Goal: Task Accomplishment & Management: Manage account settings

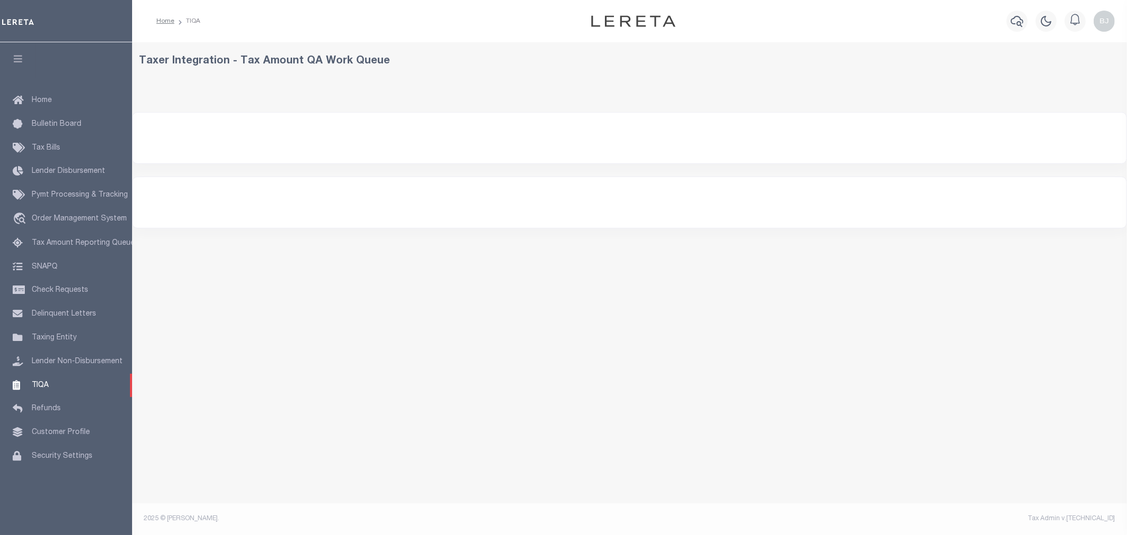
select select "200"
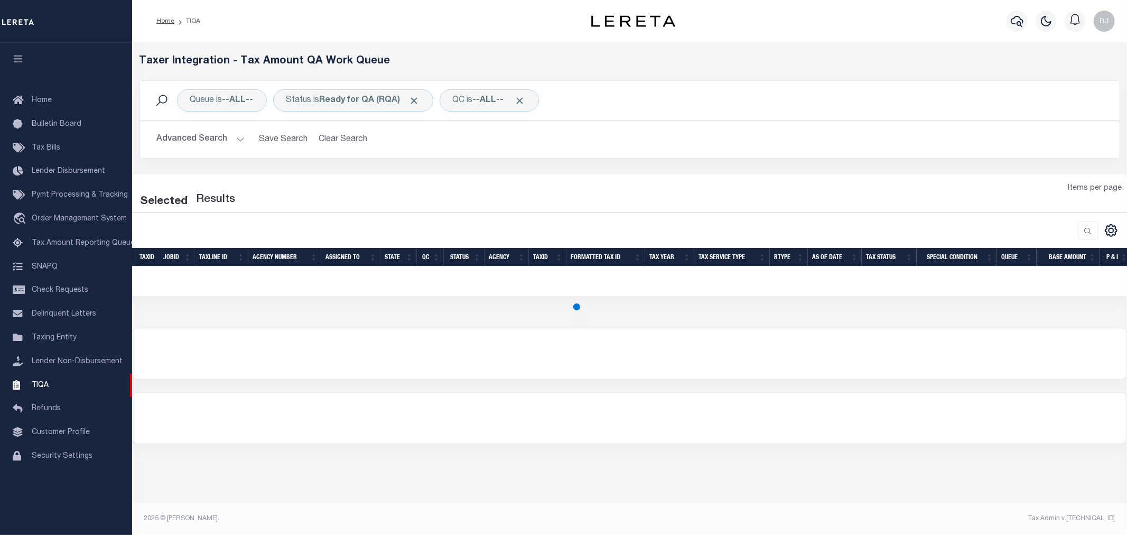
select select "200"
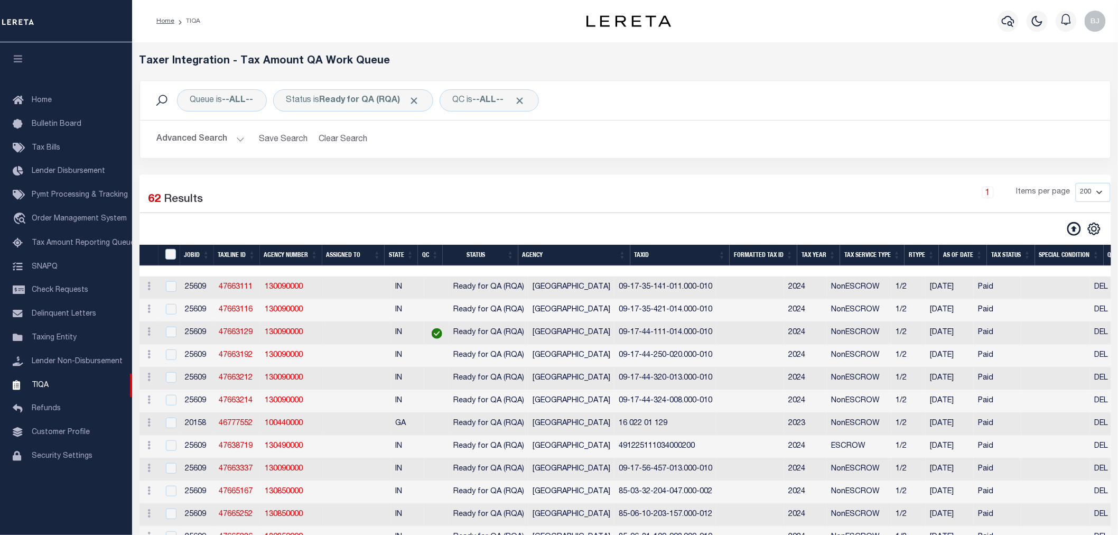
click at [167, 260] on div "TaxID" at bounding box center [171, 255] width 17 height 12
click at [170, 259] on input "TaxID" at bounding box center [170, 254] width 11 height 11
checkbox input "true"
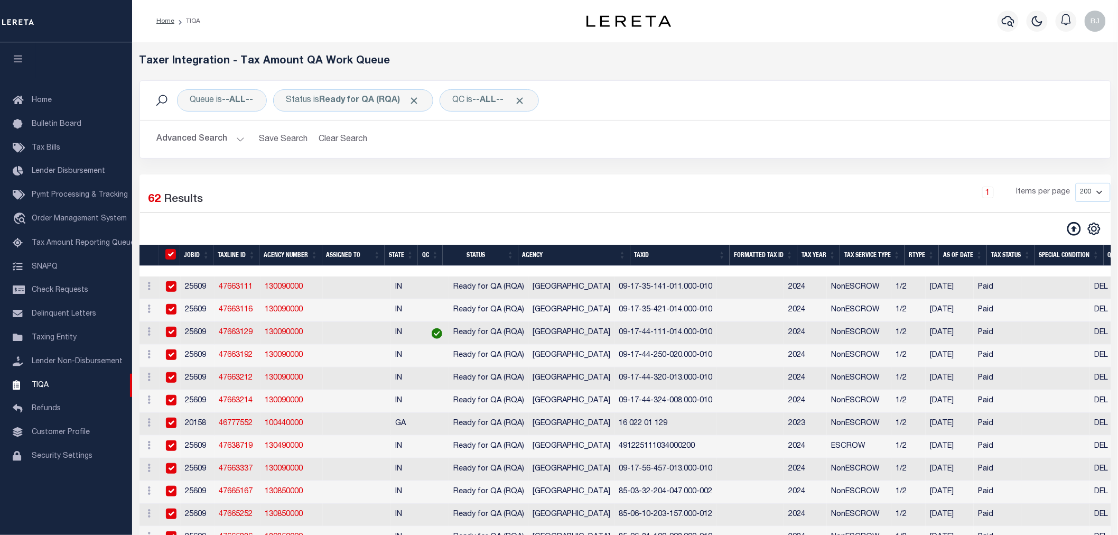
checkbox input "true"
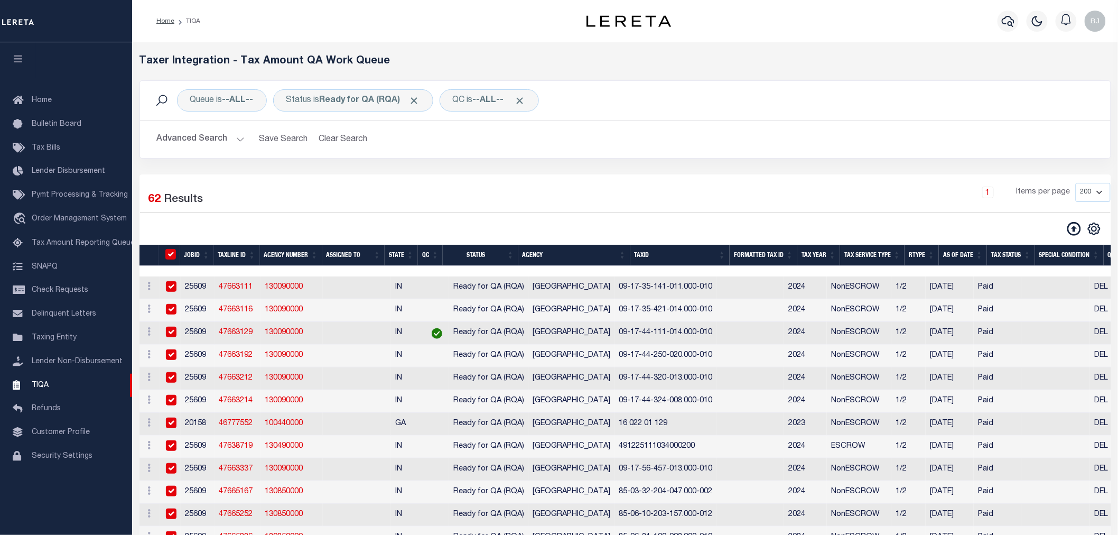
checkbox input "true"
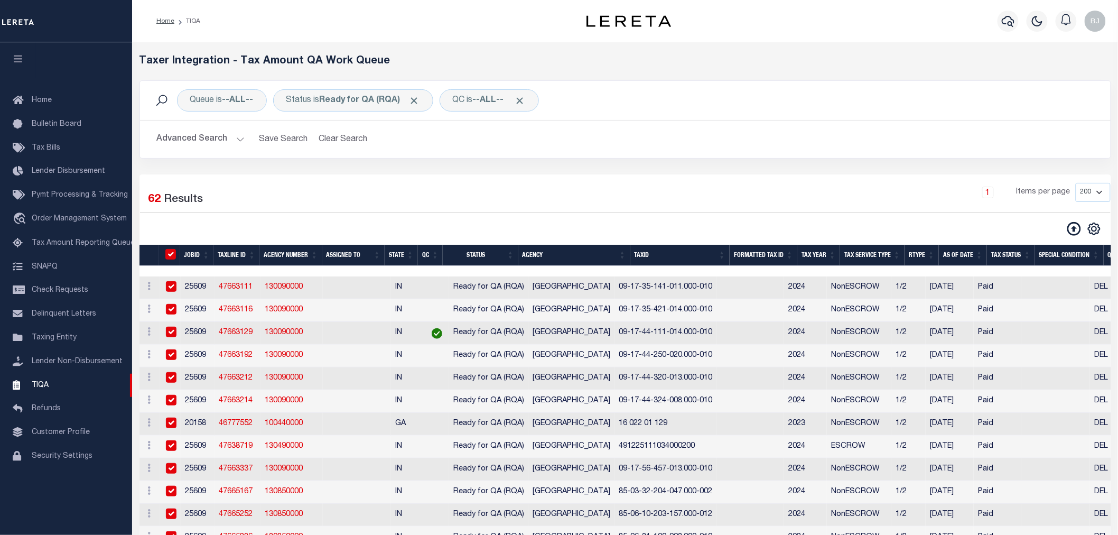
checkbox input "true"
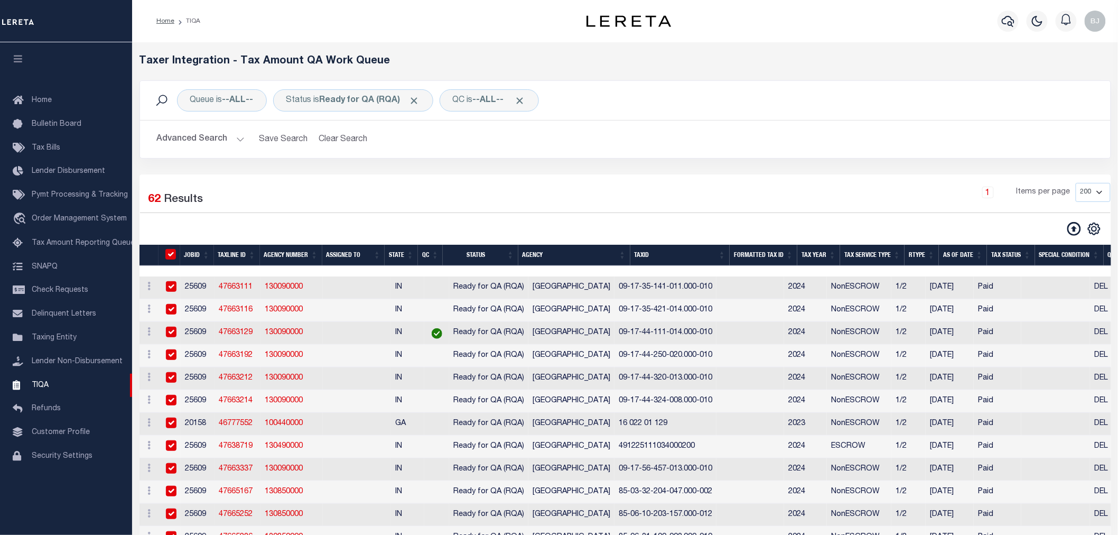
checkbox input "true"
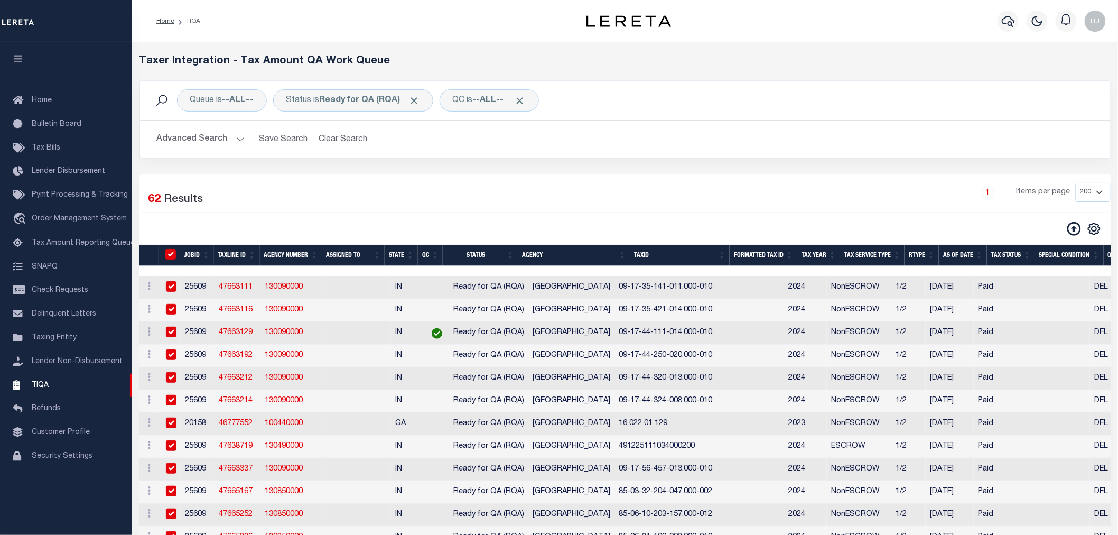
checkbox input "true"
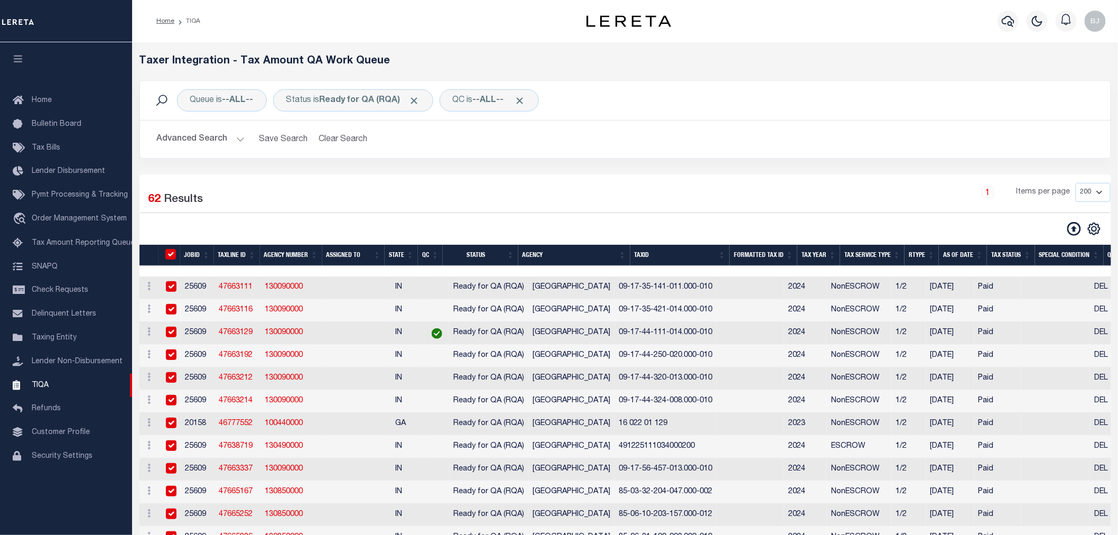
checkbox input "true"
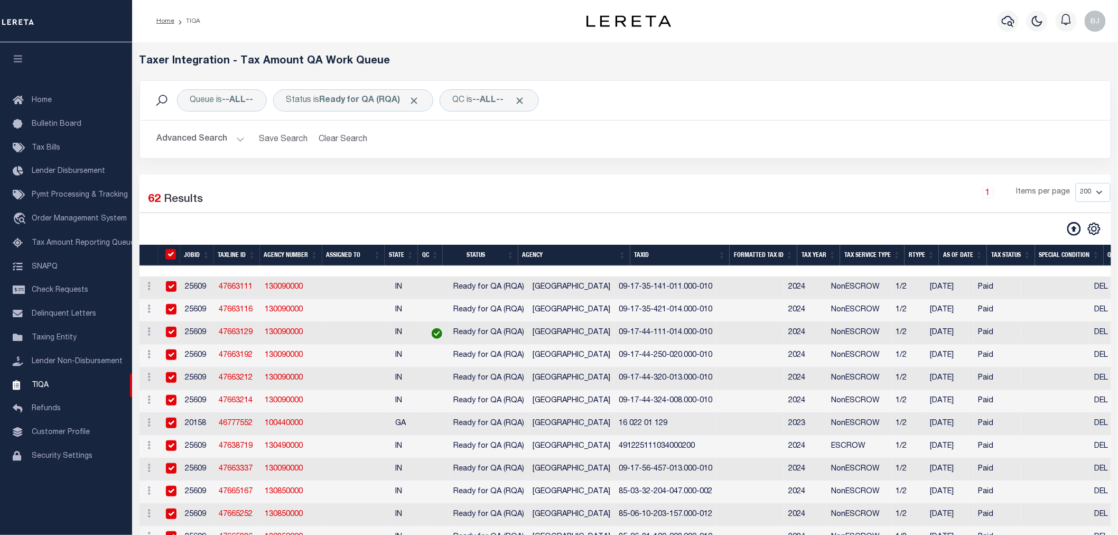
checkbox input "true"
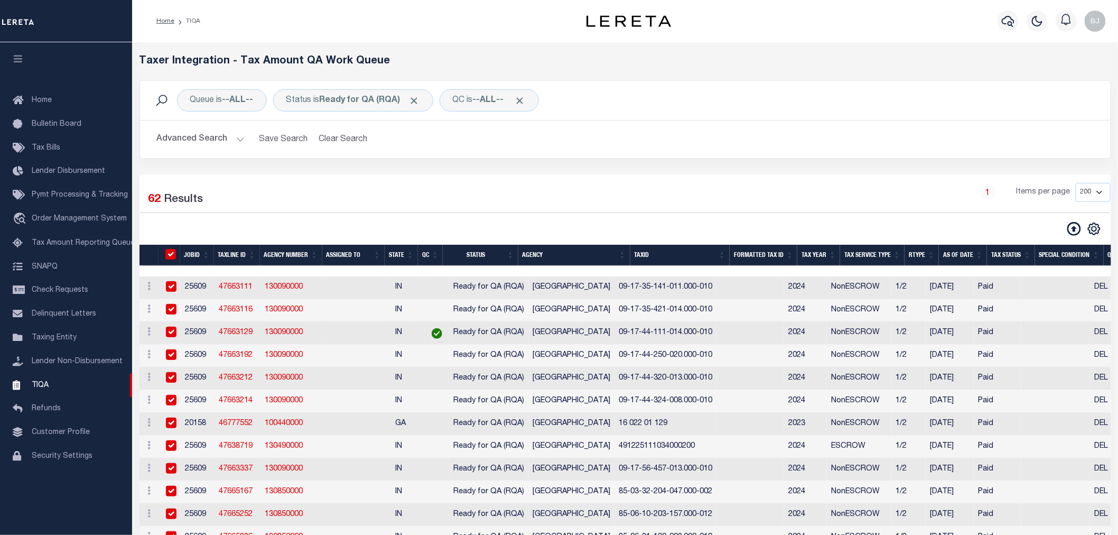
checkbox input "true"
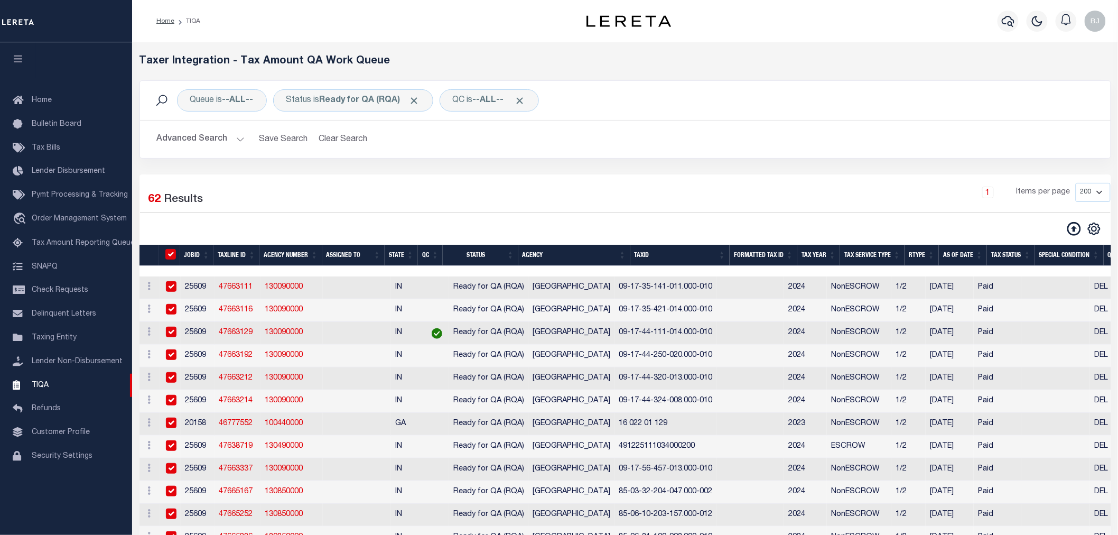
checkbox input "true"
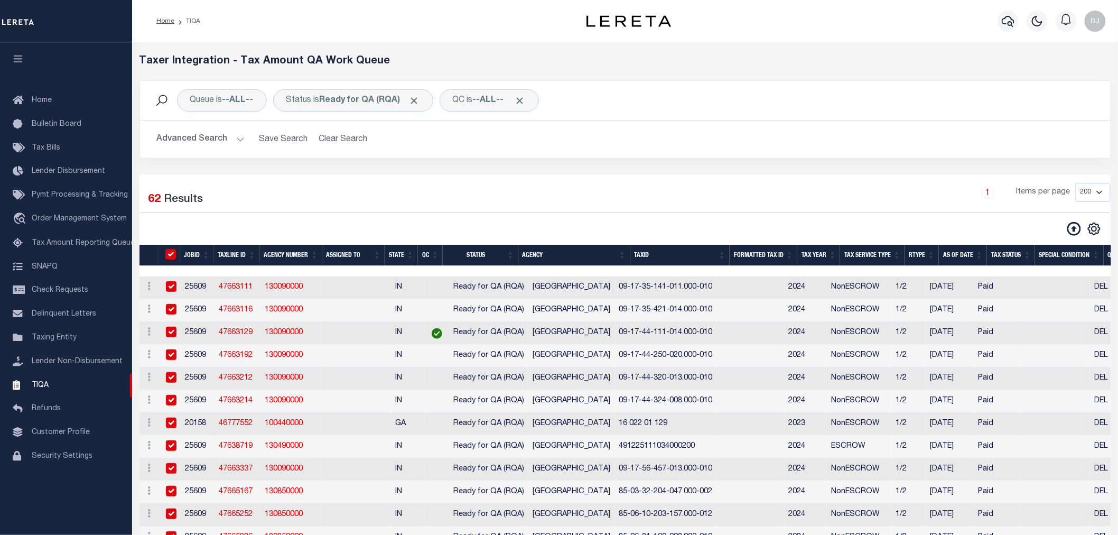
checkbox input "true"
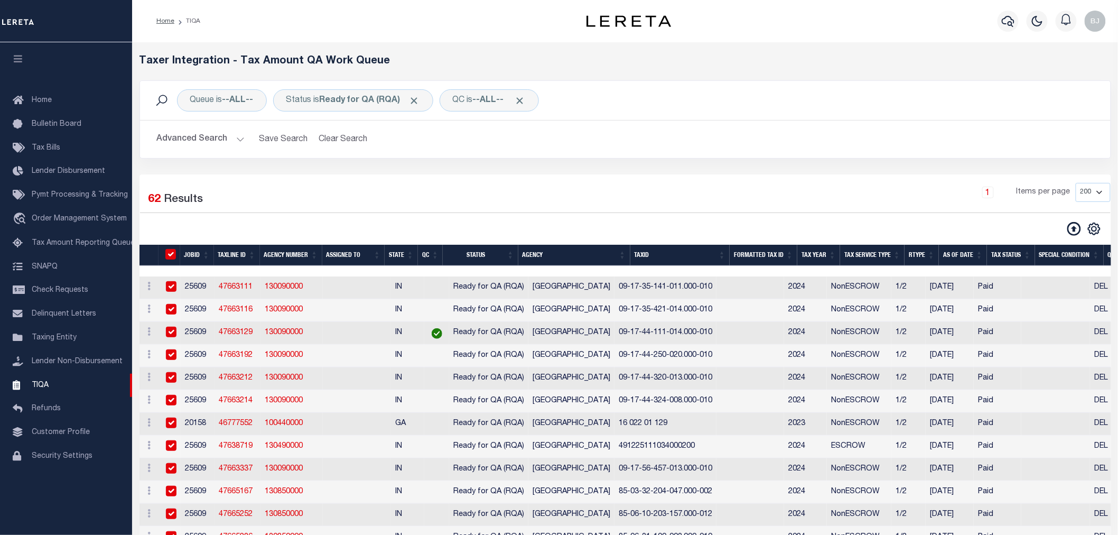
checkbox input "true"
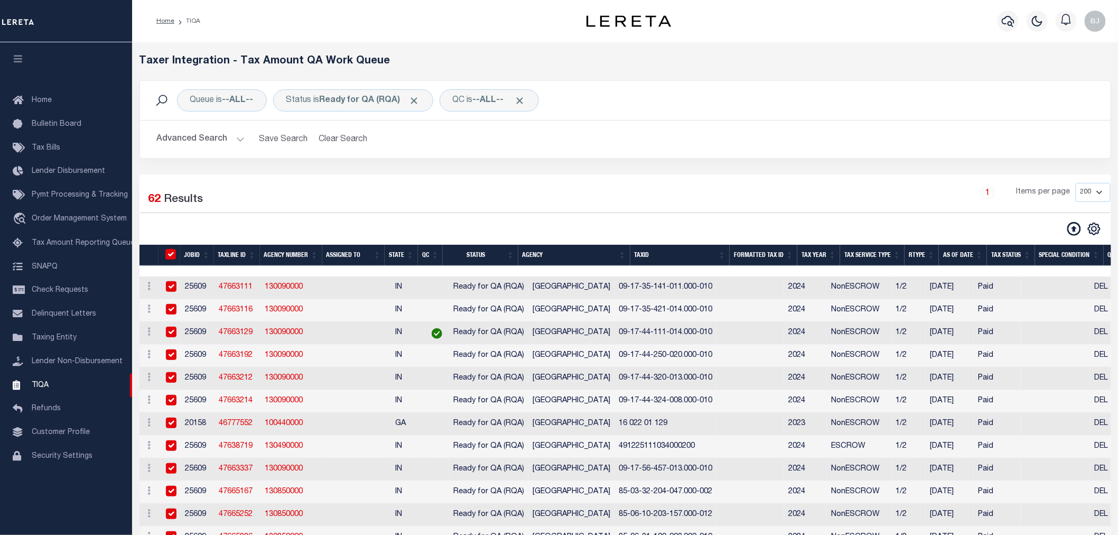
checkbox input "true"
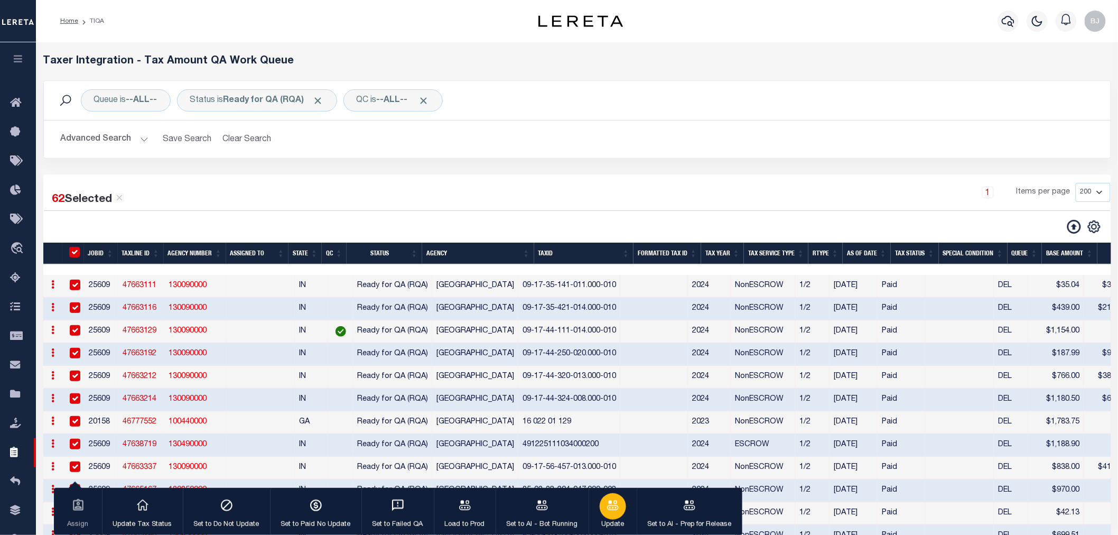
click at [606, 508] on icon "button" at bounding box center [613, 505] width 14 height 14
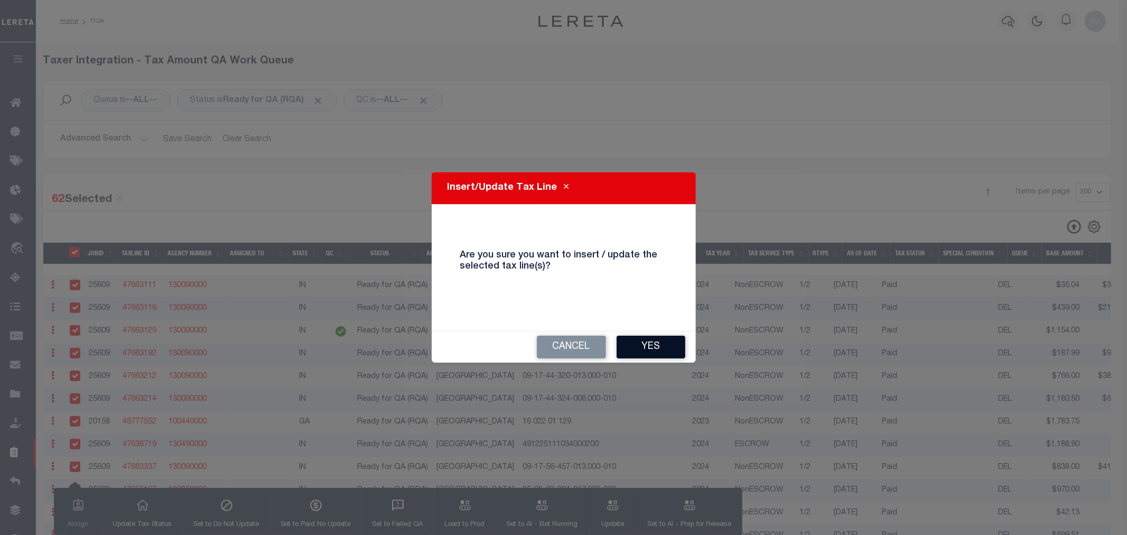
click at [657, 350] on button "Yes" at bounding box center [651, 346] width 69 height 23
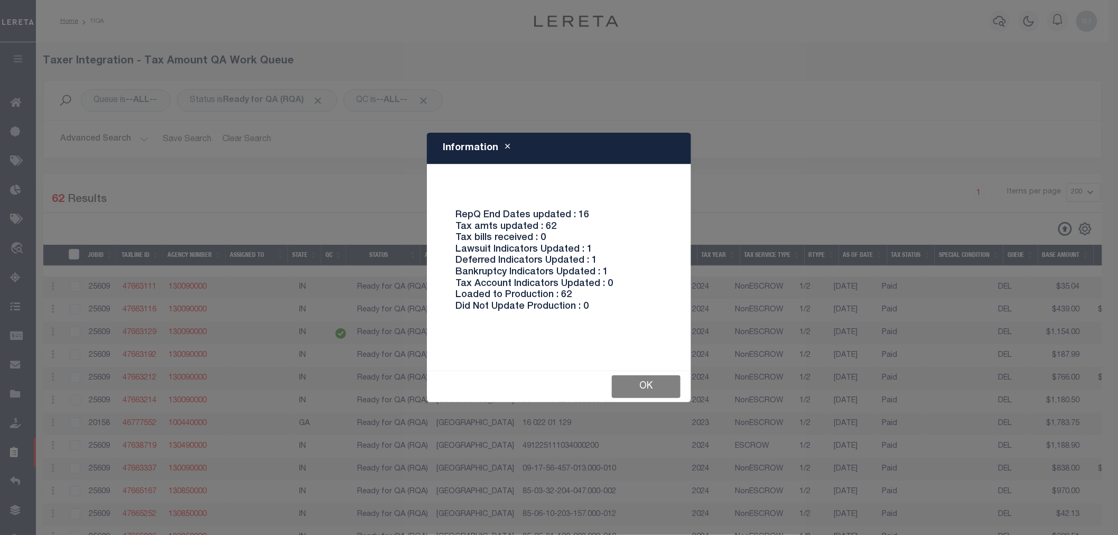
click at [661, 385] on button "Ok" at bounding box center [646, 386] width 69 height 23
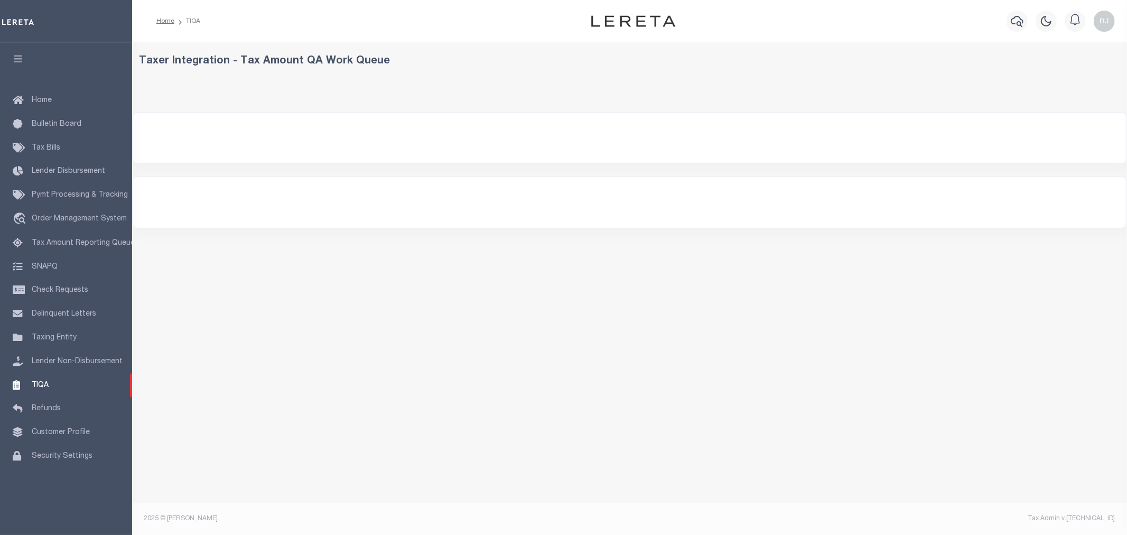
select select "200"
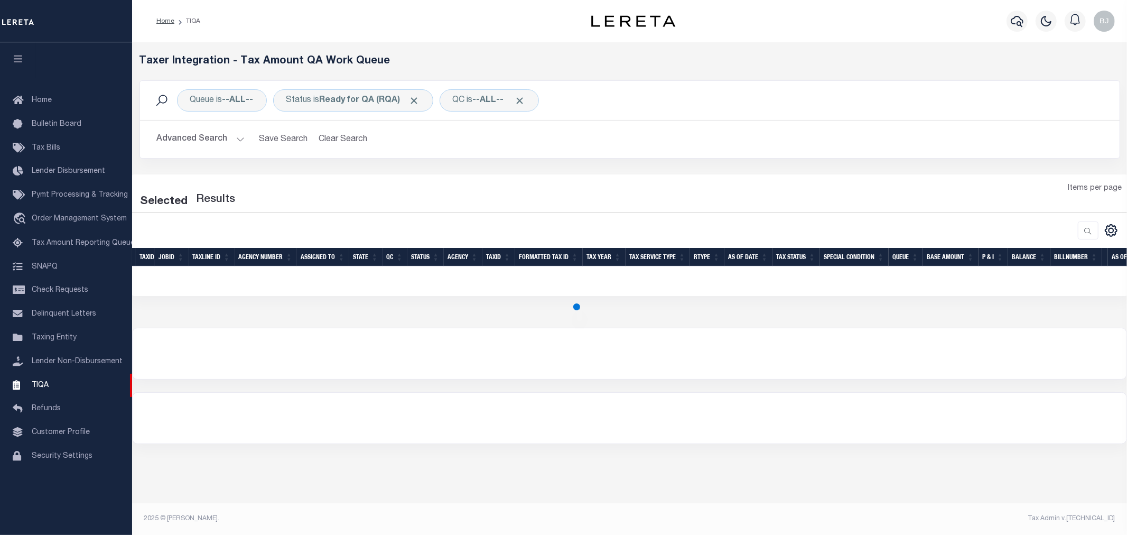
select select "200"
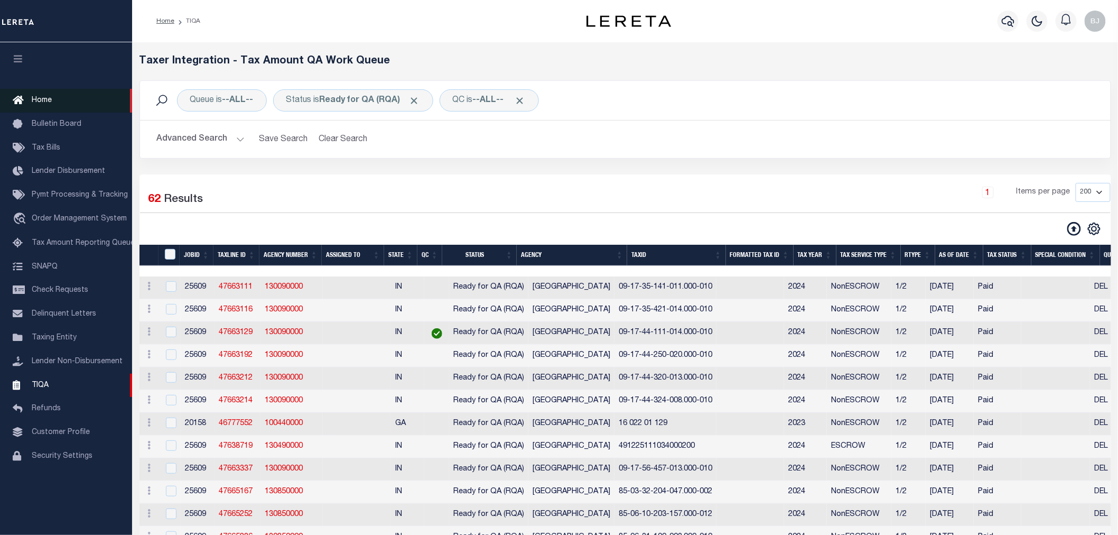
click at [62, 101] on link "Home" at bounding box center [66, 101] width 132 height 24
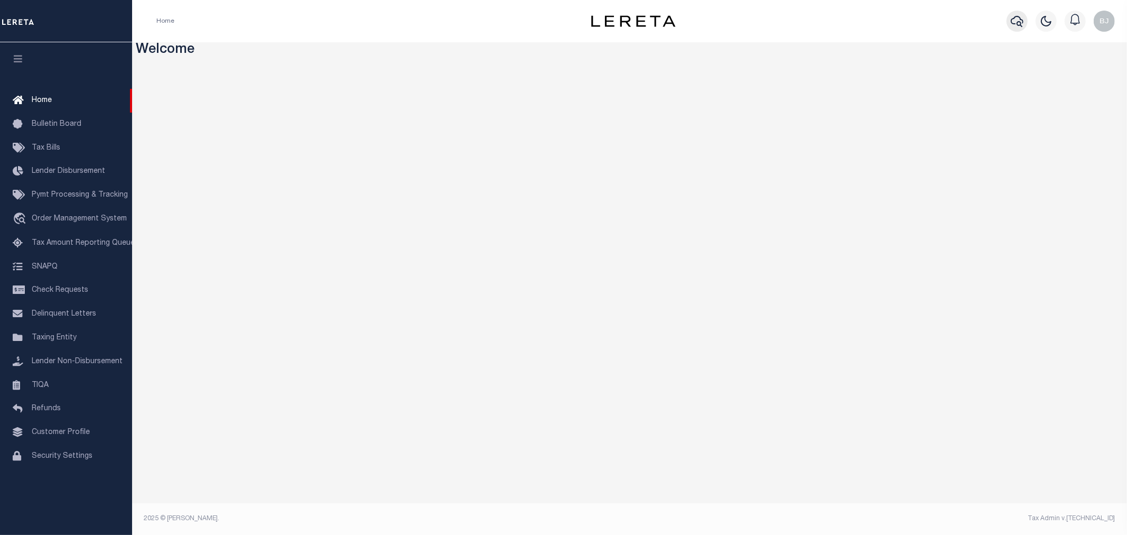
click at [1018, 21] on icon "button" at bounding box center [1017, 21] width 13 height 13
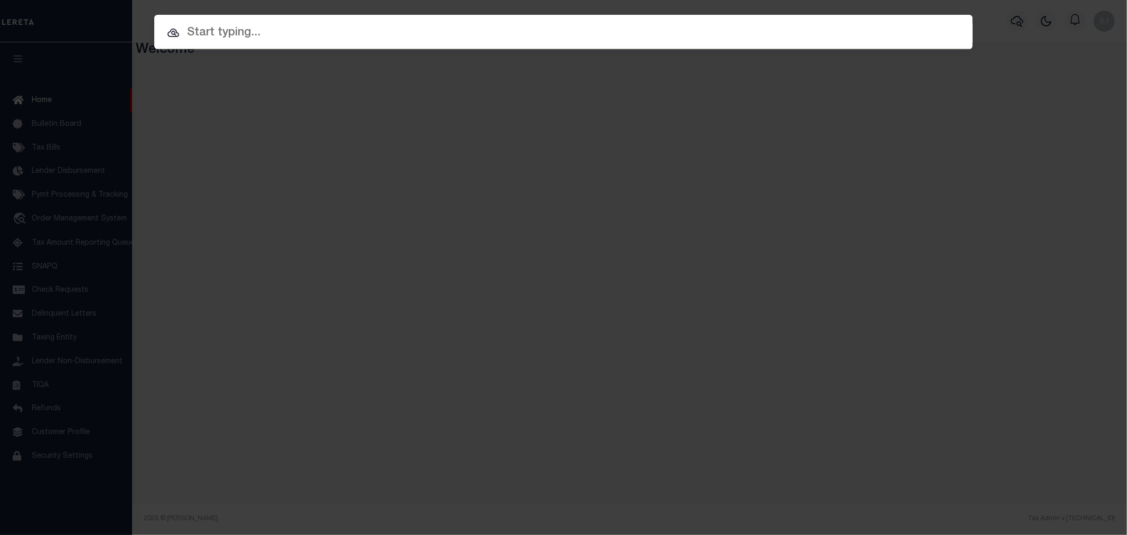
click at [402, 25] on input "text" at bounding box center [563, 33] width 818 height 18
paste input "14220"
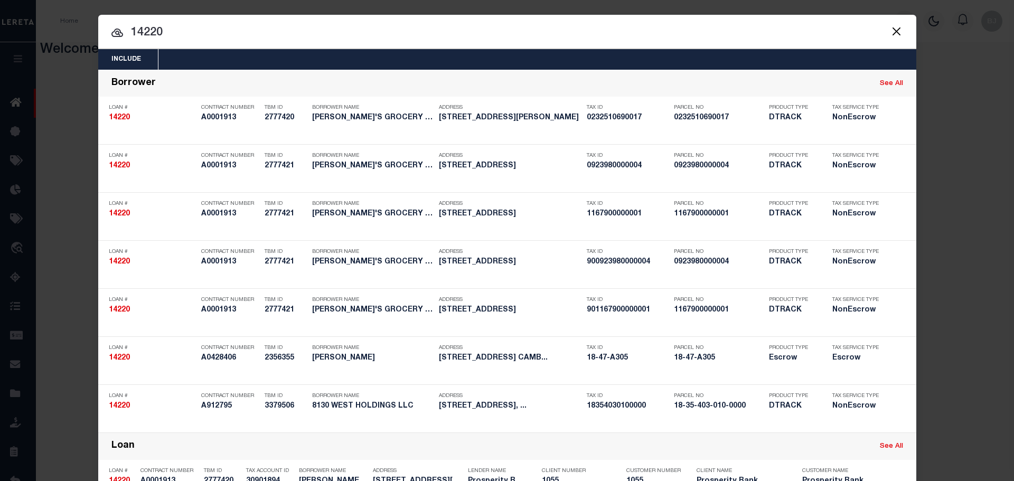
type input "14220"
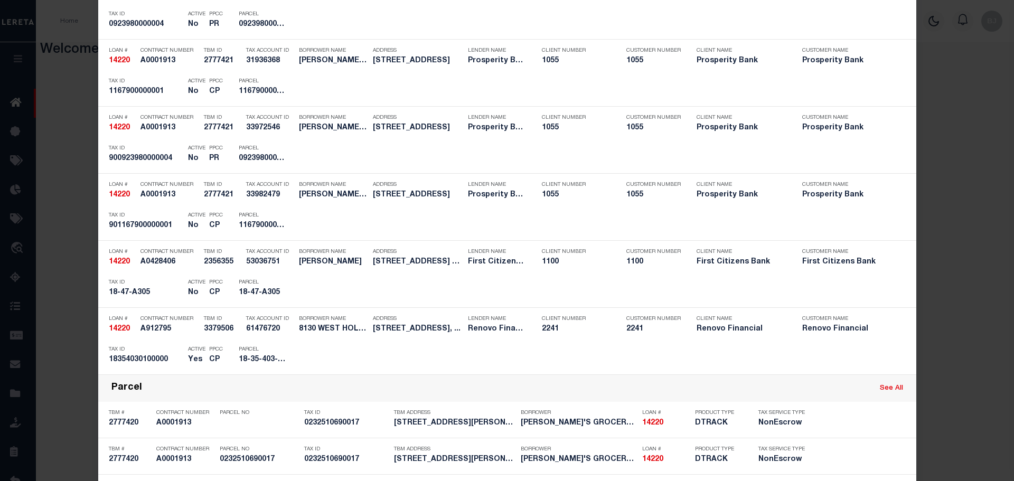
scroll to position [634, 0]
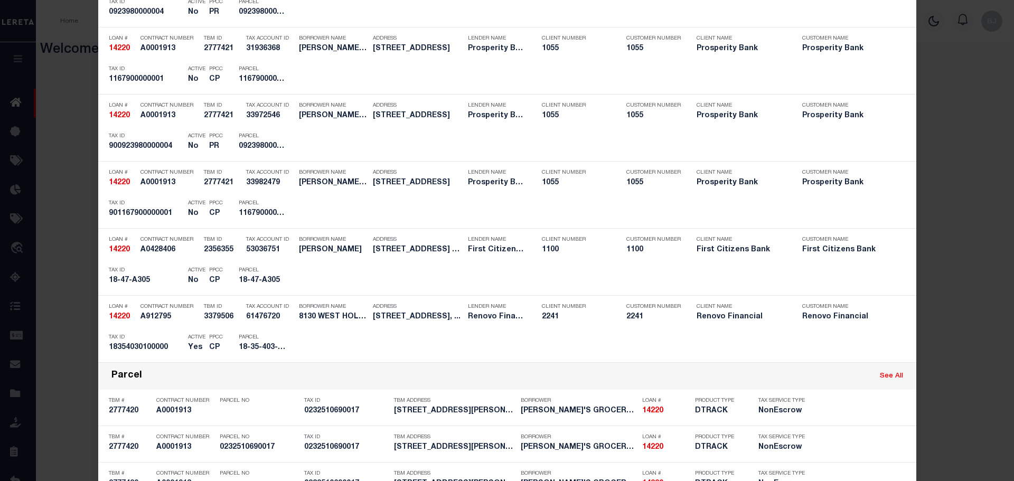
click at [299, 329] on div "Borrower Name 8130 WEST HOLDINGS LLC" at bounding box center [333, 314] width 69 height 31
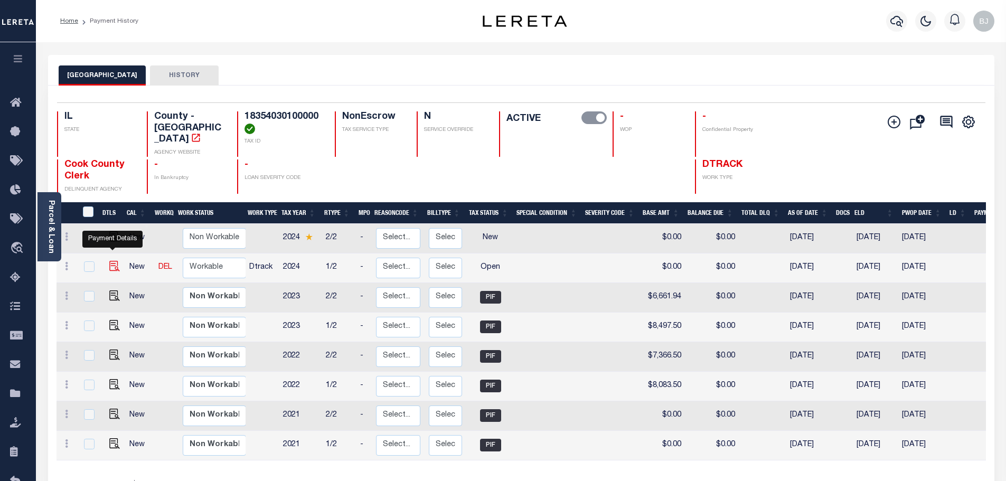
click at [109, 261] on img "" at bounding box center [114, 266] width 11 height 11
checkbox input "true"
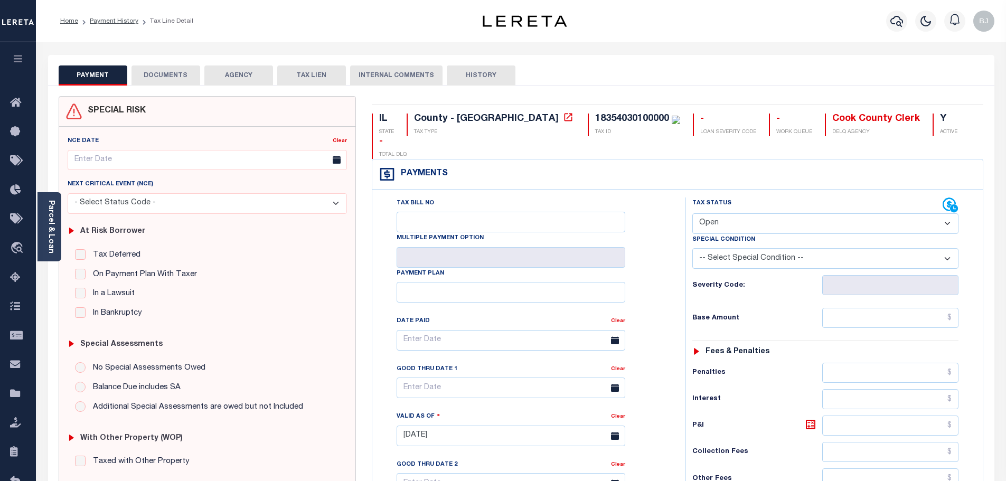
drag, startPoint x: 814, startPoint y: 206, endPoint x: 804, endPoint y: 210, distance: 10.9
click at [814, 213] on select "- Select Status Code - Open Due/Unpaid Paid Incomplete No Tax Due Internal Refu…" at bounding box center [826, 223] width 266 height 21
select select "PYD"
click at [693, 213] on select "- Select Status Code - Open Due/Unpaid Paid Incomplete No Tax Due Internal Refu…" at bounding box center [826, 223] width 266 height 21
type input "[DATE]"
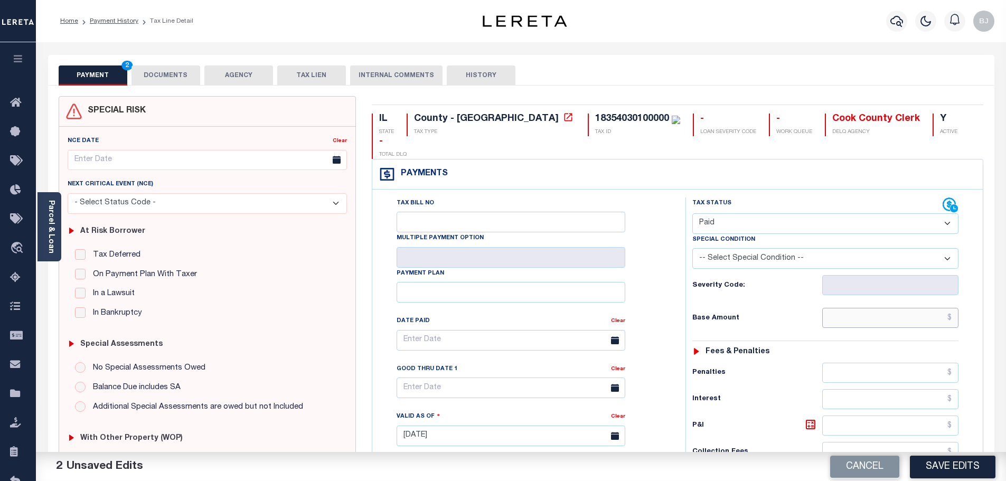
click at [884, 308] on input "text" at bounding box center [891, 318] width 137 height 20
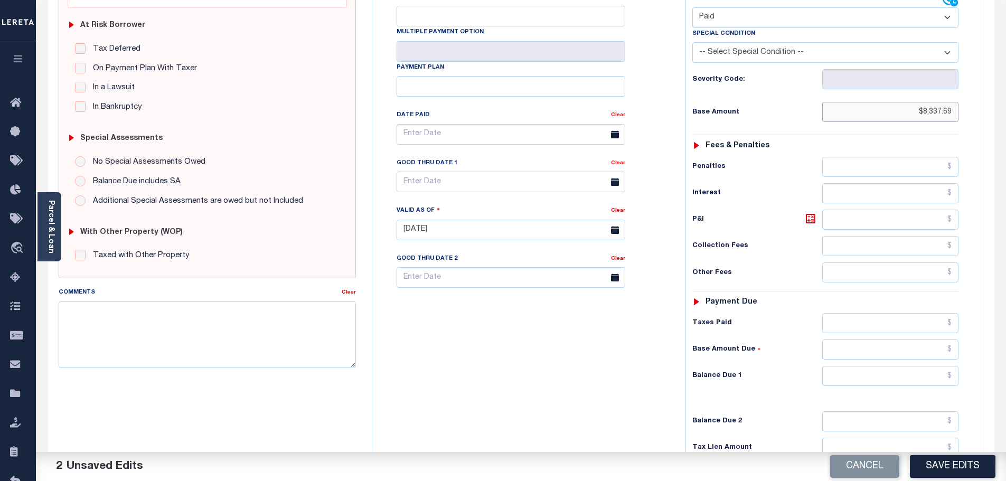
scroll to position [211, 0]
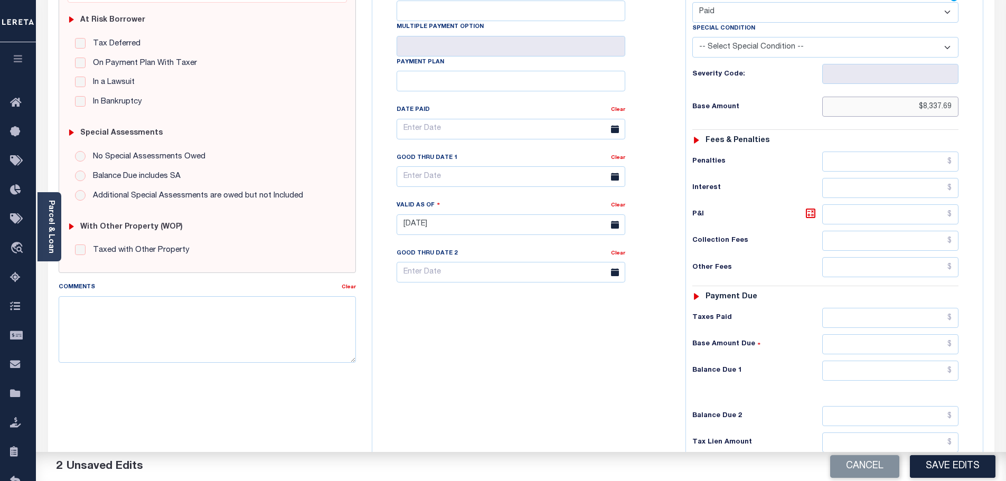
type input "$8,337.69"
click at [873, 338] on div "Tax Status Status - Select Status Code -" at bounding box center [829, 219] width 287 height 467
click at [886, 361] on input "text" at bounding box center [891, 371] width 137 height 20
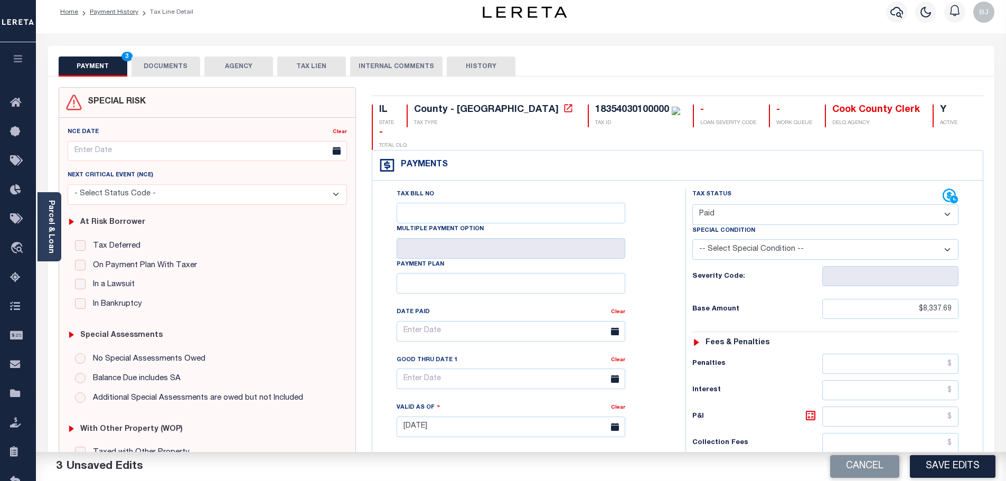
scroll to position [0, 0]
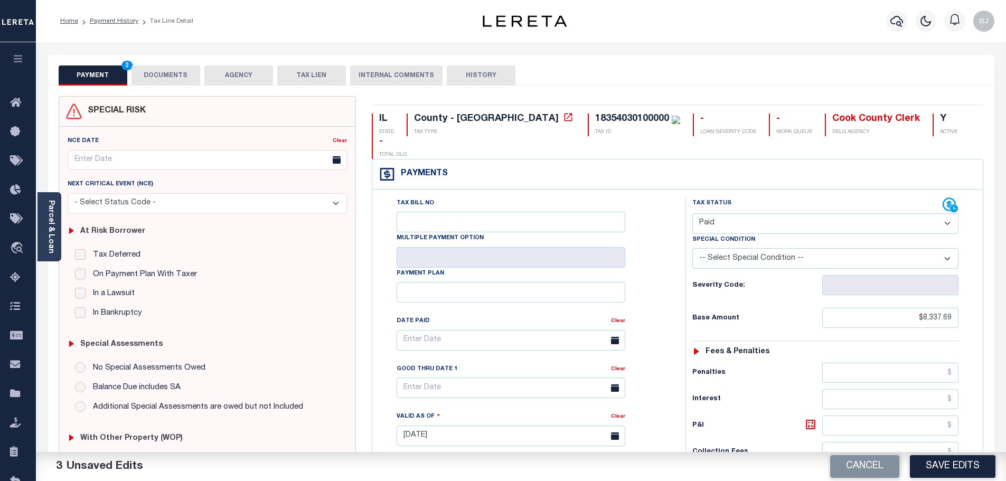
type input "$0.00"
click at [176, 71] on button "DOCUMENTS" at bounding box center [166, 76] width 69 height 20
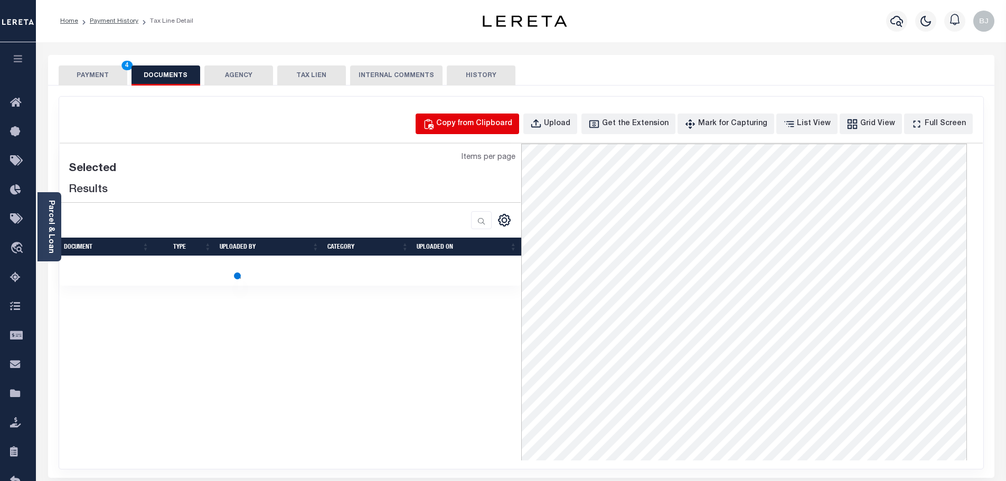
click at [491, 124] on div "Copy from Clipboard" at bounding box center [474, 124] width 76 height 12
select select "POP"
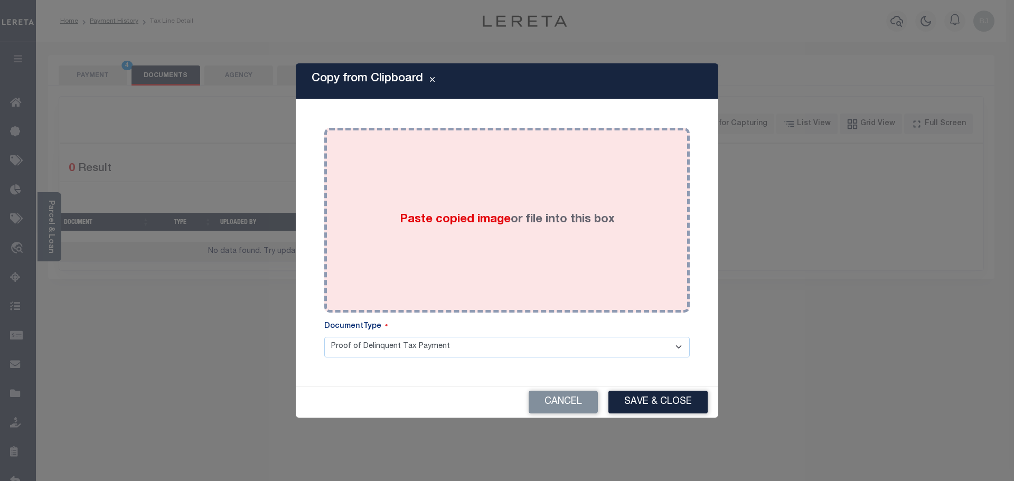
click at [519, 246] on div "Paste copied image or file into this box" at bounding box center [507, 220] width 350 height 169
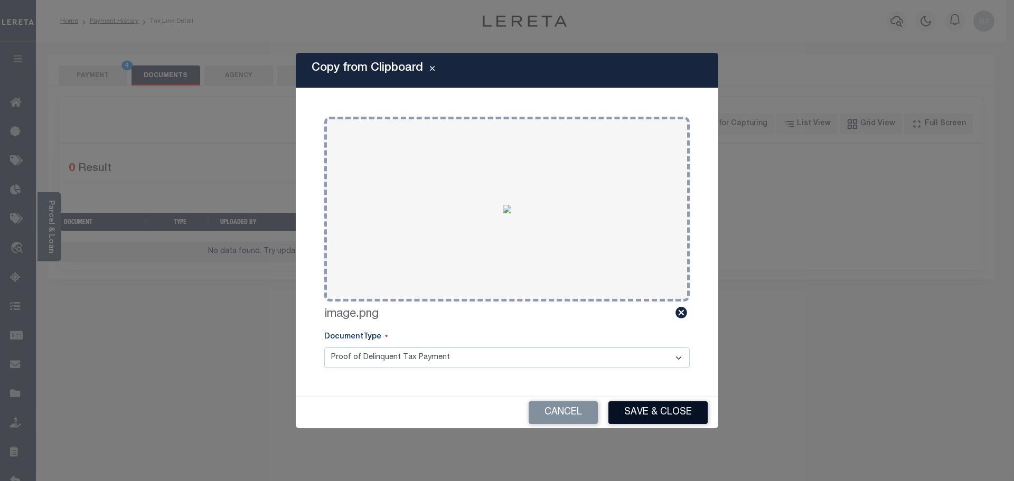
click at [650, 405] on button "Save & Close" at bounding box center [658, 413] width 99 height 23
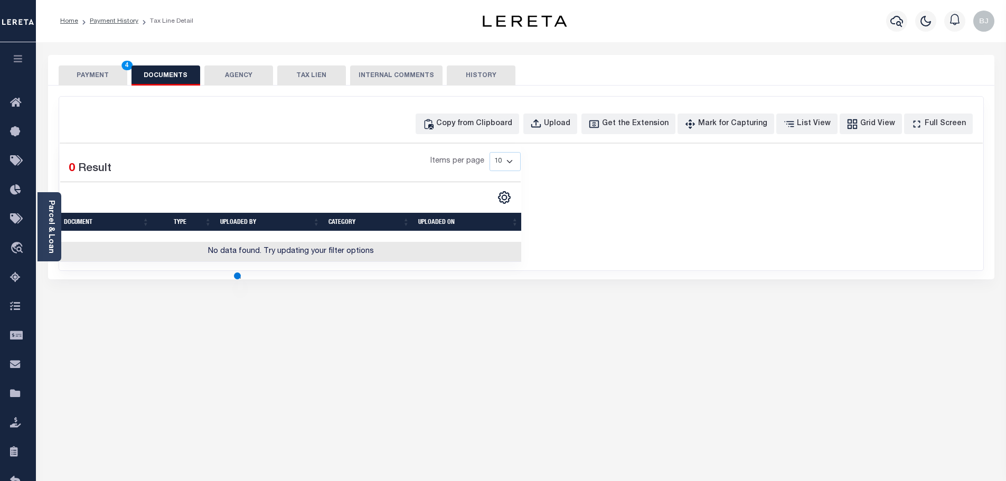
click at [114, 79] on button "PAYMENT 4" at bounding box center [93, 76] width 69 height 20
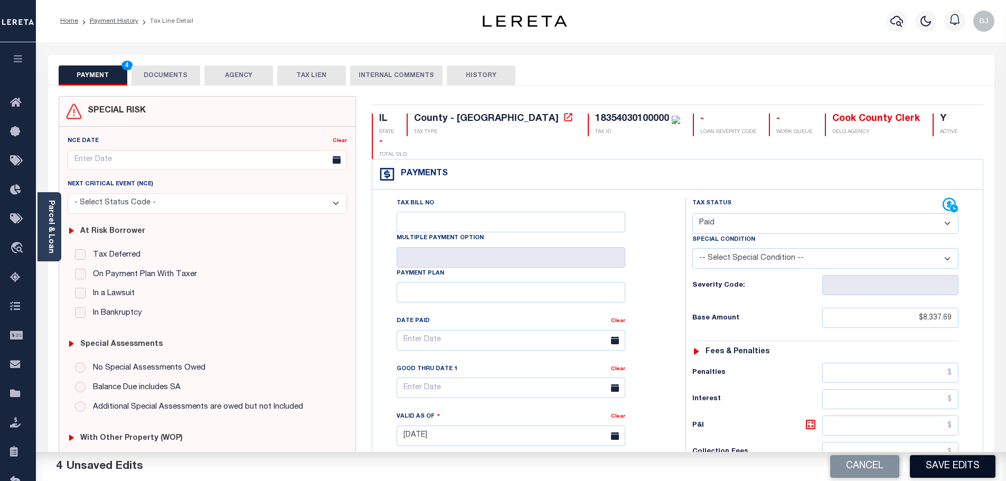
click at [986, 471] on button "Save Edits" at bounding box center [953, 466] width 86 height 23
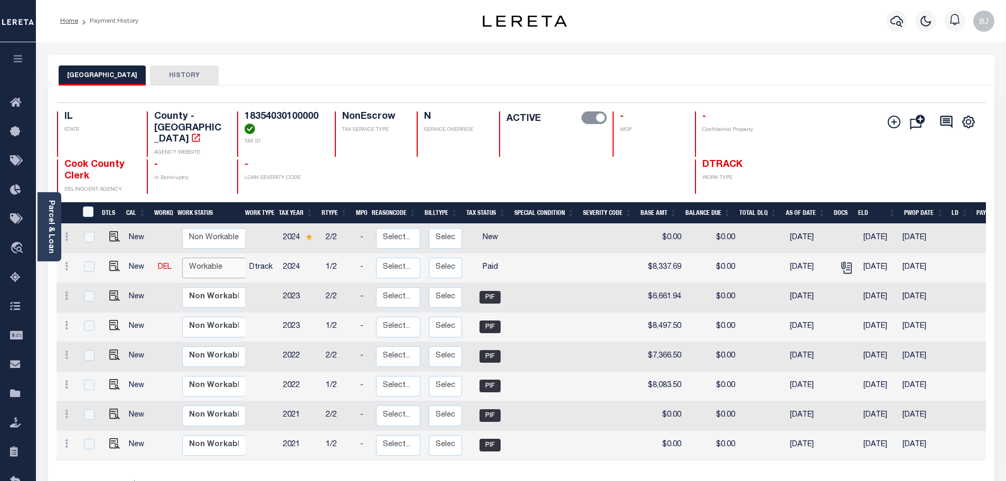
drag, startPoint x: 218, startPoint y: 254, endPoint x: 210, endPoint y: 268, distance: 16.1
click at [218, 258] on select "Non Workable Workable" at bounding box center [213, 268] width 63 height 21
checkbox input "true"
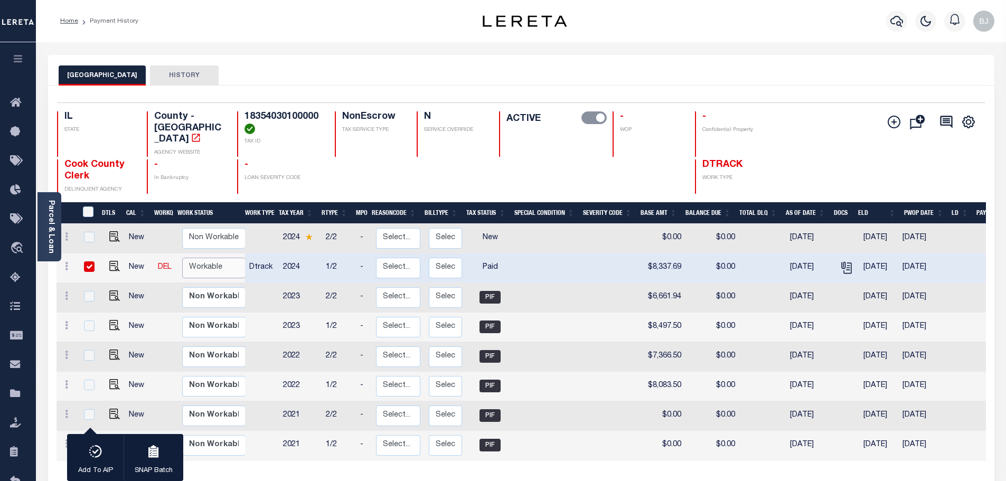
select select "true"
click at [182, 258] on select "Non Workable Workable" at bounding box center [213, 268] width 63 height 21
checkbox input "false"
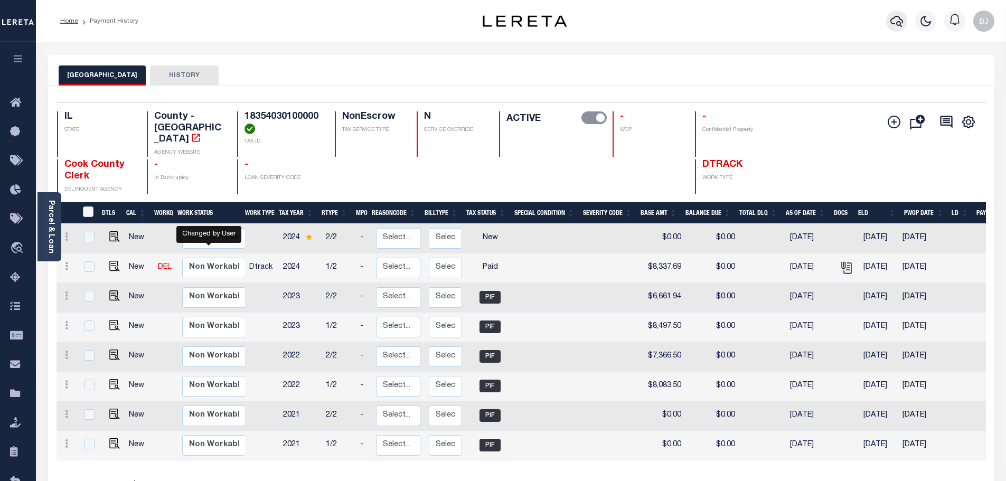
click at [896, 20] on icon "button" at bounding box center [897, 21] width 13 height 13
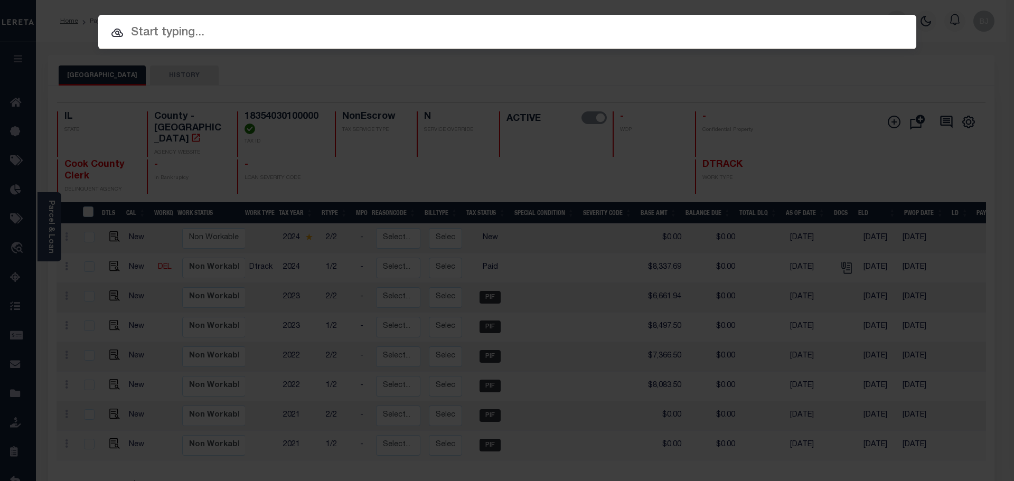
paste input "16114"
type input "16114"
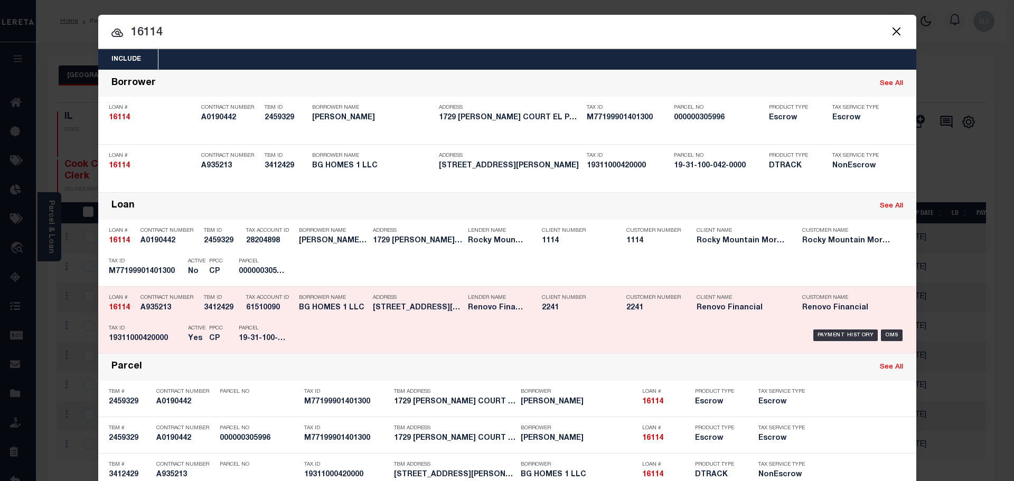
click at [527, 312] on div "Lender Name Renovo Financial" at bounding box center [497, 305] width 74 height 31
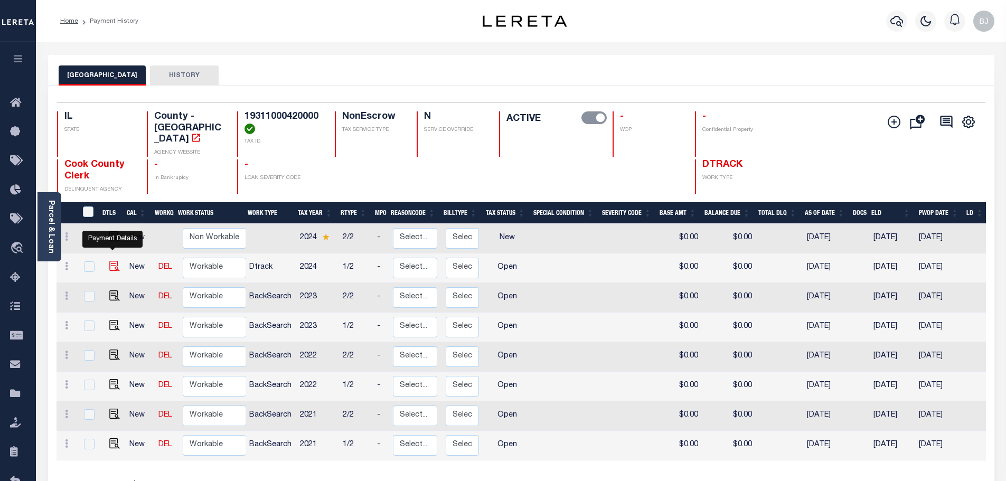
click at [109, 261] on img "" at bounding box center [114, 266] width 11 height 11
checkbox input "true"
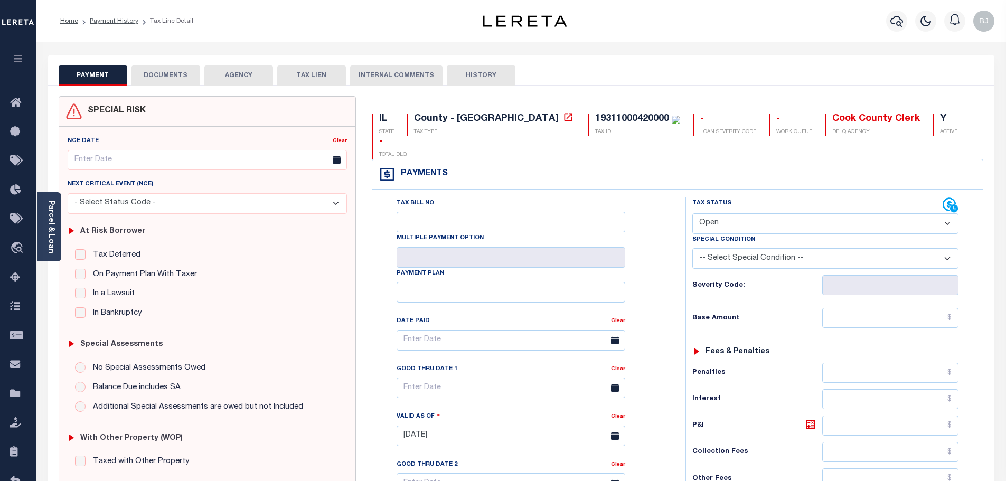
click at [767, 213] on select "- Select Status Code - Open Due/Unpaid Paid Incomplete No Tax Due Internal Refu…" at bounding box center [826, 223] width 266 height 21
select select "PYD"
click at [693, 213] on select "- Select Status Code - Open Due/Unpaid Paid Incomplete No Tax Due Internal Refu…" at bounding box center [826, 223] width 266 height 21
type input "[DATE]"
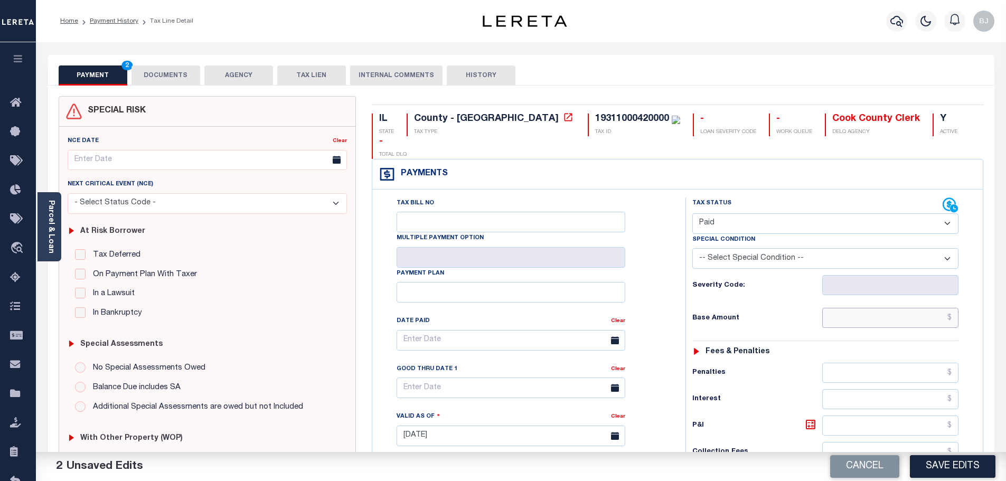
click at [891, 308] on input "text" at bounding box center [891, 318] width 137 height 20
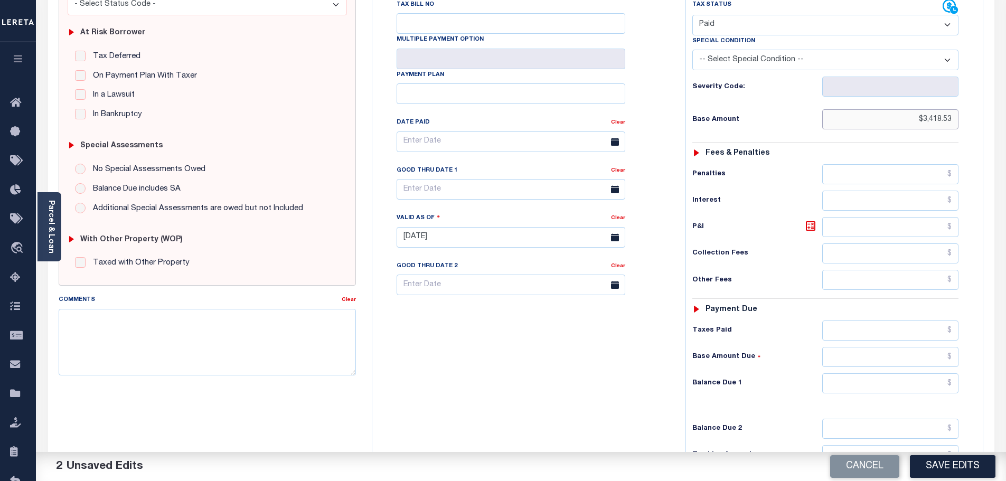
scroll to position [211, 0]
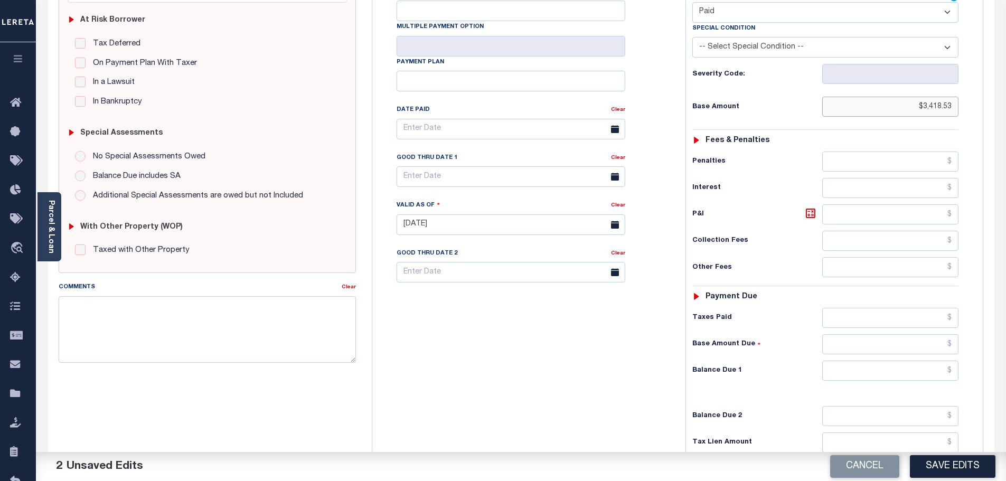
type input "$3,418.53"
click at [906, 361] on input "text" at bounding box center [891, 371] width 137 height 20
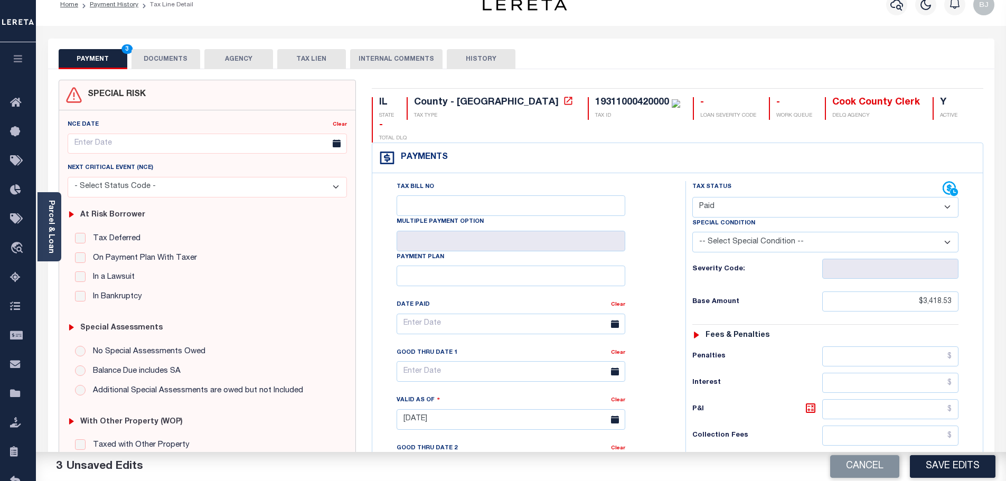
scroll to position [0, 0]
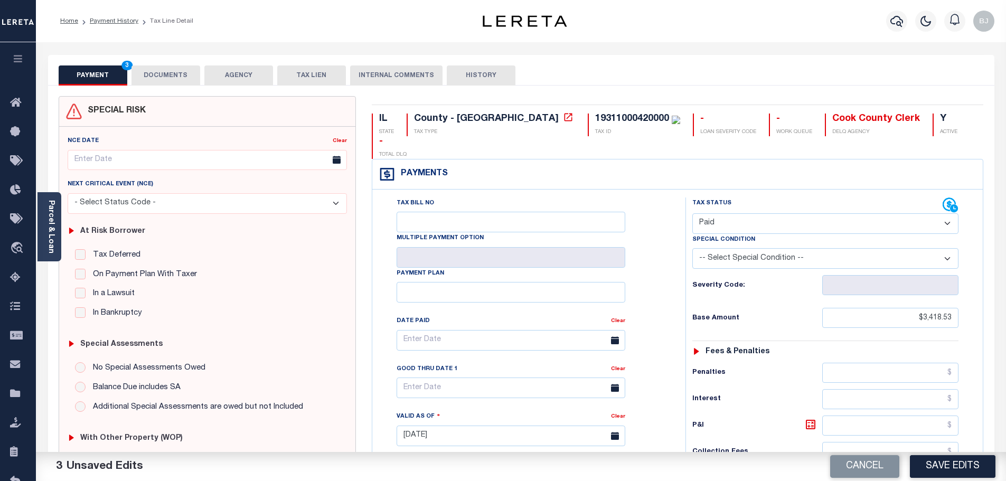
type input "$0.00"
click at [161, 72] on button "DOCUMENTS" at bounding box center [166, 76] width 69 height 20
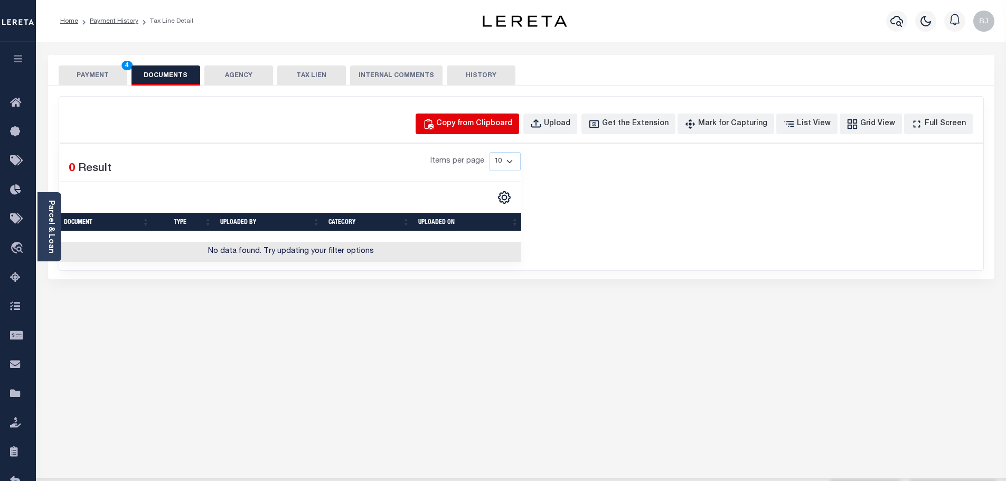
click at [512, 125] on div "Copy from Clipboard" at bounding box center [474, 124] width 76 height 12
select select "POP"
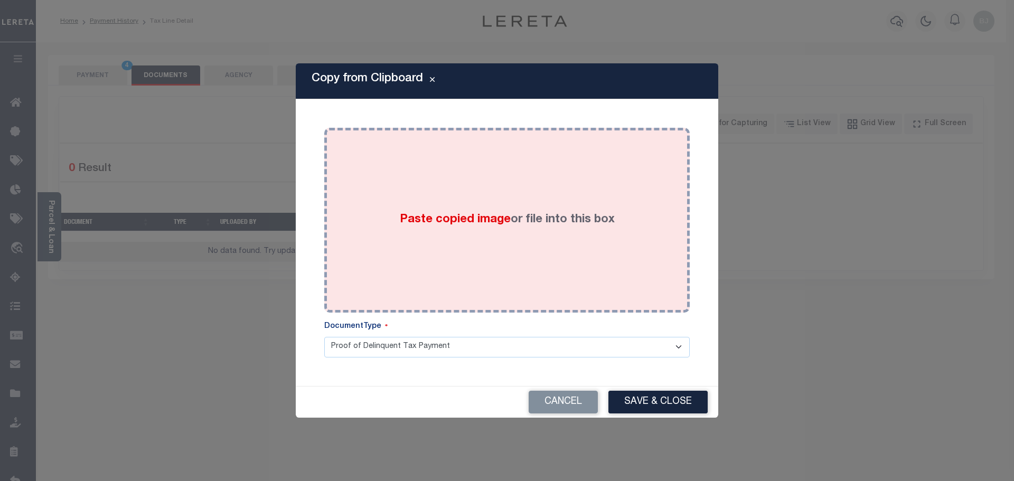
drag, startPoint x: 575, startPoint y: 221, endPoint x: 591, endPoint y: 272, distance: 52.5
click at [576, 223] on div "Paste copied image or file into this box" at bounding box center [507, 220] width 350 height 169
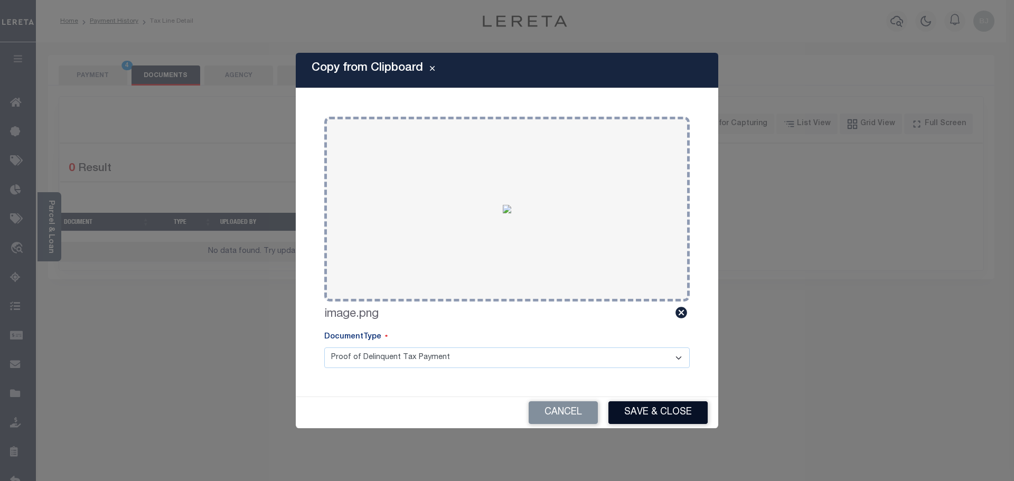
click at [672, 402] on button "Save & Close" at bounding box center [658, 413] width 99 height 23
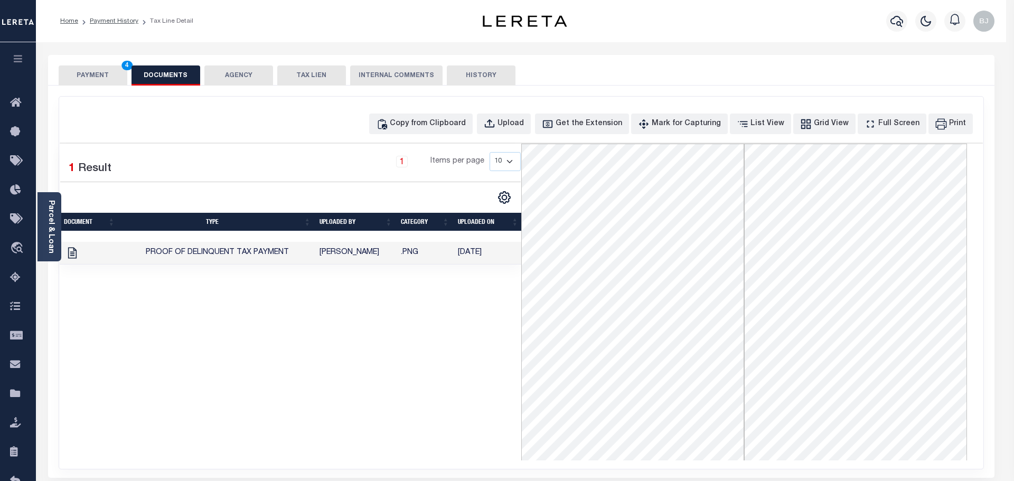
click at [98, 78] on div at bounding box center [507, 240] width 1014 height 481
click at [98, 78] on button "PAYMENT 4" at bounding box center [93, 76] width 69 height 20
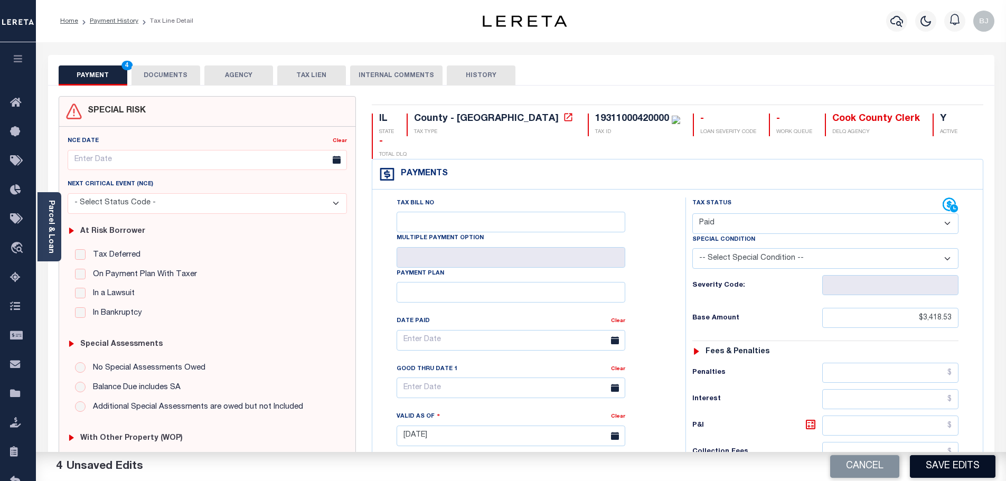
click at [967, 466] on button "Save Edits" at bounding box center [953, 466] width 86 height 23
checkbox input "false"
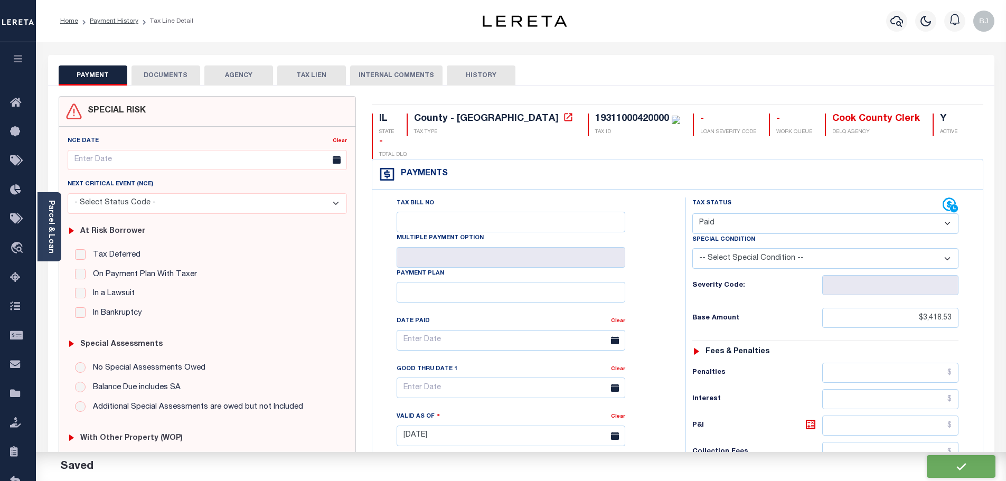
type input "$3,418.53"
type input "$0"
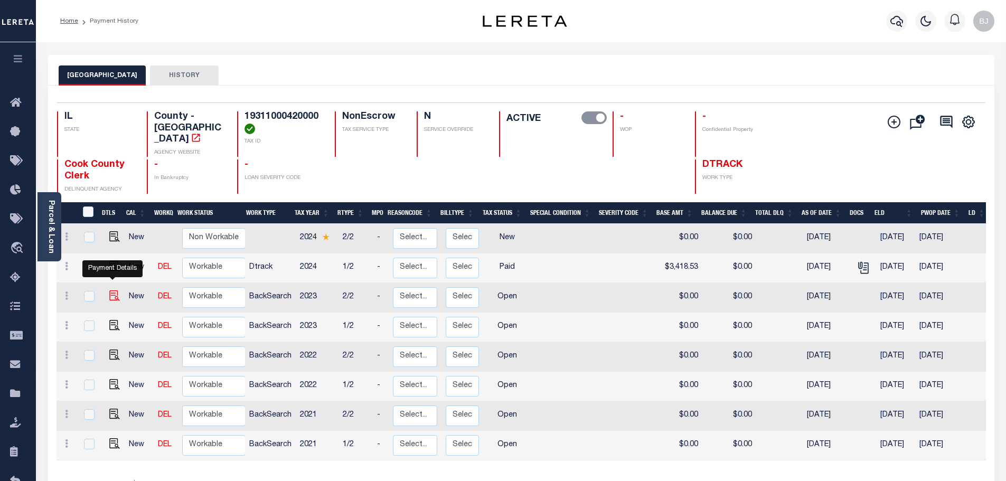
click at [112, 291] on img "" at bounding box center [114, 296] width 11 height 11
checkbox input "true"
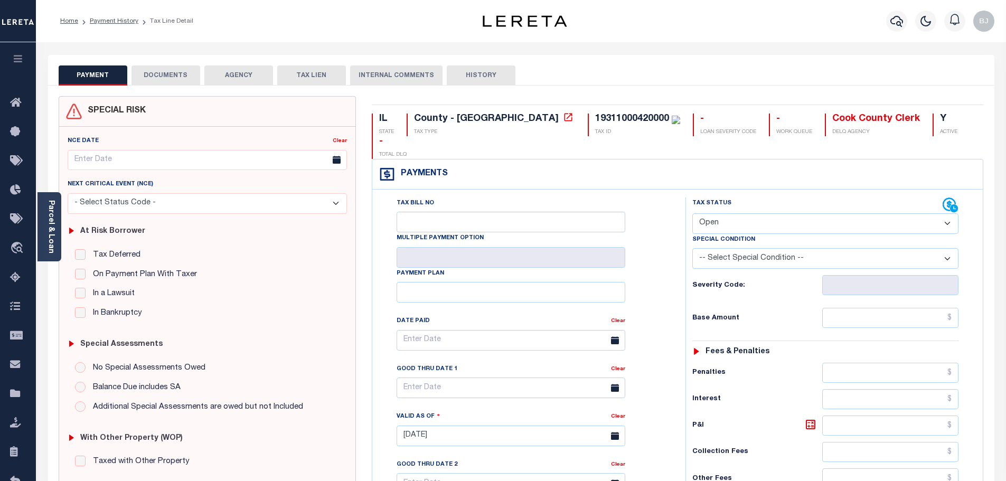
click at [735, 213] on select "- Select Status Code - Open Due/Unpaid Paid Incomplete No Tax Due Internal Refu…" at bounding box center [826, 223] width 266 height 21
select select "PYD"
click at [693, 213] on select "- Select Status Code - Open Due/Unpaid Paid Incomplete No Tax Due Internal Refu…" at bounding box center [826, 223] width 266 height 21
type input "[DATE]"
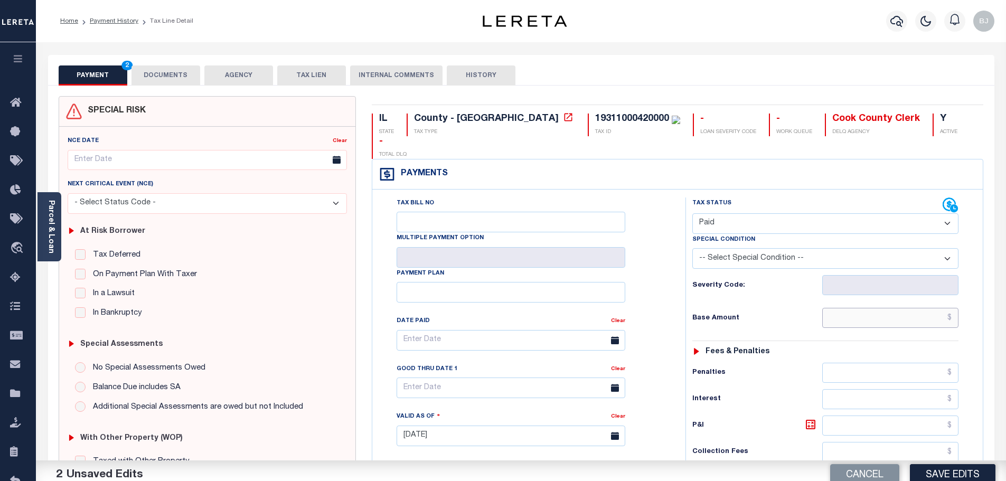
click at [908, 308] on input "text" at bounding box center [891, 318] width 137 height 20
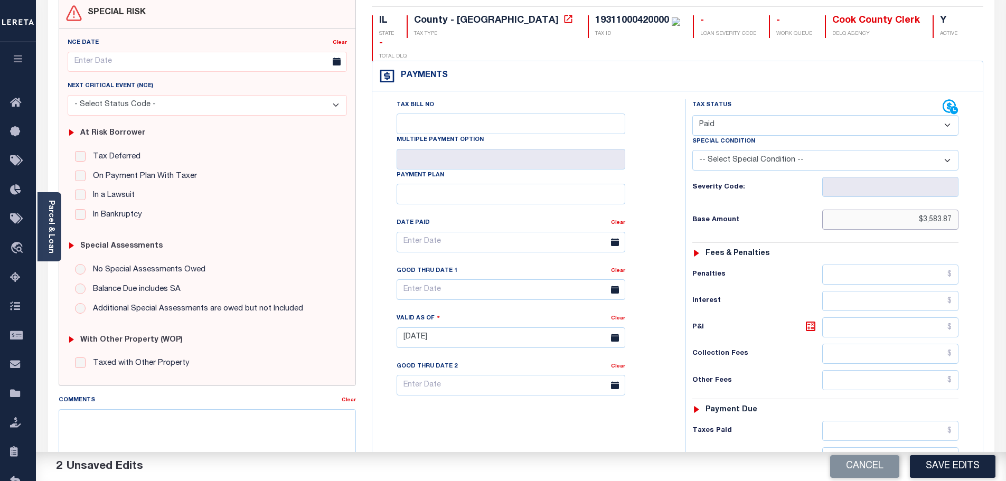
scroll to position [211, 0]
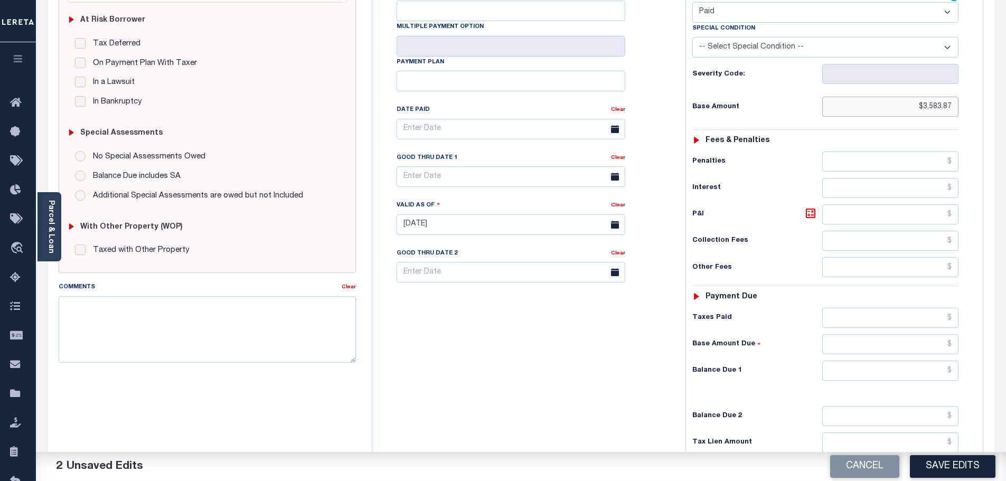
type input "$3,583.87"
drag, startPoint x: 912, startPoint y: 346, endPoint x: 916, endPoint y: 325, distance: 20.8
click at [912, 361] on input "text" at bounding box center [891, 371] width 137 height 20
type input "$0.00"
drag, startPoint x: 333, startPoint y: 298, endPoint x: 315, endPoint y: 311, distance: 22.4
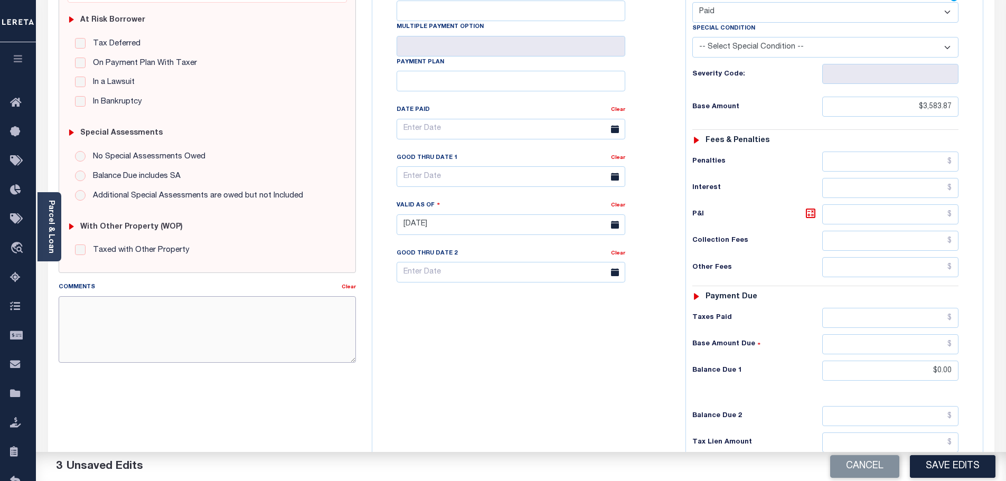
click at [332, 299] on textarea "Comments" at bounding box center [208, 329] width 298 height 67
click at [306, 317] on textarea "Comments" at bounding box center [208, 329] width 298 height 67
drag, startPoint x: 282, startPoint y: 321, endPoint x: 4, endPoint y: 320, distance: 277.4
click at [0, 320] on div "Home Payment History Tax Line Detail Profile Sign out" at bounding box center [503, 188] width 1006 height 799
type textarea "See 1/2 2024 attachment - bj"
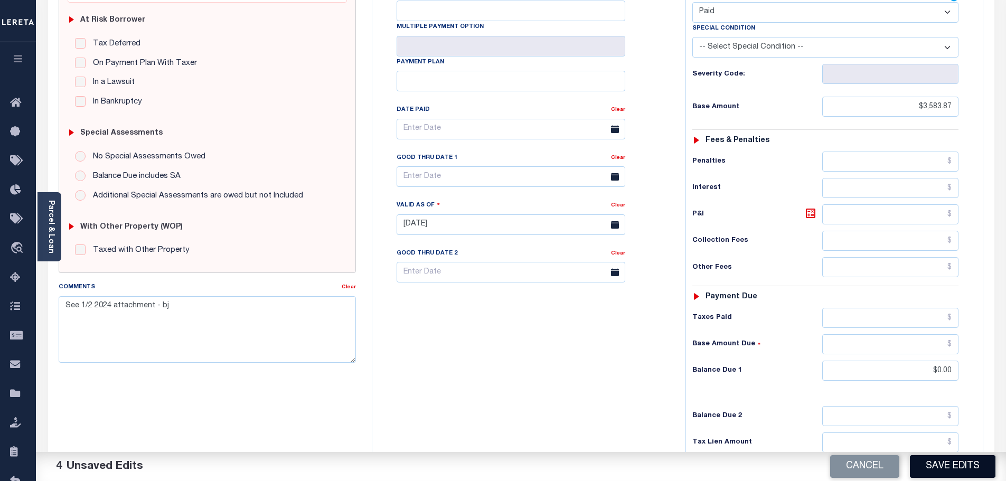
click at [965, 470] on button "Save Edits" at bounding box center [953, 466] width 86 height 23
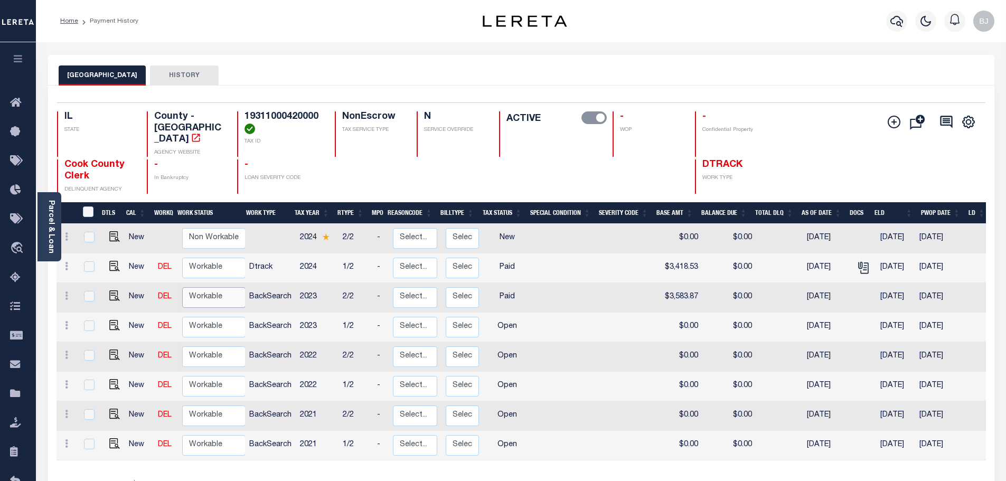
click at [199, 293] on select "Non Workable Workable" at bounding box center [213, 297] width 63 height 21
checkbox input "true"
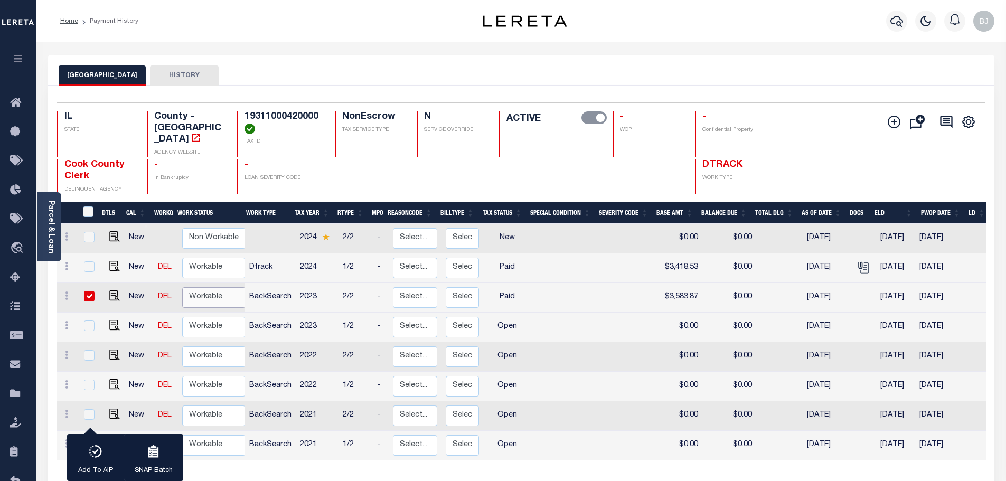
select select "true"
click at [182, 287] on select "Non Workable Workable" at bounding box center [213, 297] width 63 height 21
checkbox input "false"
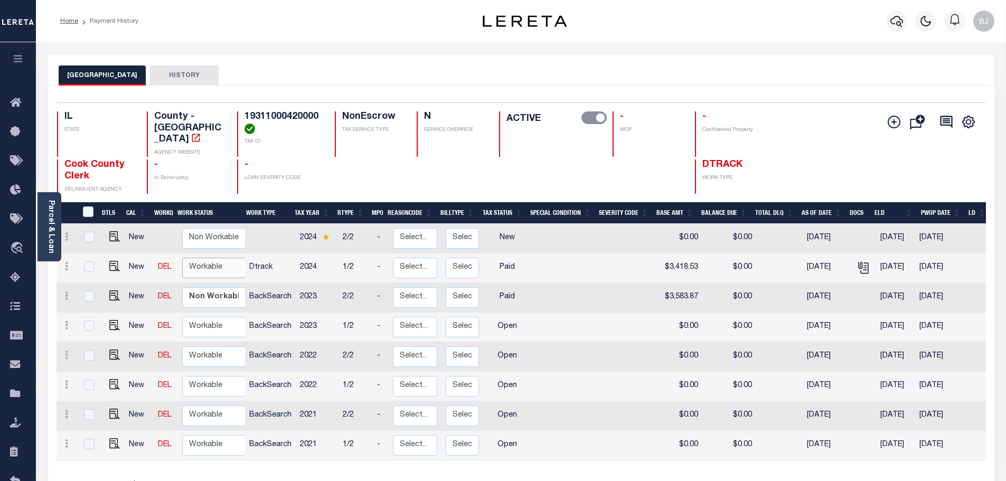
drag, startPoint x: 218, startPoint y: 250, endPoint x: 221, endPoint y: 260, distance: 10.4
click at [218, 258] on select "Non Workable Workable" at bounding box center [213, 268] width 63 height 21
checkbox input "true"
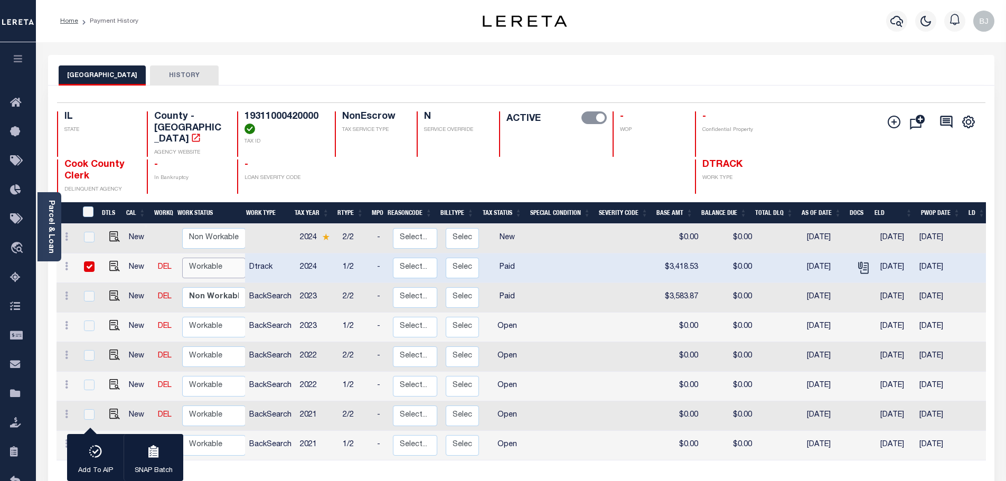
select select "true"
click at [182, 258] on select "Non Workable Workable" at bounding box center [213, 268] width 63 height 21
checkbox input "false"
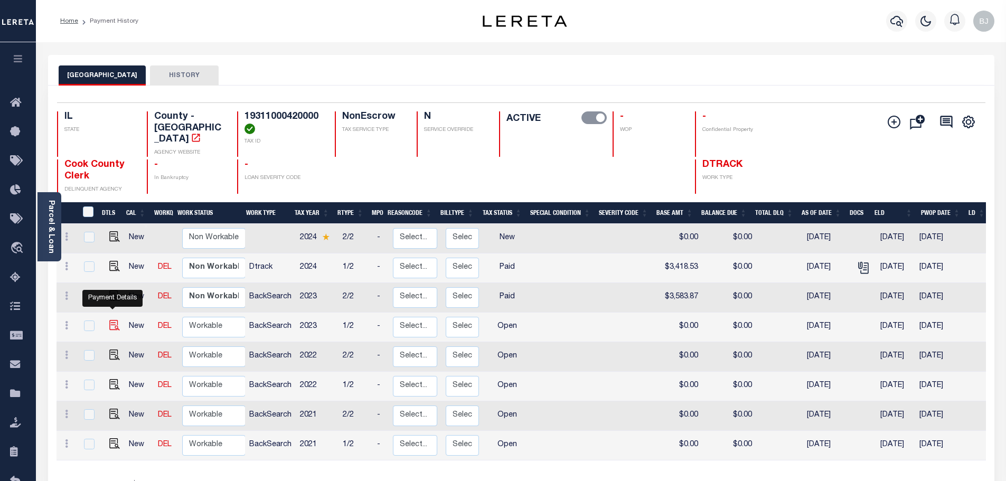
click at [115, 320] on img "" at bounding box center [114, 325] width 11 height 11
checkbox input "true"
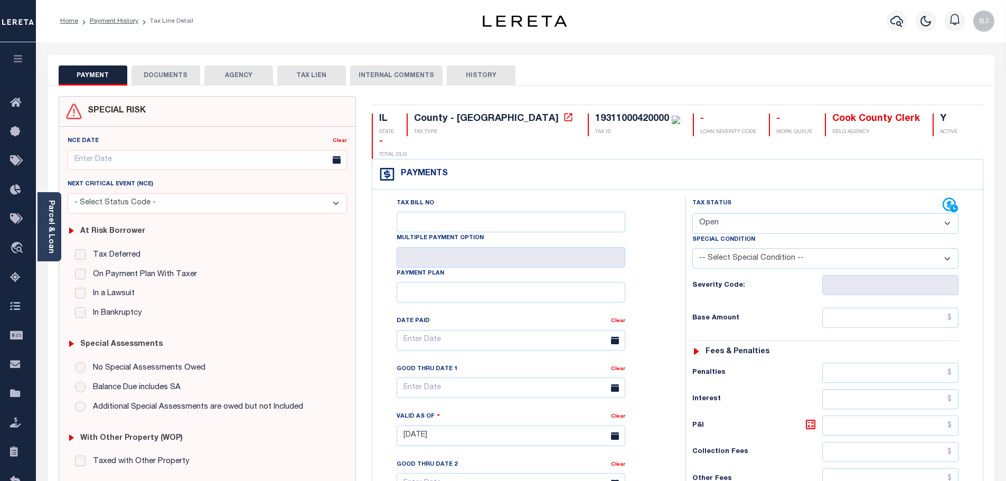
click at [778, 213] on select "- Select Status Code - Open Due/Unpaid Paid Incomplete No Tax Due Internal Refu…" at bounding box center [826, 223] width 266 height 21
select select "PYD"
click at [693, 213] on select "- Select Status Code - Open Due/Unpaid Paid Incomplete No Tax Due Internal Refu…" at bounding box center [826, 223] width 266 height 21
type input "[DATE]"
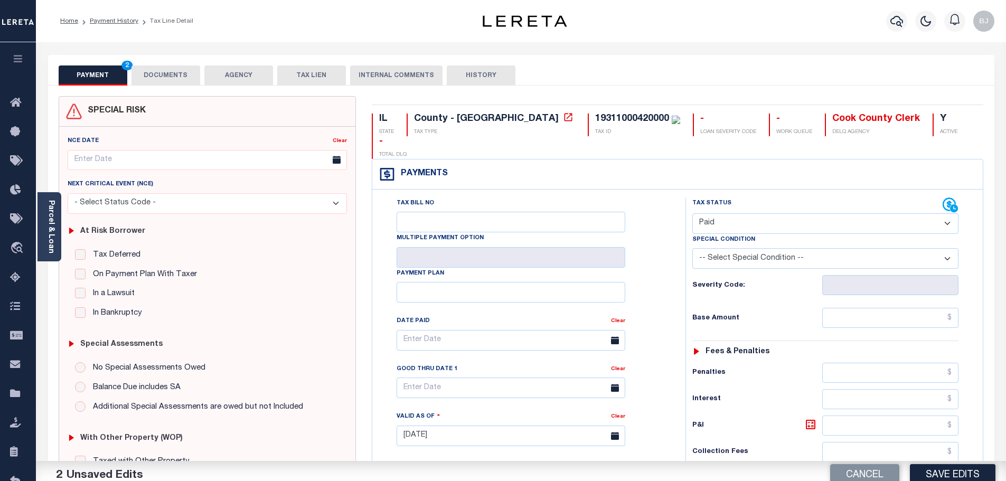
scroll to position [159, 0]
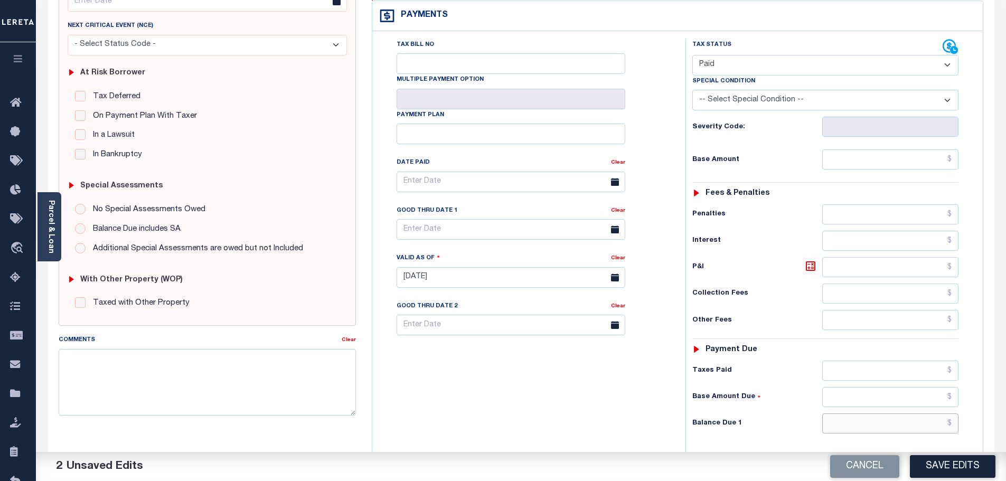
click at [903, 414] on input "text" at bounding box center [891, 424] width 137 height 20
type input "$0.00"
drag, startPoint x: 327, startPoint y: 384, endPoint x: 317, endPoint y: 380, distance: 10.5
click at [322, 383] on textarea "Comments" at bounding box center [208, 382] width 298 height 67
paste textarea "See 1/2 2024 attachment - bj"
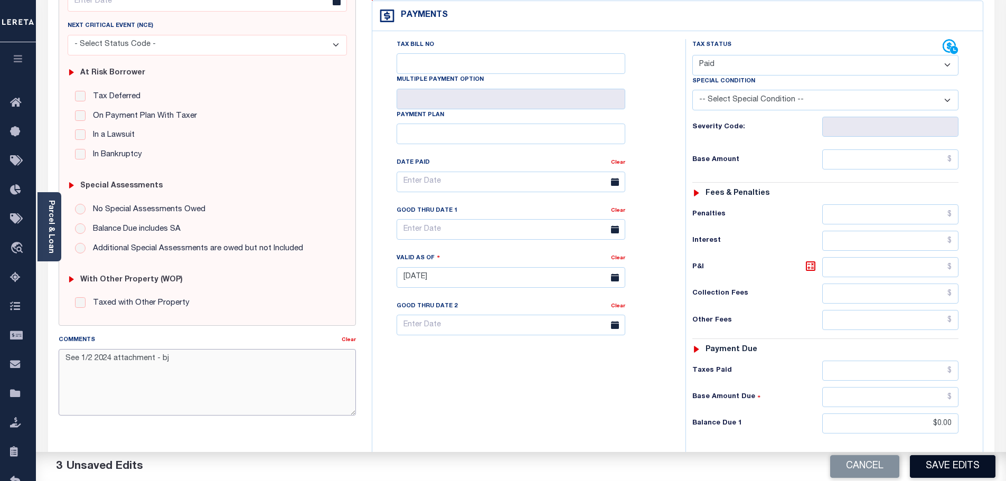
type textarea "See 1/2 2024 attachment - bj"
click at [940, 465] on button "Save Edits" at bounding box center [953, 466] width 86 height 23
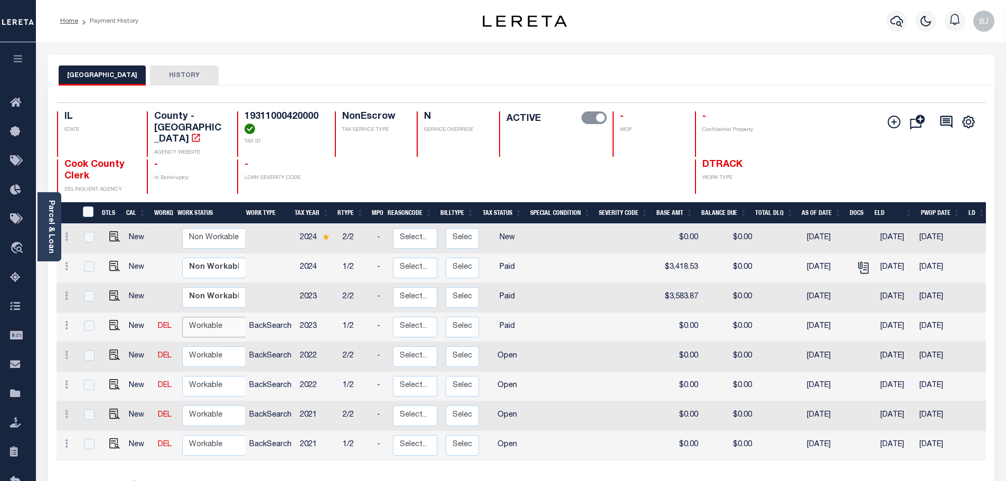
click at [217, 319] on select "Non Workable Workable" at bounding box center [213, 327] width 63 height 21
checkbox input "true"
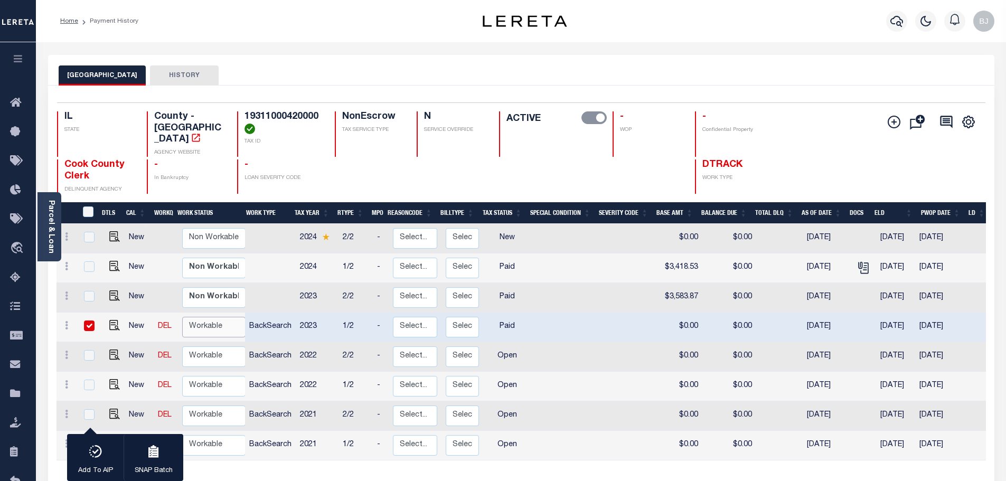
select select "true"
click at [182, 317] on select "Non Workable Workable" at bounding box center [213, 327] width 63 height 21
checkbox input "false"
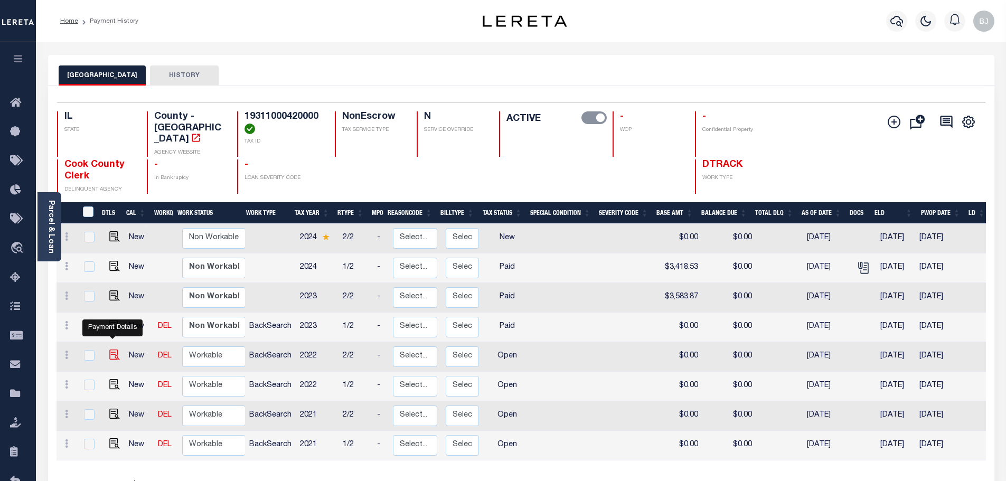
click at [116, 350] on img "" at bounding box center [114, 355] width 11 height 11
checkbox input "true"
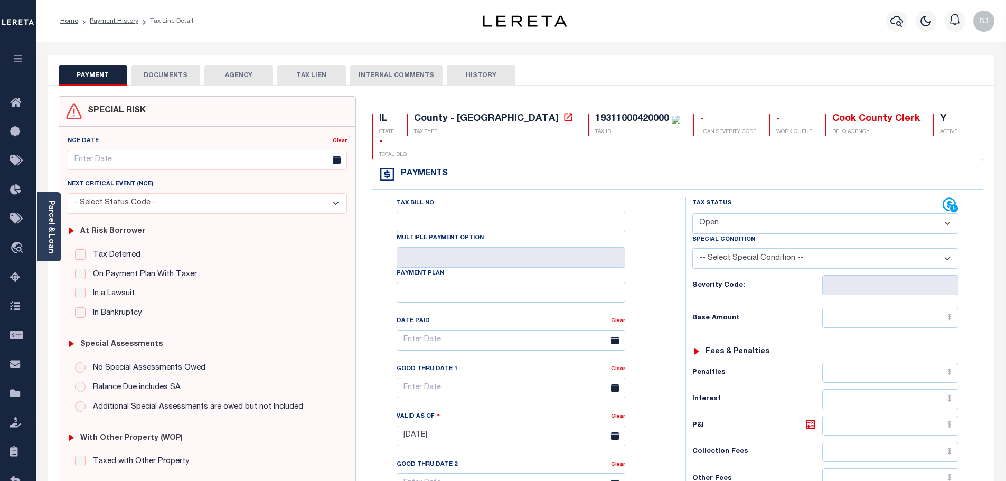
click at [773, 213] on select "- Select Status Code - Open Due/Unpaid Paid Incomplete No Tax Due Internal Refu…" at bounding box center [826, 223] width 266 height 21
select select "PYD"
click at [693, 213] on select "- Select Status Code - Open Due/Unpaid Paid Incomplete No Tax Due Internal Refu…" at bounding box center [826, 223] width 266 height 21
type input "[DATE]"
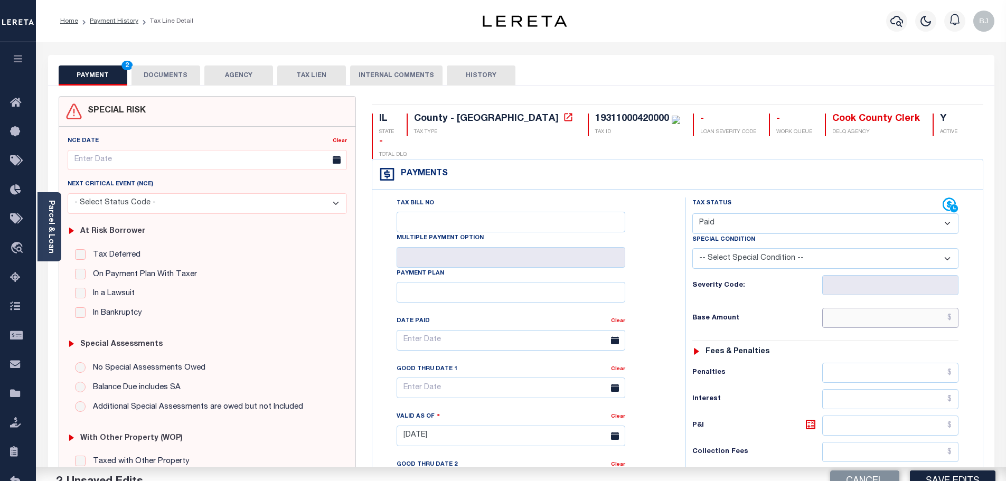
click at [925, 308] on input "text" at bounding box center [891, 318] width 137 height 20
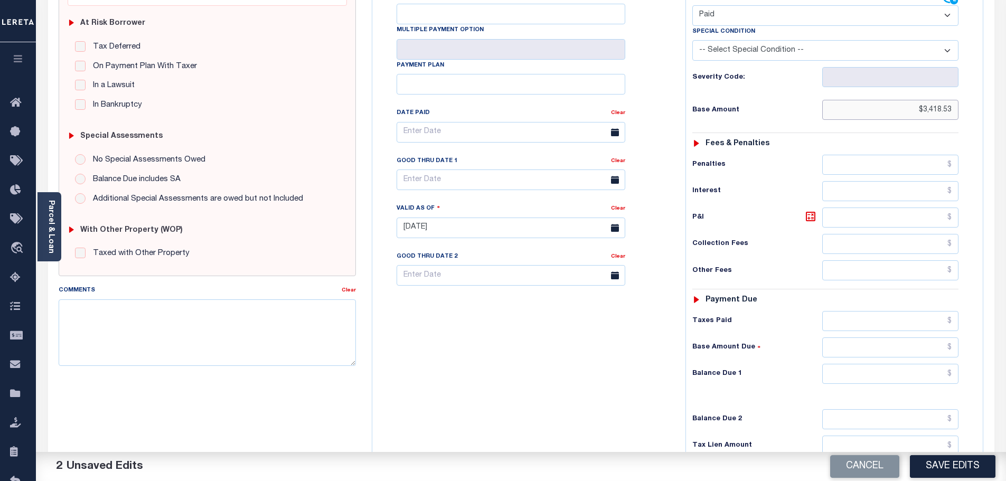
scroll to position [211, 0]
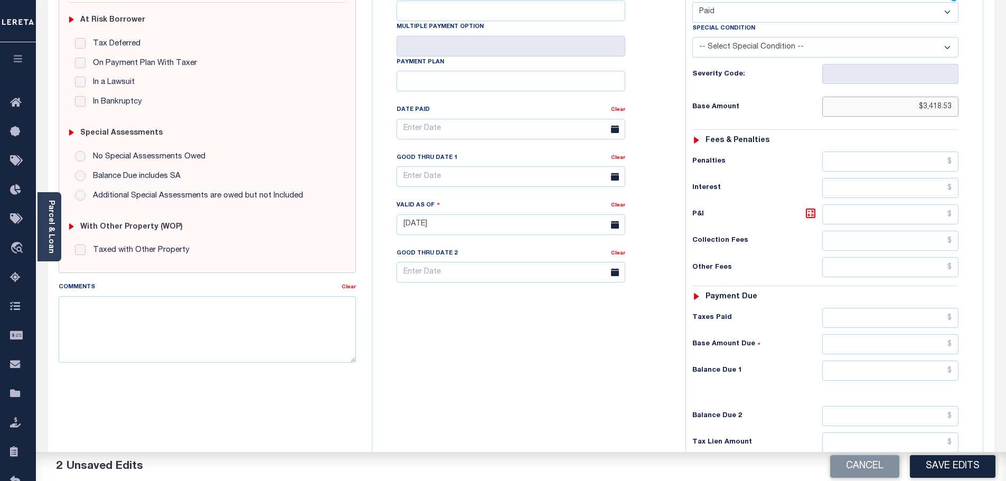
type input "$3,418.53"
drag, startPoint x: 871, startPoint y: 348, endPoint x: 860, endPoint y: 341, distance: 13.3
click at [871, 361] on input "text" at bounding box center [891, 371] width 137 height 20
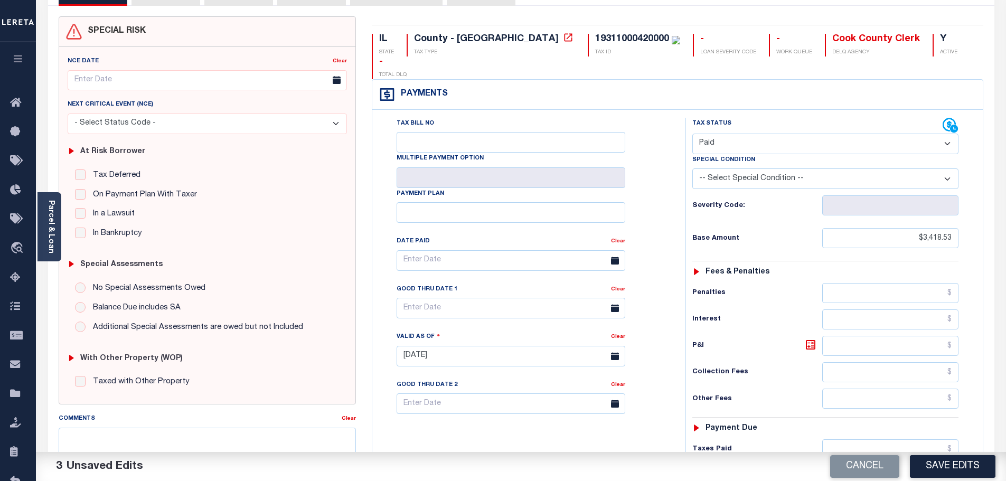
scroll to position [0, 0]
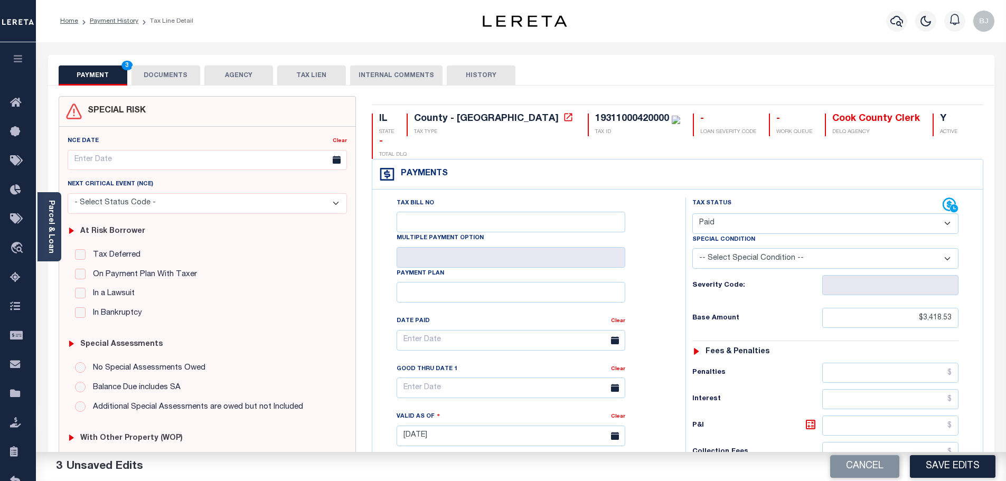
type input "$0.00"
click at [142, 78] on button "DOCUMENTS" at bounding box center [166, 76] width 69 height 20
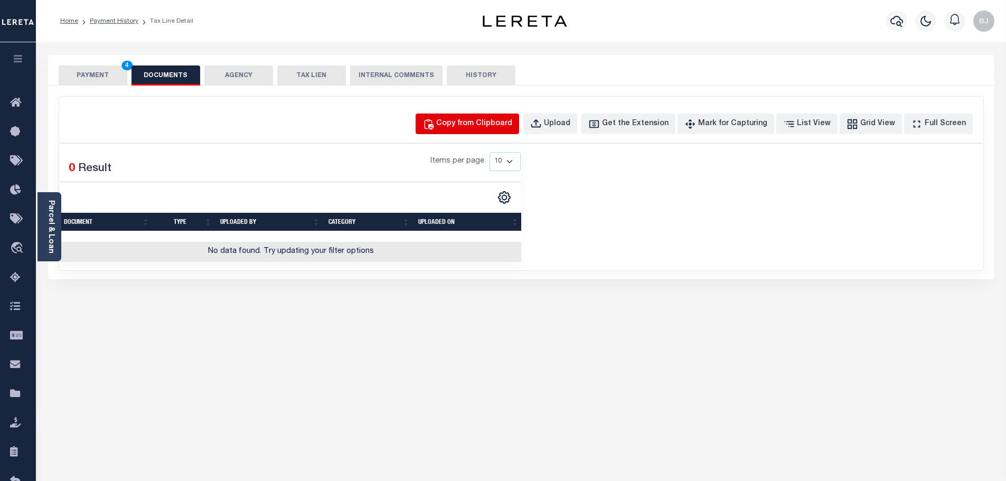
click at [512, 119] on div "Copy from Clipboard" at bounding box center [474, 124] width 76 height 12
select select "POP"
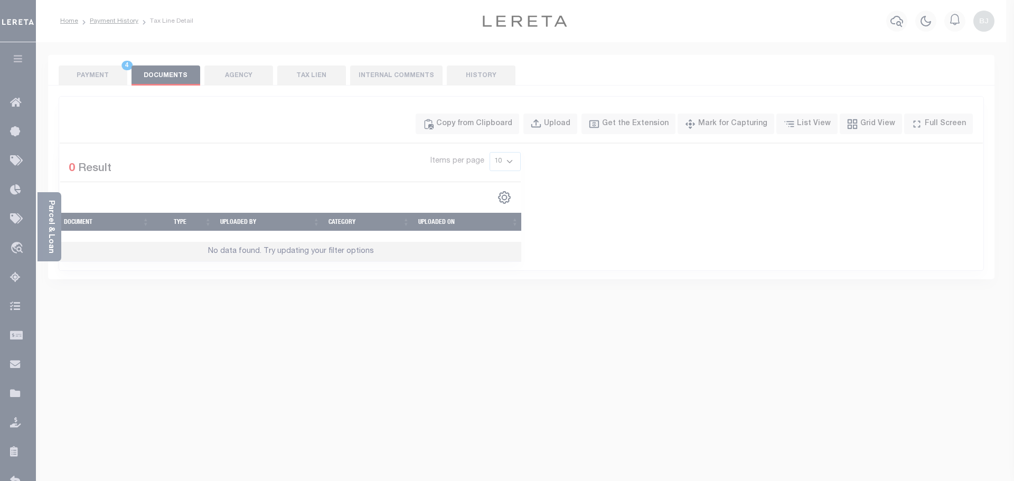
click at [0, 0] on div "Paste copied image or file into this box" at bounding box center [0, 0] width 0 height 0
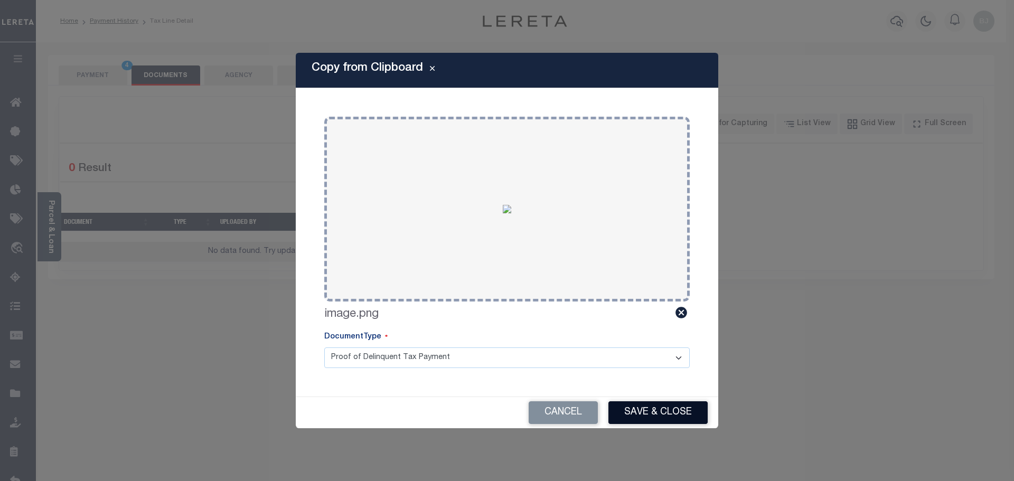
click at [669, 416] on button "Save & Close" at bounding box center [658, 413] width 99 height 23
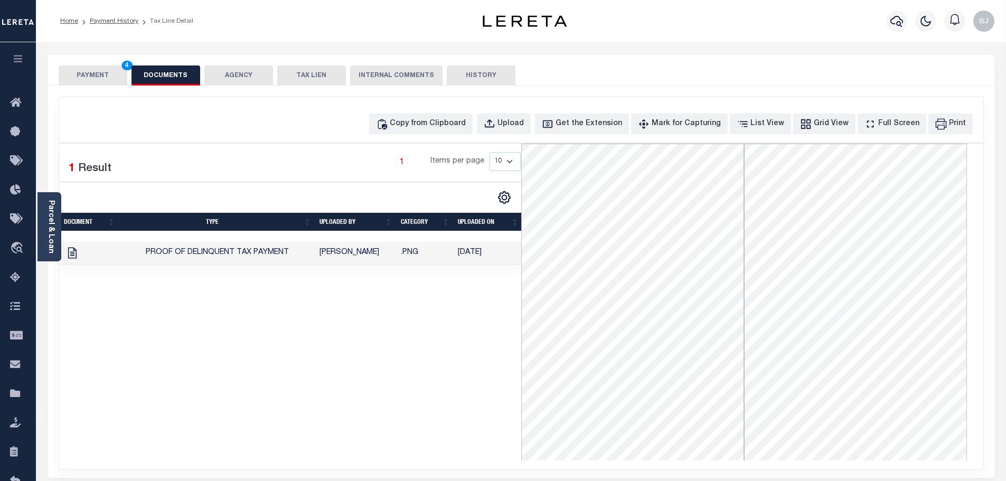
click at [90, 60] on div "PAYMENT 4 DOCUMENTS AGENCY DELINQUENT PAYEE TAX LIEN" at bounding box center [521, 70] width 947 height 31
click at [95, 77] on button "PAYMENT 4" at bounding box center [93, 76] width 69 height 20
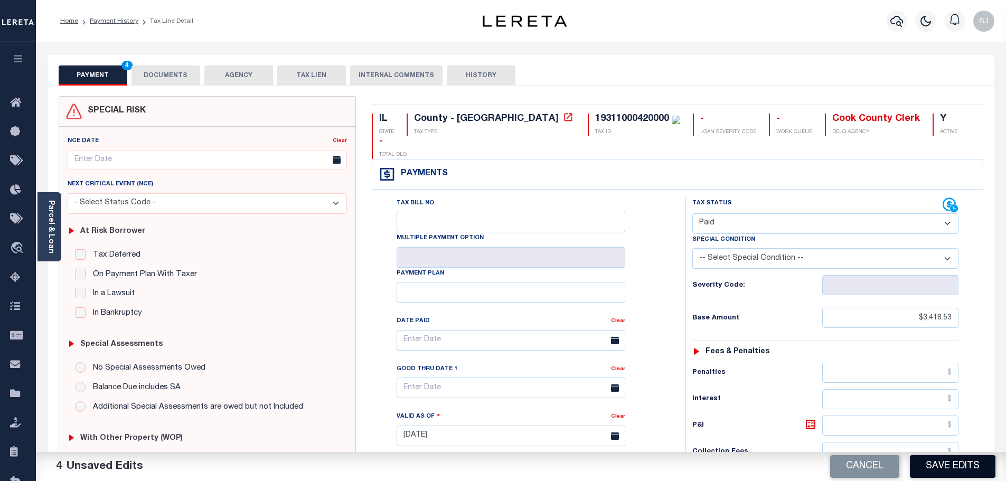
click at [977, 459] on button "Save Edits" at bounding box center [953, 466] width 86 height 23
checkbox input "false"
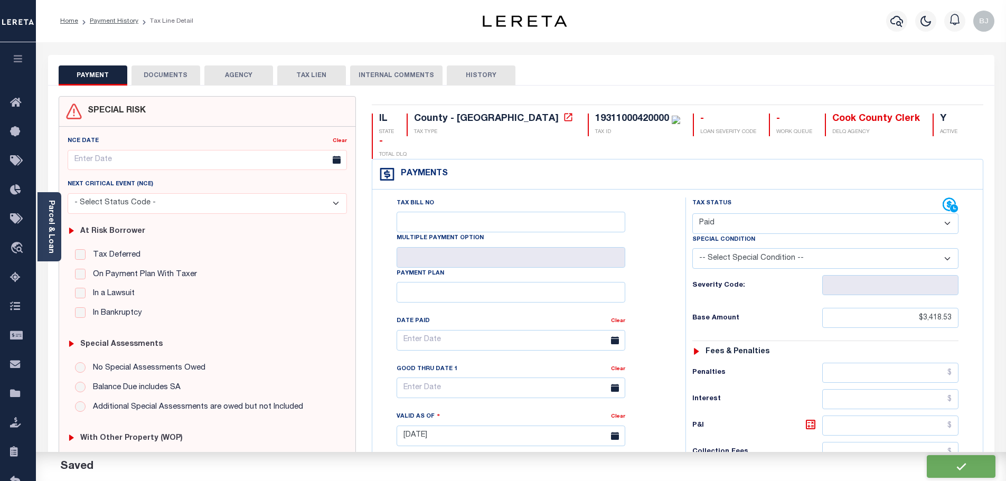
type input "$3,418.53"
type input "$0"
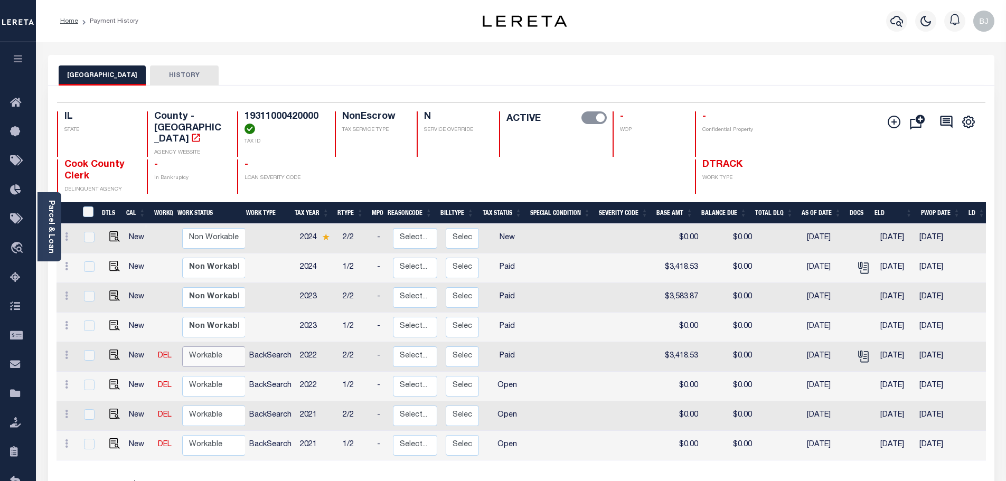
click at [231, 347] on select "Non Workable Workable" at bounding box center [213, 357] width 63 height 21
checkbox input "true"
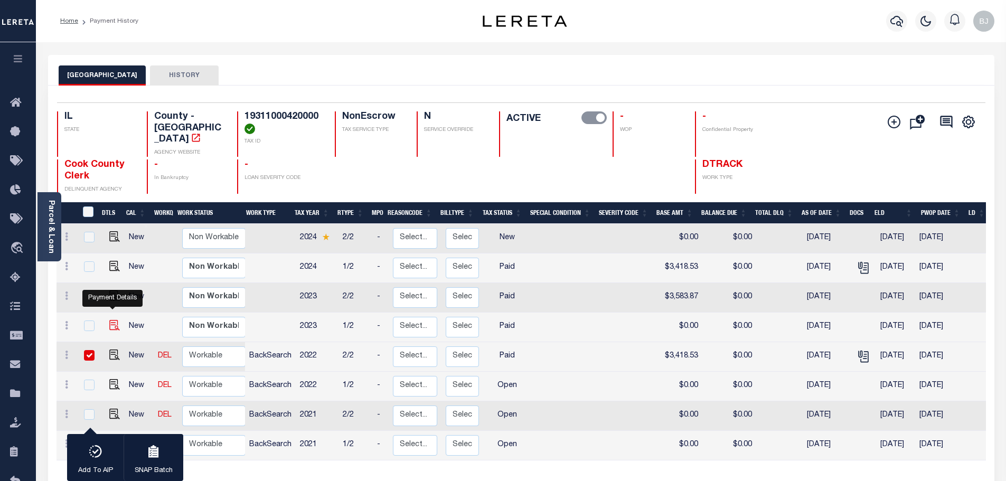
click at [111, 320] on img "" at bounding box center [114, 325] width 11 height 11
checkbox input "true"
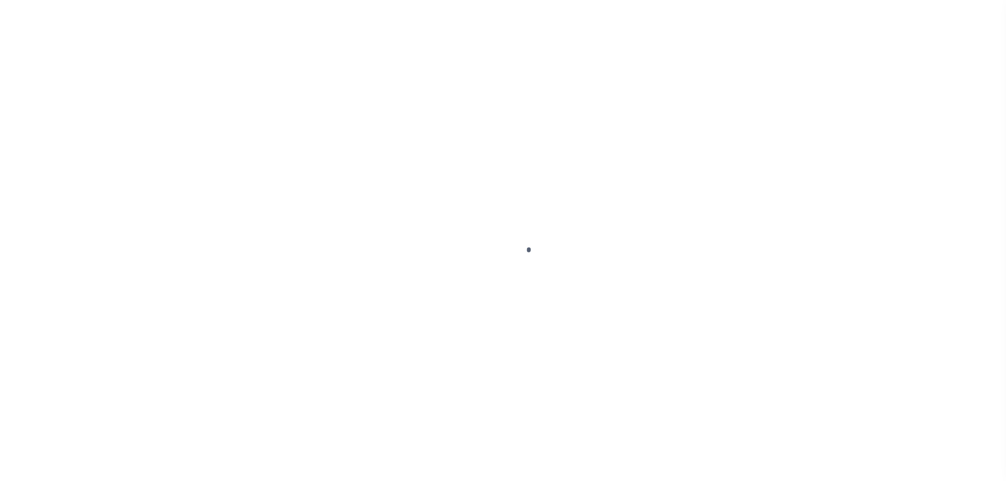
select select "PYD"
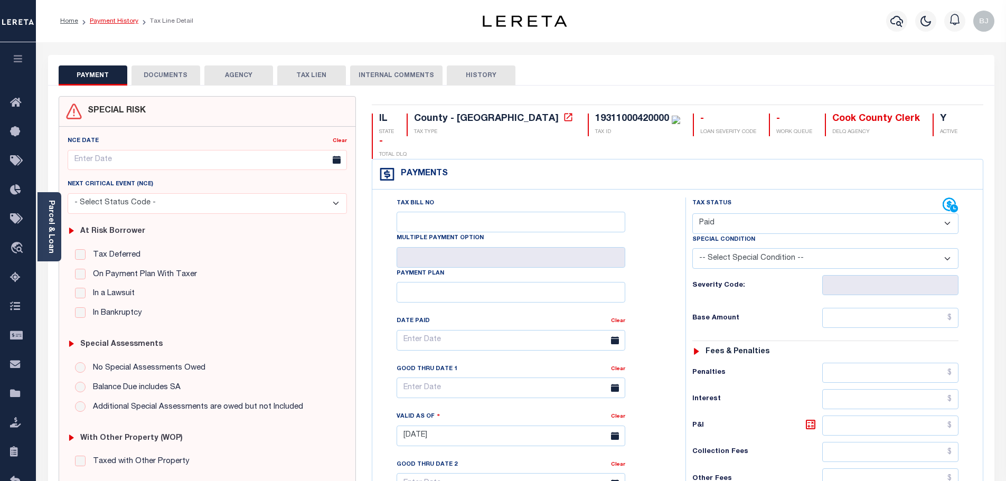
click at [122, 24] on link "Payment History" at bounding box center [114, 21] width 49 height 6
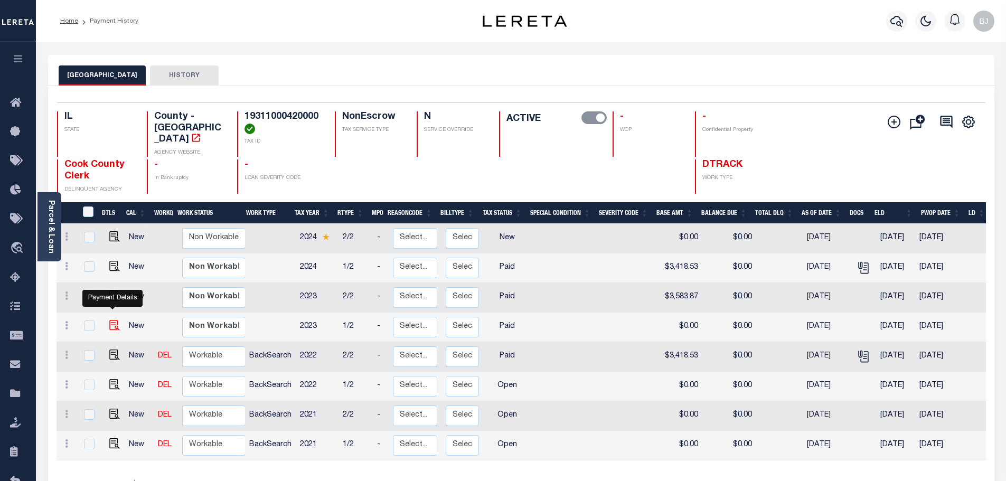
click at [112, 320] on img "" at bounding box center [114, 325] width 11 height 11
checkbox input "true"
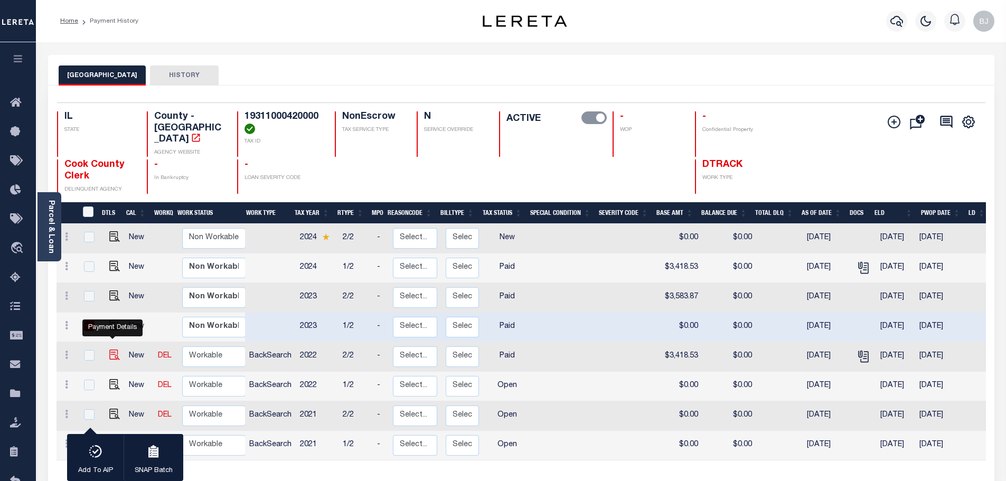
click at [109, 350] on img "" at bounding box center [114, 355] width 11 height 11
checkbox input "true"
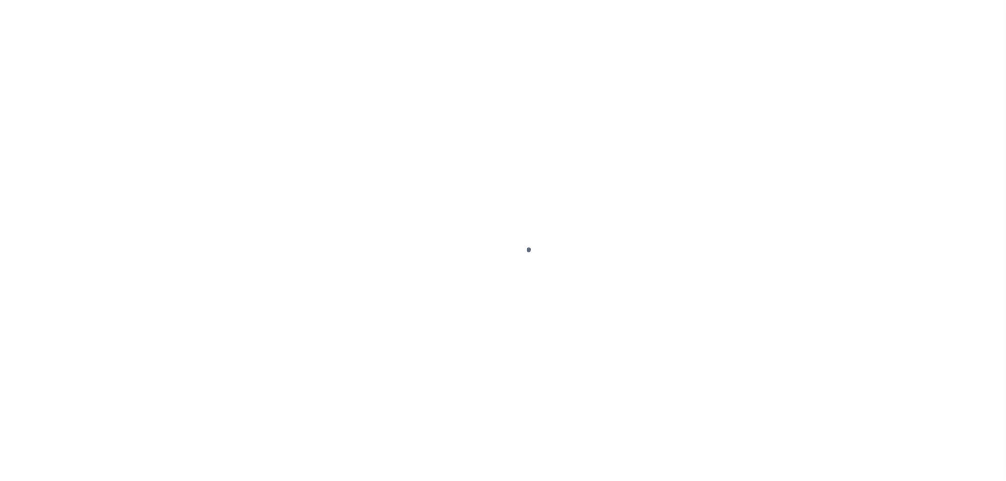
select select "PYD"
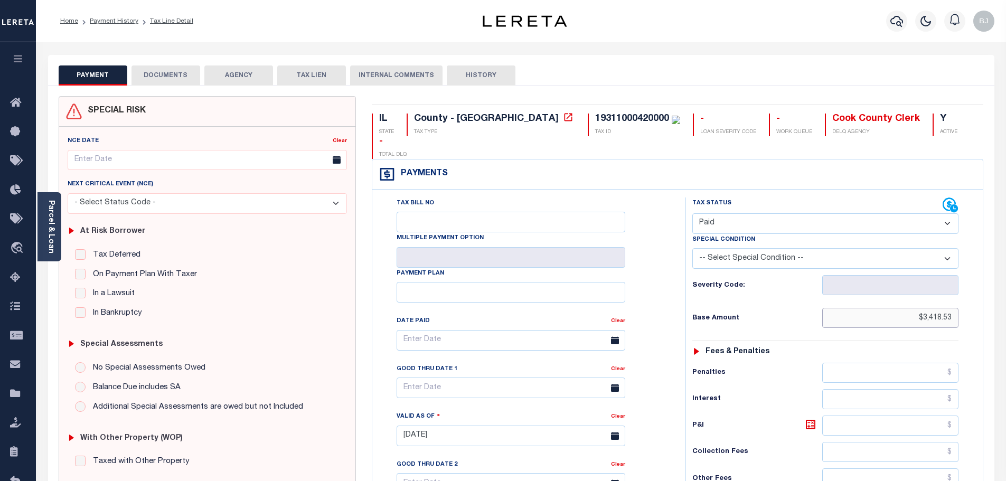
drag, startPoint x: 900, startPoint y: 296, endPoint x: 997, endPoint y: 296, distance: 97.2
click at [997, 296] on div "PAYMENT DOCUMENTS AGENCY DELINQUENT PAYEE" at bounding box center [521, 427] width 963 height 744
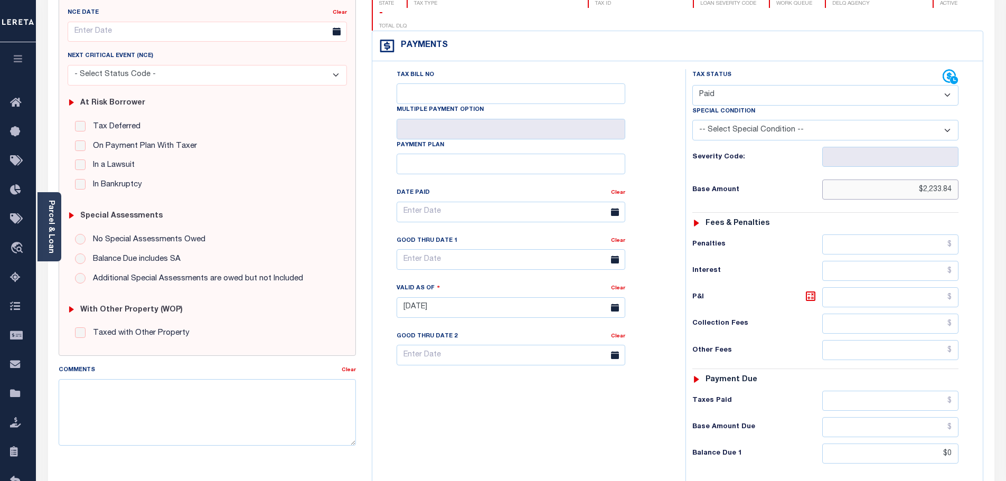
scroll to position [159, 0]
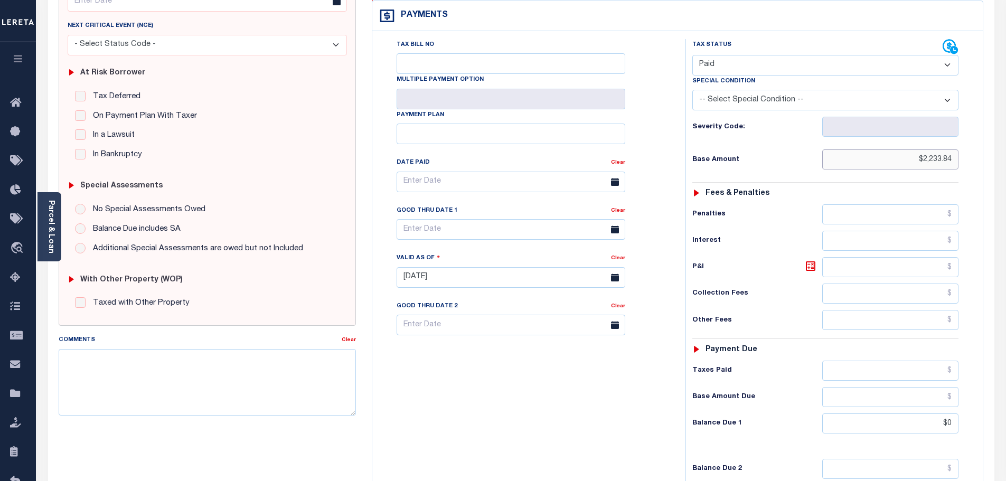
type input "$2,233.84"
click at [731, 420] on h6 "Balance Due 1" at bounding box center [757, 424] width 129 height 8
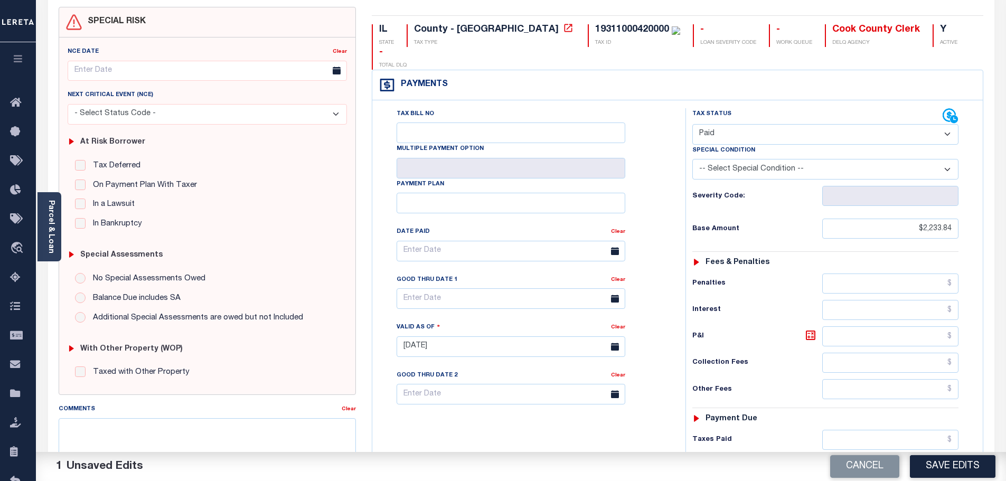
scroll to position [0, 0]
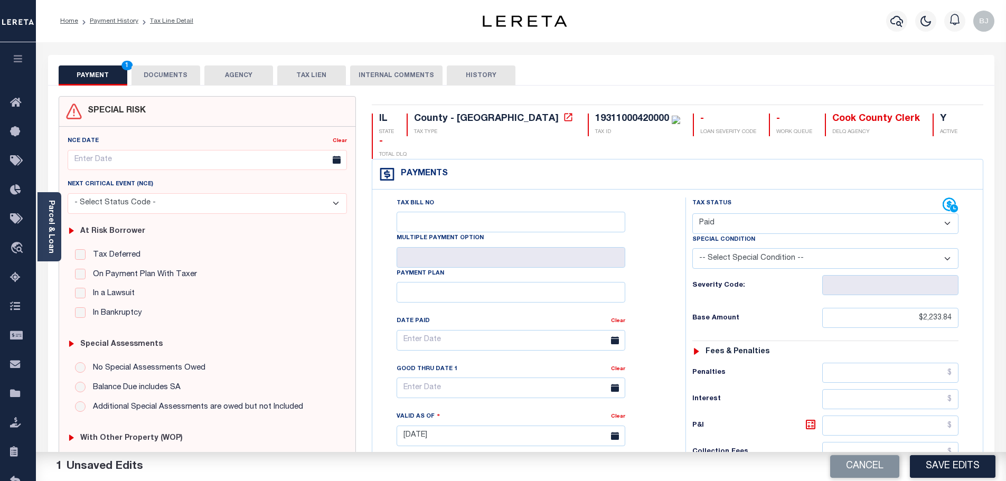
drag, startPoint x: 173, startPoint y: 86, endPoint x: 167, endPoint y: 86, distance: 5.8
click at [174, 86] on div "SPECIAL RISK NCE Date Clear" at bounding box center [521, 434] width 947 height 697
click at [171, 76] on button "DOCUMENTS" at bounding box center [166, 76] width 69 height 20
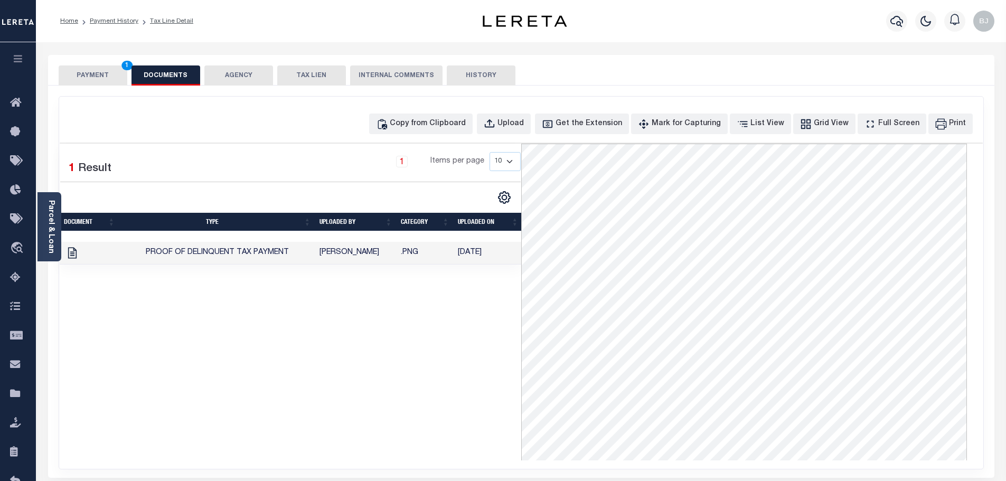
click at [496, 120] on div "Copy from Clipboard Upload Get the Extension Mark for Capturing Got it List Vie…" at bounding box center [672, 124] width 606 height 21
click at [519, 202] on div "CSV Export Selected Print Show Filter Show Search Columns 1: Document 3: TYPE 4…" at bounding box center [504, 198] width 33 height 14
click at [453, 116] on button "Copy from Clipboard" at bounding box center [421, 124] width 104 height 21
select select "POP"
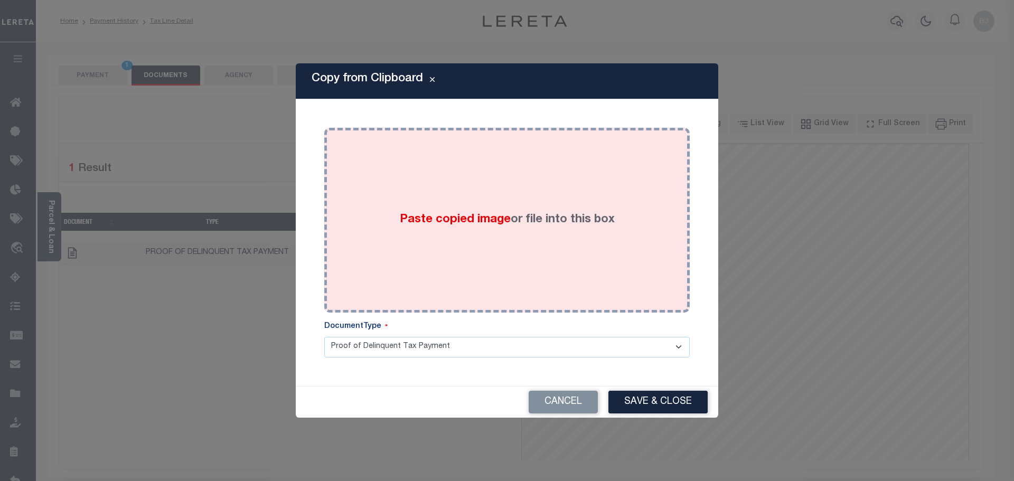
click at [483, 173] on div "Paste copied image or file into this box" at bounding box center [507, 220] width 350 height 169
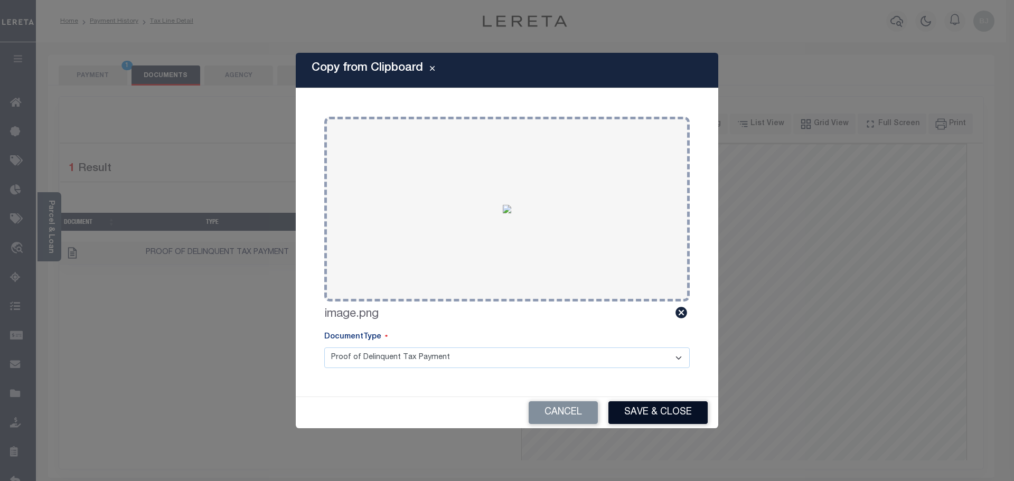
click at [683, 414] on button "Save & Close" at bounding box center [658, 413] width 99 height 23
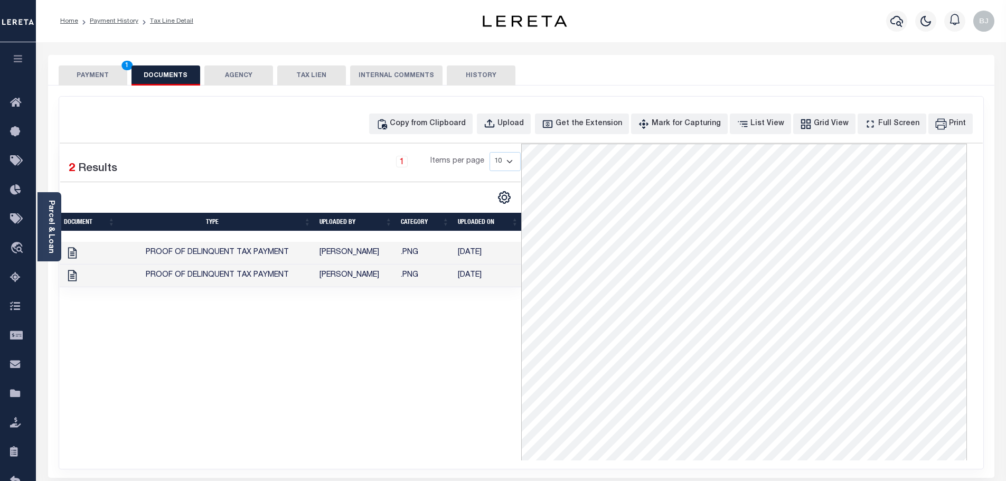
click at [105, 70] on button "PAYMENT 1" at bounding box center [93, 76] width 69 height 20
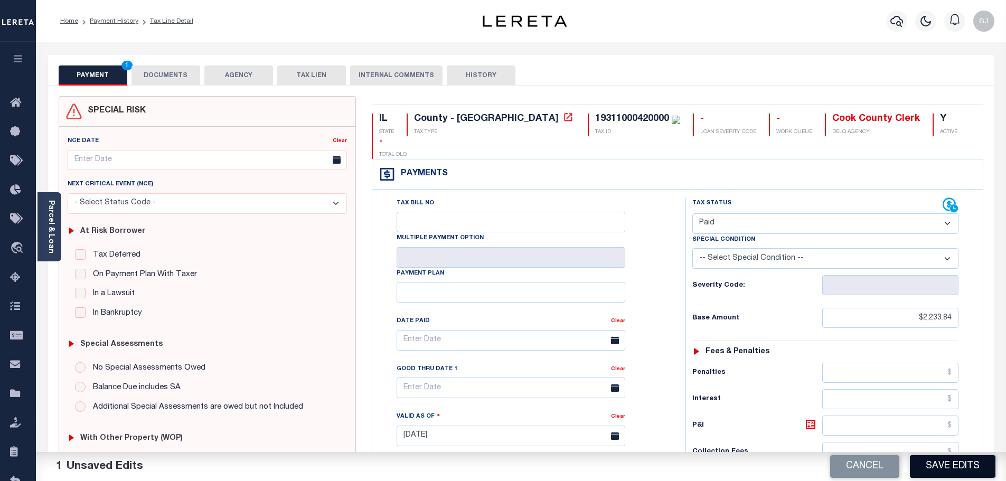
click at [953, 473] on button "Save Edits" at bounding box center [953, 466] width 86 height 23
checkbox input "false"
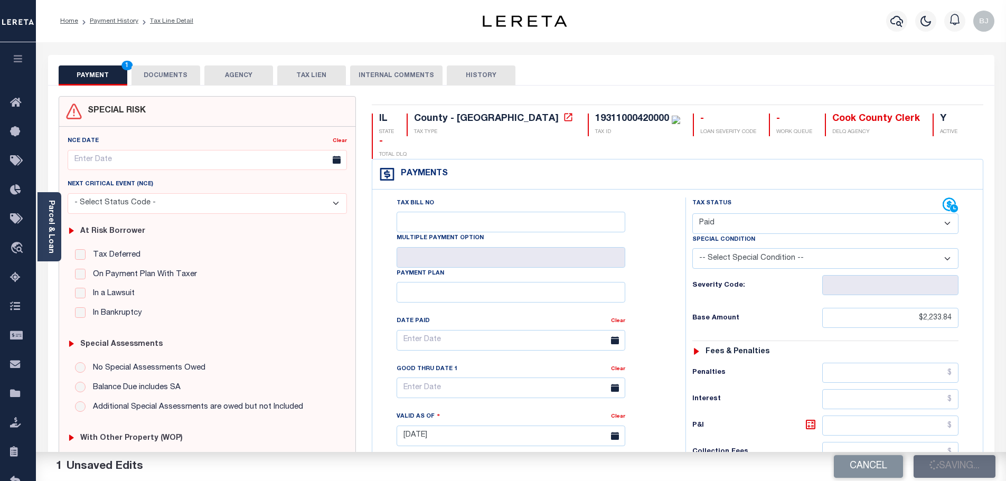
type input "$2,233.84"
type input "$0"
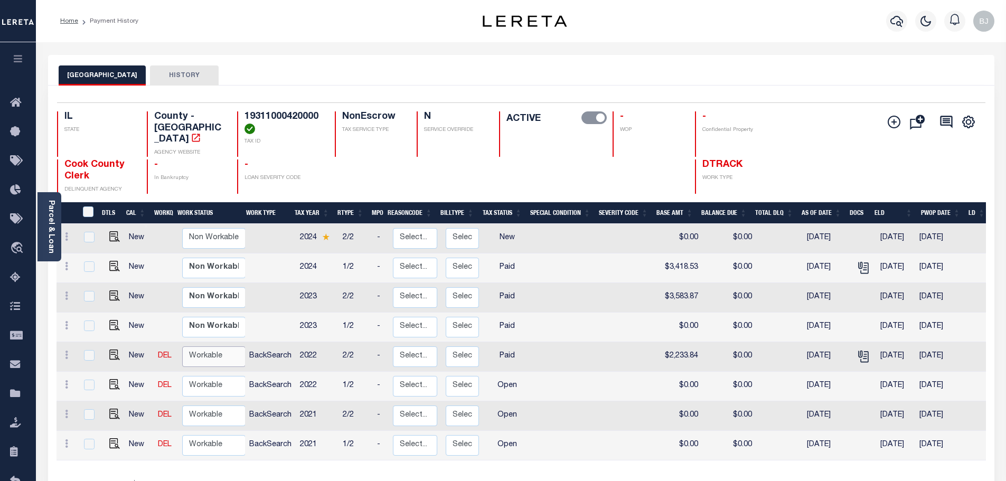
click at [210, 347] on select "Non Workable Workable" at bounding box center [213, 357] width 63 height 21
checkbox input "true"
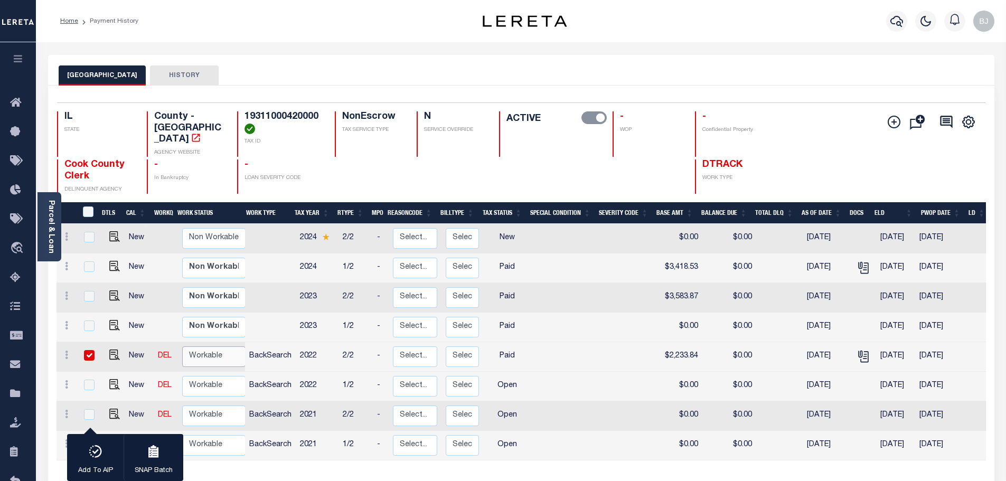
select select "true"
click at [182, 347] on select "Non Workable Workable" at bounding box center [213, 357] width 63 height 21
checkbox input "false"
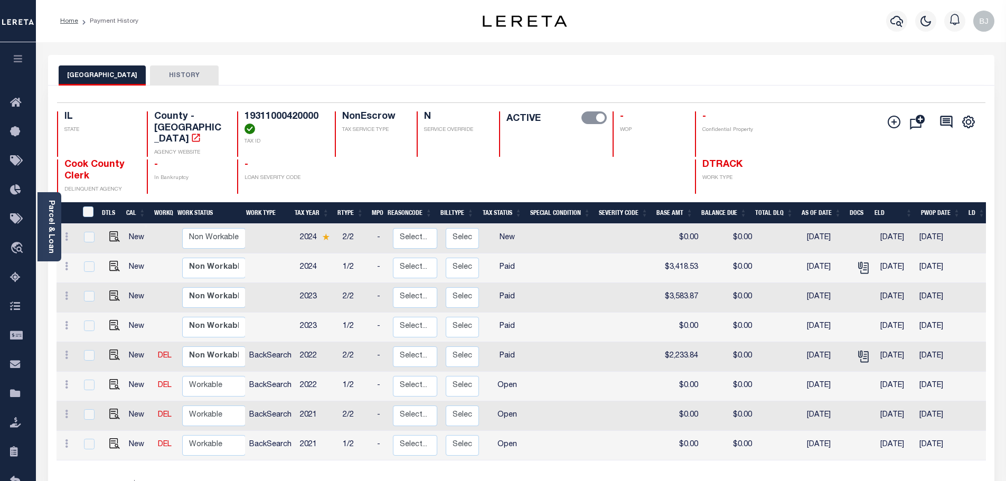
click at [106, 382] on link at bounding box center [112, 385] width 16 height 7
checkbox input "true"
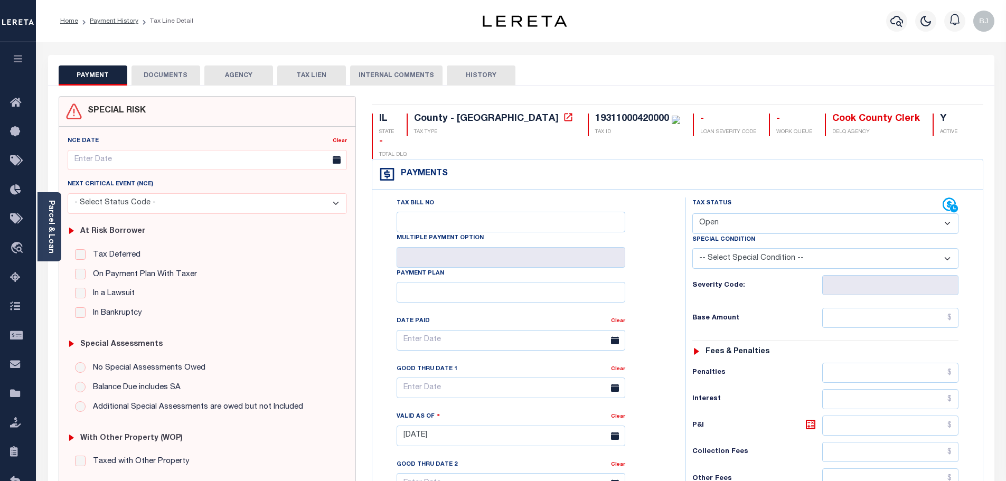
drag, startPoint x: 754, startPoint y: 200, endPoint x: 750, endPoint y: 211, distance: 11.7
click at [754, 213] on select "- Select Status Code - Open Due/Unpaid Paid Incomplete No Tax Due Internal Refu…" at bounding box center [826, 223] width 266 height 21
select select "PYD"
click at [693, 213] on select "- Select Status Code - Open Due/Unpaid Paid Incomplete No Tax Due Internal Refu…" at bounding box center [826, 223] width 266 height 21
type input "[DATE]"
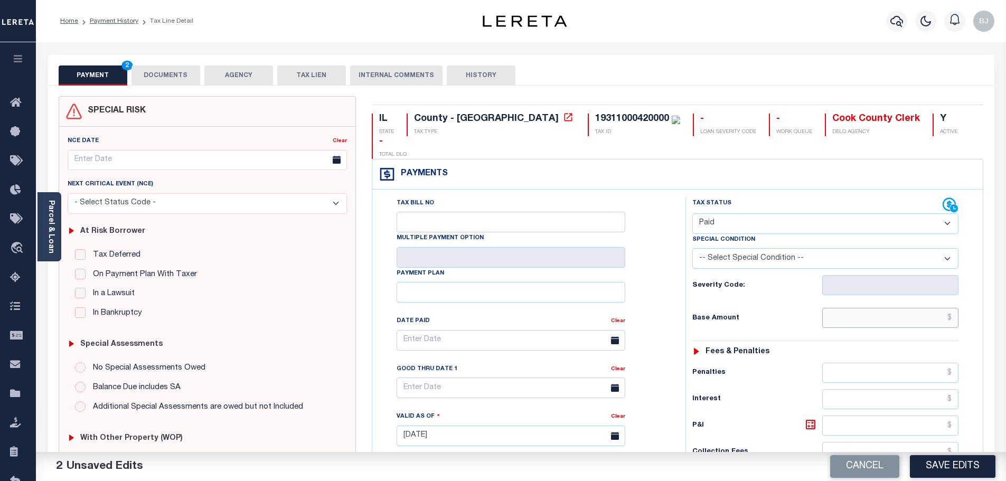
drag, startPoint x: 868, startPoint y: 302, endPoint x: 873, endPoint y: 298, distance: 7.2
click at [868, 308] on input "text" at bounding box center [891, 318] width 137 height 20
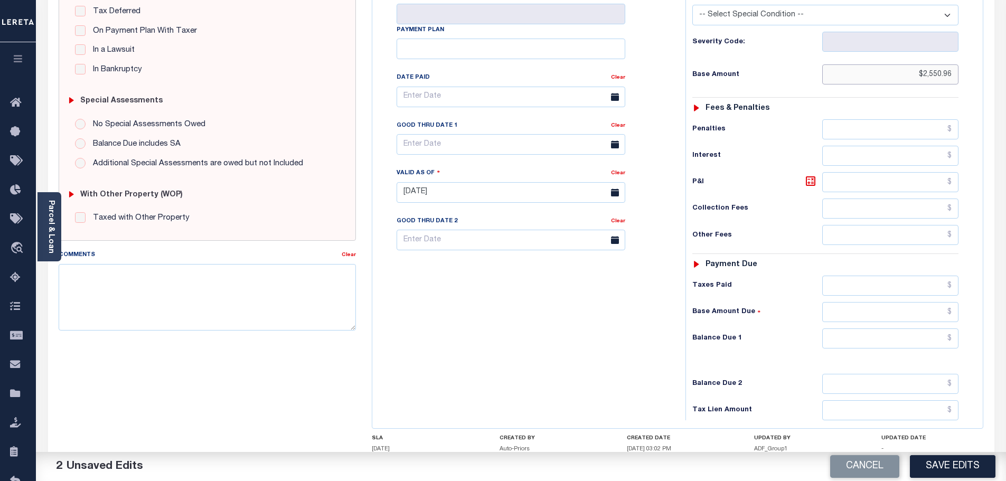
scroll to position [264, 0]
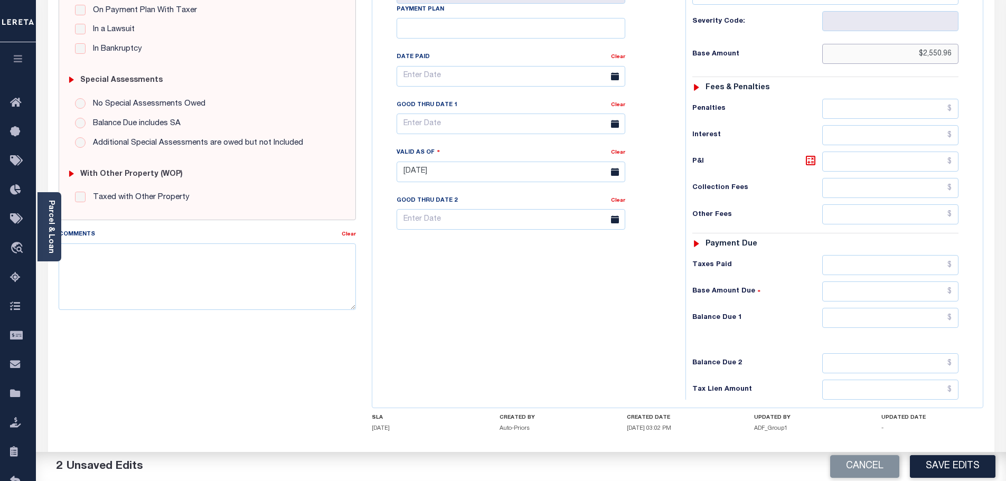
type input "$2,550.96"
click at [873, 308] on input "text" at bounding box center [891, 318] width 137 height 20
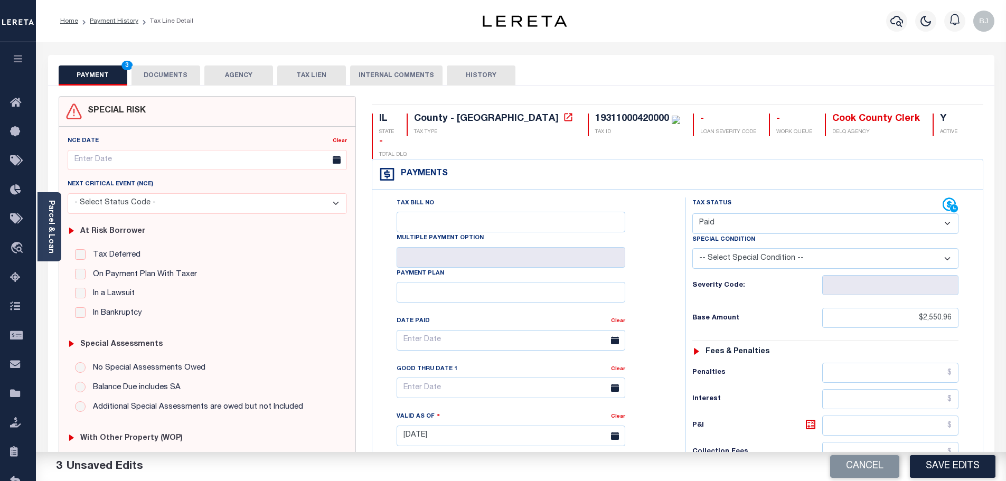
type input "$0.00"
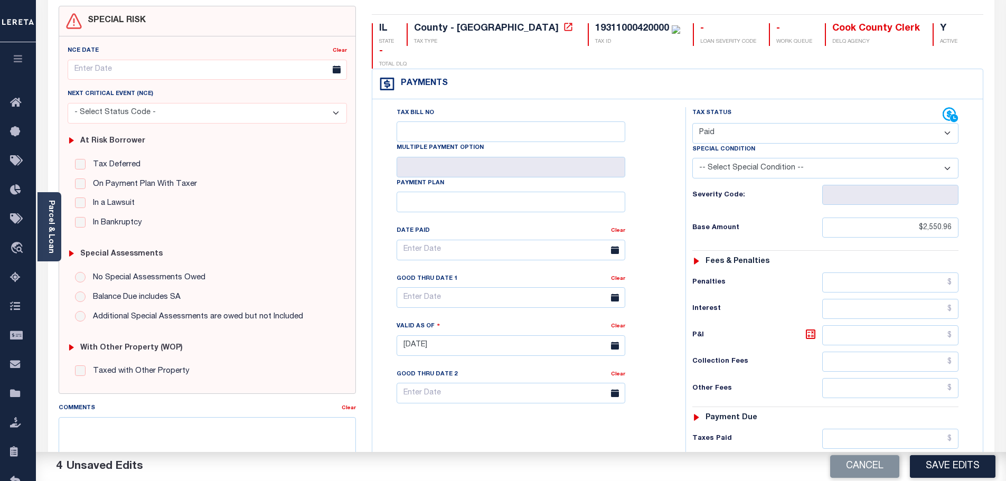
scroll to position [211, 0]
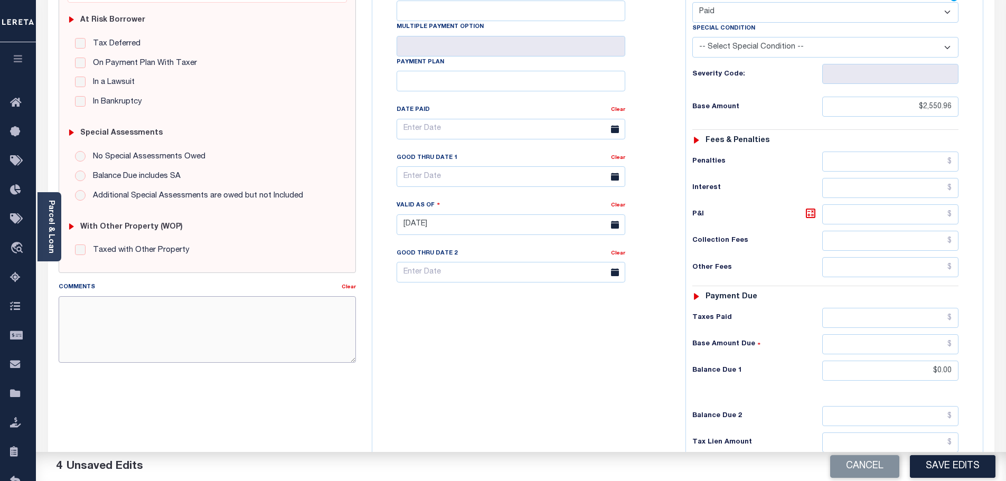
click at [290, 332] on textarea "Comments" at bounding box center [208, 329] width 298 height 67
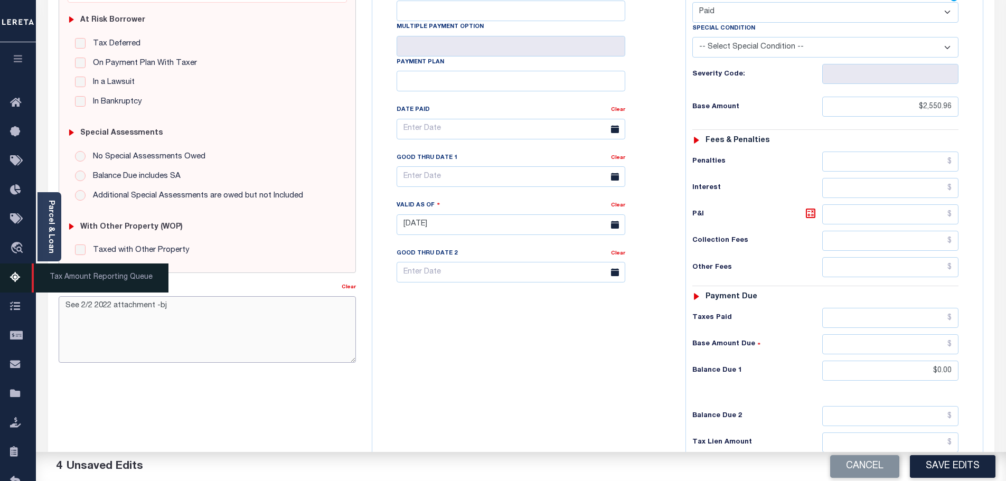
drag, startPoint x: 258, startPoint y: 308, endPoint x: 0, endPoint y: 281, distance: 259.8
click at [0, 281] on div "Home Payment History Tax Line Detail Profile Sign out" at bounding box center [503, 188] width 1006 height 799
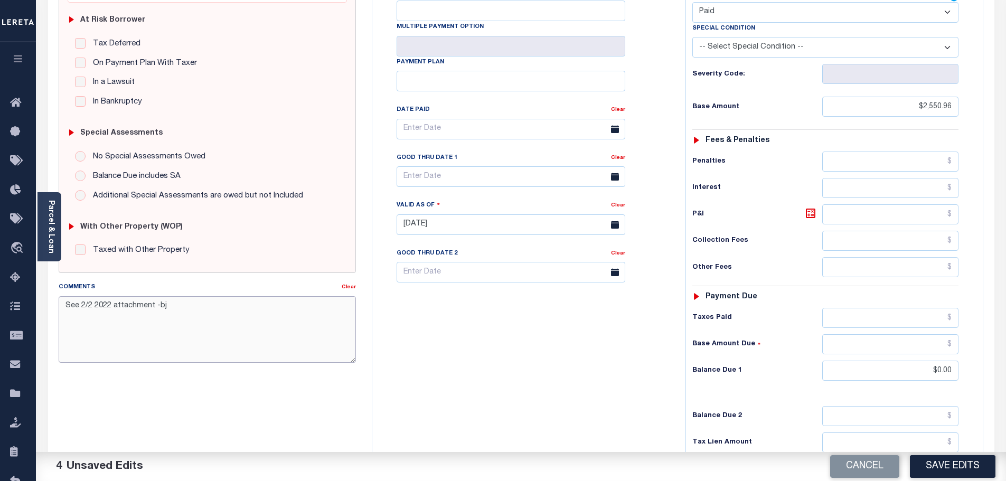
type textarea "See 2/2 2022 attachment -bj"
click at [225, 340] on textarea "See 2/2 2022 attachment -bj" at bounding box center [208, 329] width 298 height 67
drag, startPoint x: 195, startPoint y: 339, endPoint x: 0, endPoint y: 326, distance: 195.9
click at [0, 326] on div "Home Payment History Tax Line Detail Profile Sign out" at bounding box center [503, 188] width 1006 height 799
click at [940, 476] on button "Save Edits" at bounding box center [953, 466] width 86 height 23
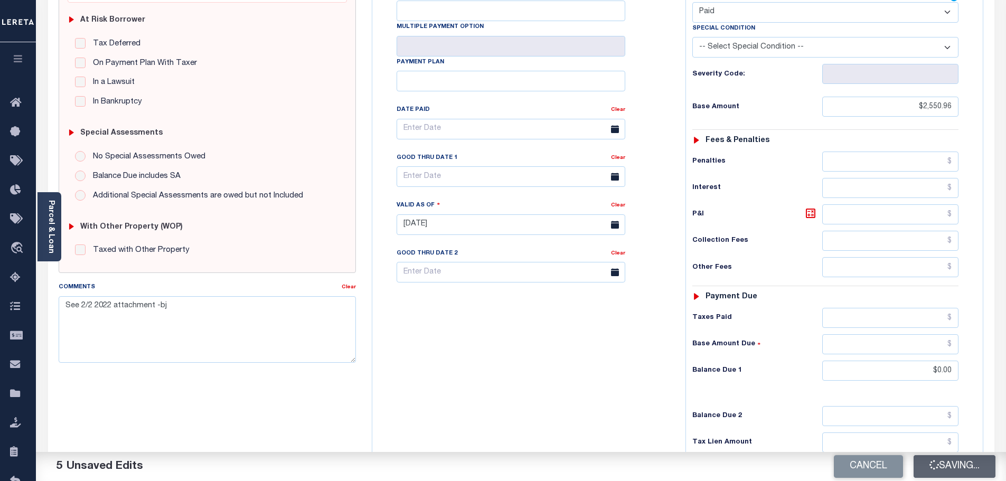
checkbox input "false"
type input "$2,550.96"
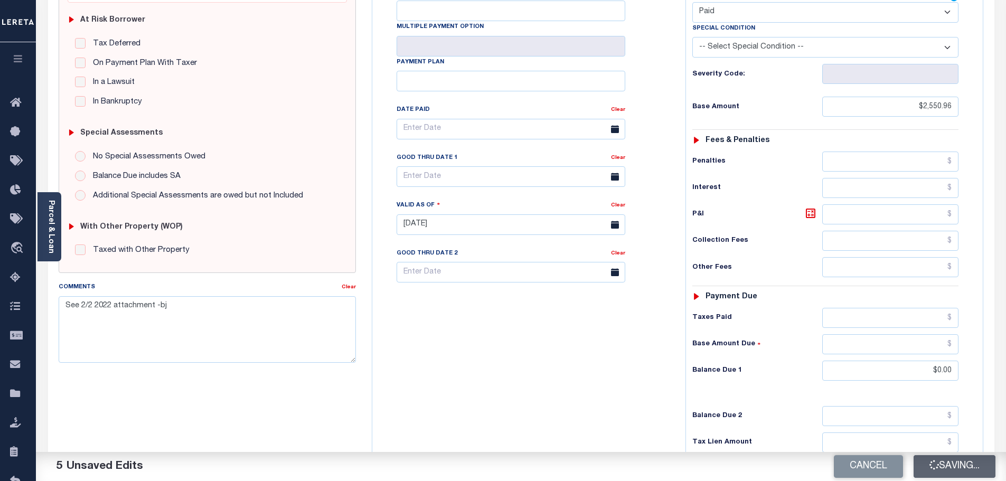
type input "$0"
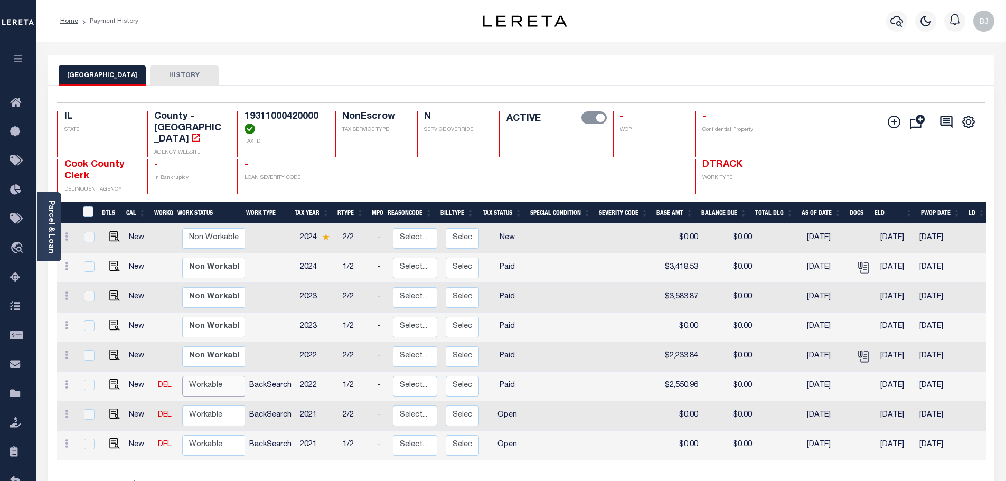
click at [218, 379] on select "Non Workable Workable" at bounding box center [213, 386] width 63 height 21
checkbox input "true"
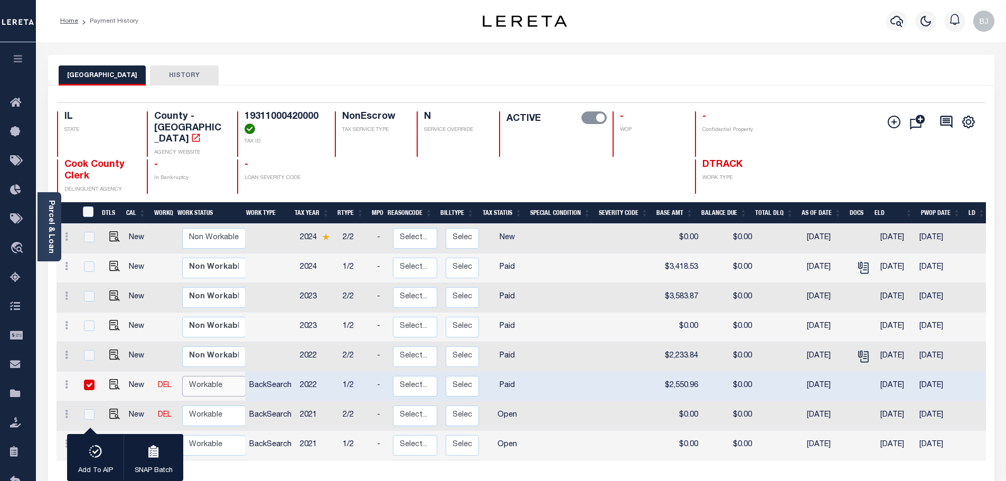
select select "true"
click at [182, 376] on select "Non Workable Workable" at bounding box center [213, 386] width 63 height 21
checkbox input "false"
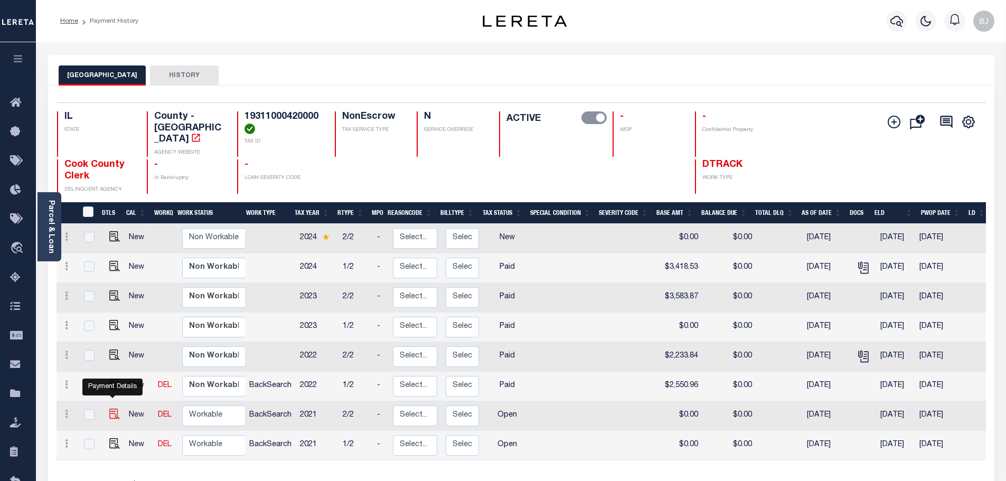
click at [116, 409] on img "" at bounding box center [114, 414] width 11 height 11
checkbox input "true"
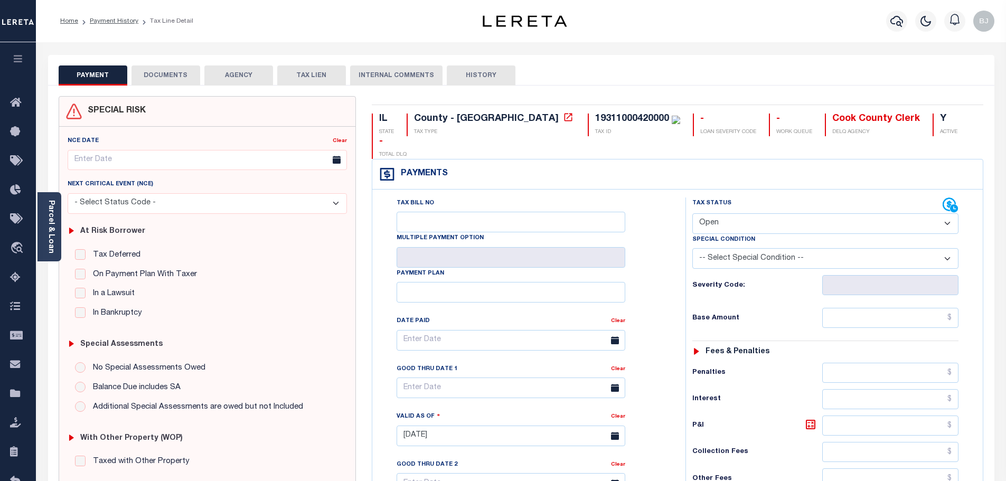
click at [721, 213] on select "- Select Status Code - Open Due/Unpaid Paid Incomplete No Tax Due Internal Refu…" at bounding box center [826, 223] width 266 height 21
drag, startPoint x: 736, startPoint y: 204, endPoint x: 742, endPoint y: 209, distance: 7.2
click at [736, 213] on select "- Select Status Code - Open Due/Unpaid Paid Incomplete No Tax Due Internal Refu…" at bounding box center [826, 223] width 266 height 21
click at [737, 211] on div "Tax Status Status" at bounding box center [826, 247] width 282 height 98
drag, startPoint x: 733, startPoint y: 196, endPoint x: 738, endPoint y: 209, distance: 13.5
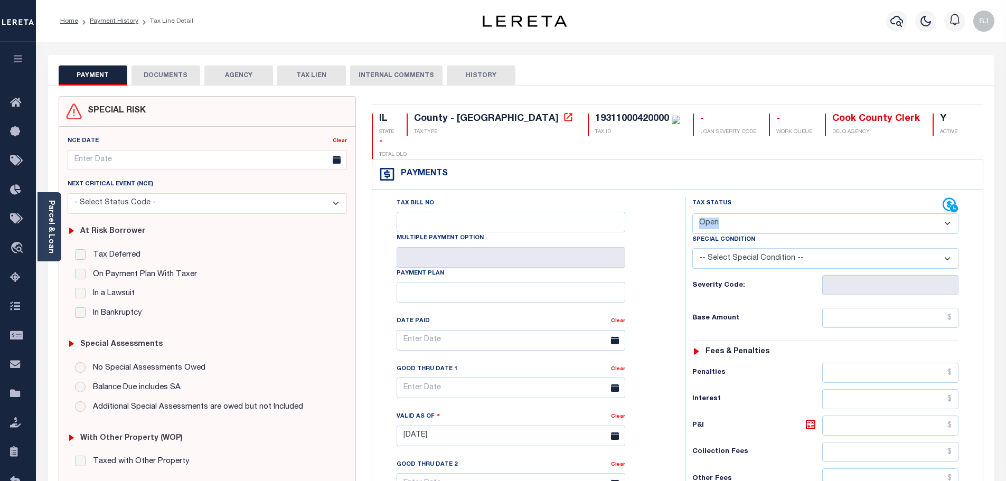
click at [733, 213] on select "- Select Status Code - Open Due/Unpaid Paid Incomplete No Tax Due Internal Refu…" at bounding box center [826, 223] width 266 height 21
select select "DUE"
click at [693, 213] on select "- Select Status Code - Open Due/Unpaid Paid Incomplete No Tax Due Internal Refu…" at bounding box center [826, 223] width 266 height 21
type input "[DATE]"
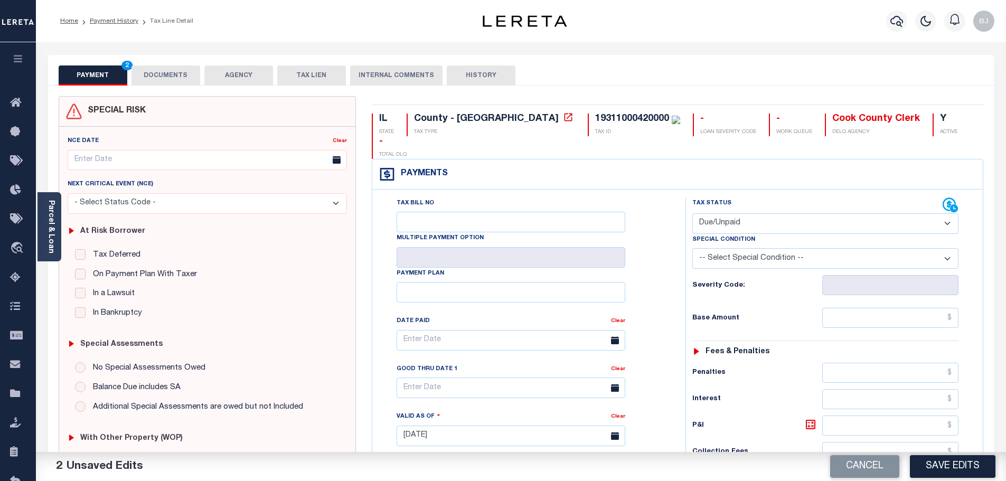
click at [735, 234] on div "Special Condition" at bounding box center [826, 241] width 266 height 15
drag, startPoint x: 734, startPoint y: 200, endPoint x: 738, endPoint y: 211, distance: 12.0
click at [735, 213] on select "- Select Status Code - Open Due/Unpaid Paid Incomplete No Tax Due Internal Refu…" at bounding box center [826, 223] width 266 height 21
select select "PYD"
click at [693, 213] on select "- Select Status Code - Open Due/Unpaid Paid Incomplete No Tax Due Internal Refu…" at bounding box center [826, 223] width 266 height 21
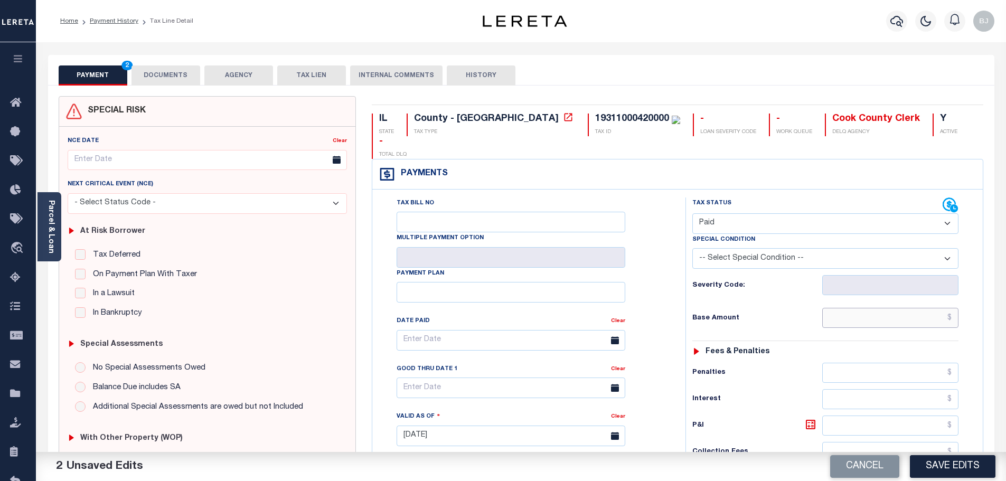
click at [879, 308] on input "text" at bounding box center [891, 318] width 137 height 20
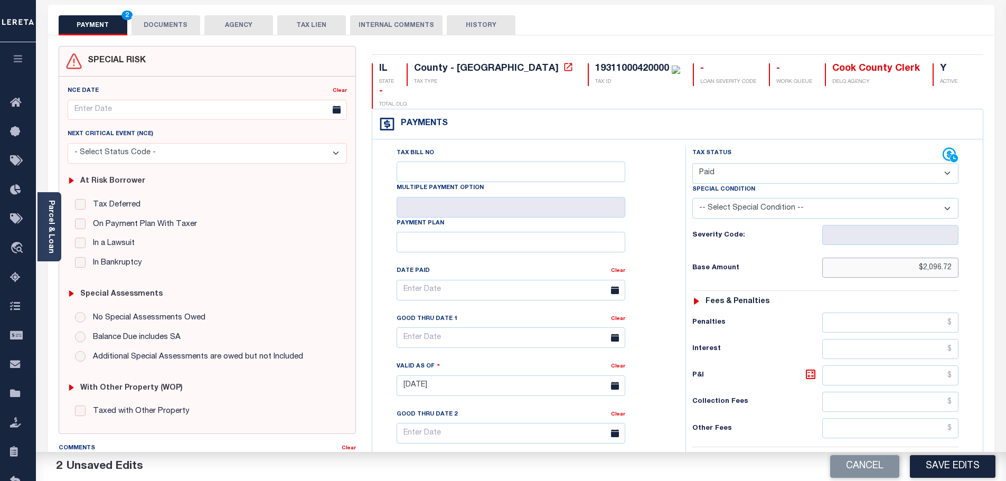
scroll to position [296, 0]
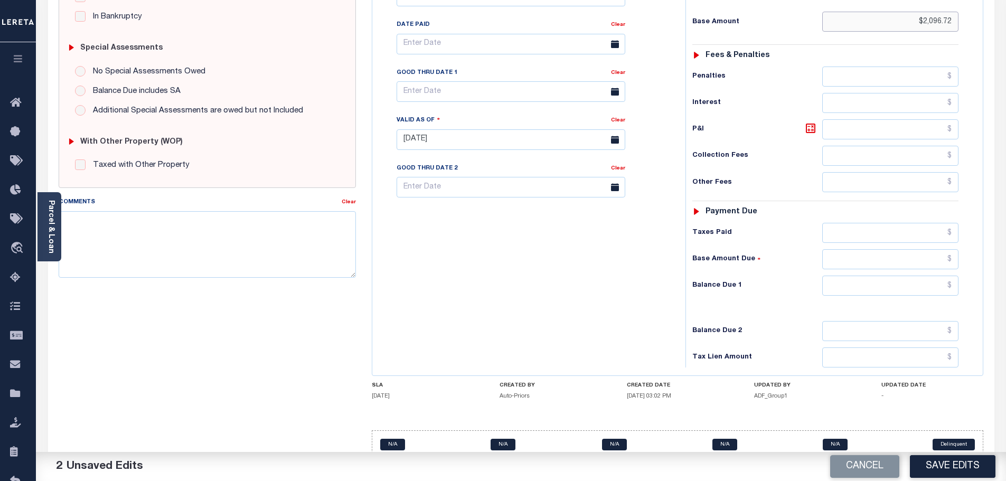
type input "$2,096.72"
click at [219, 243] on textarea "Comments" at bounding box center [208, 244] width 298 height 67
paste textarea "See 2/2 2022 attachment -bj"
type textarea "See 2/2 2022 attachment -bj"
click at [879, 276] on input "text" at bounding box center [891, 286] width 137 height 20
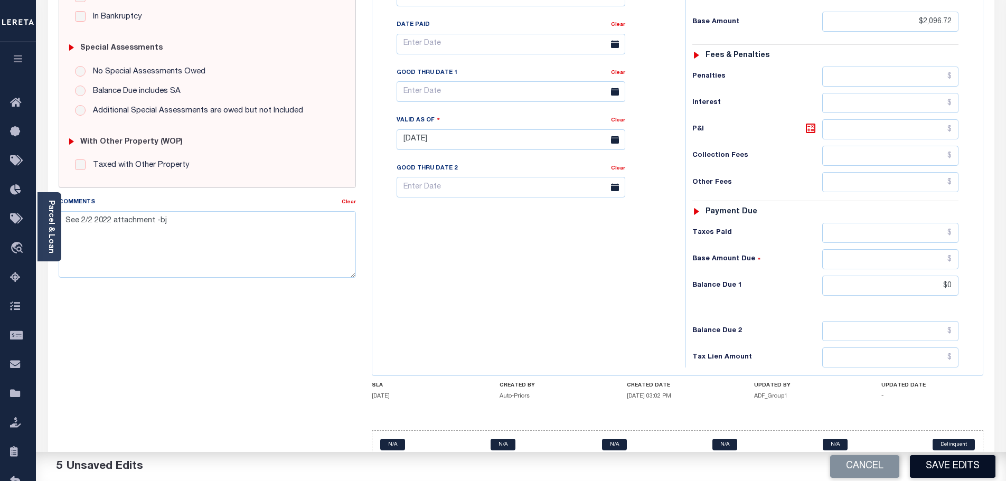
type input "$0.00"
click at [963, 464] on button "Save Edits" at bounding box center [953, 466] width 86 height 23
checkbox input "false"
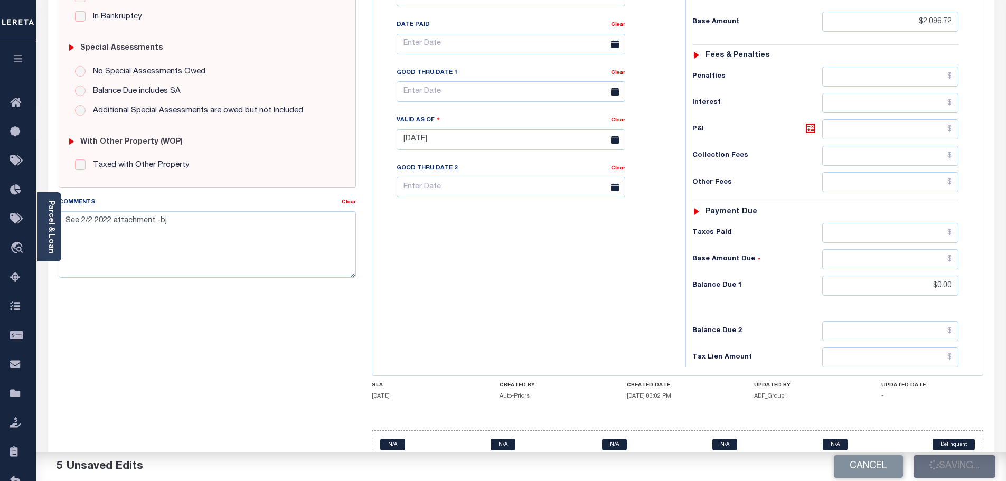
checkbox input "false"
type input "$2,096.72"
type input "$0"
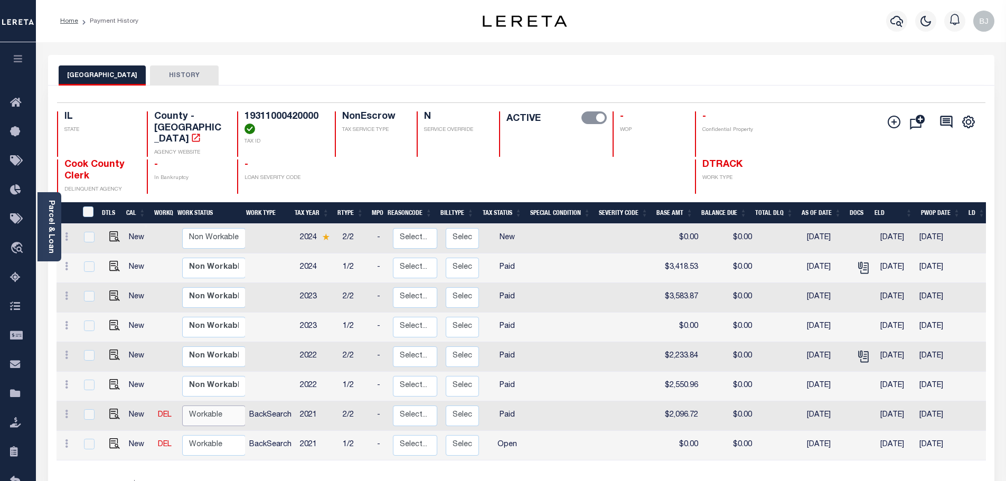
drag, startPoint x: 186, startPoint y: 399, endPoint x: 199, endPoint y: 416, distance: 21.5
click at [186, 406] on select "Non Workable Workable" at bounding box center [213, 416] width 63 height 21
checkbox input "true"
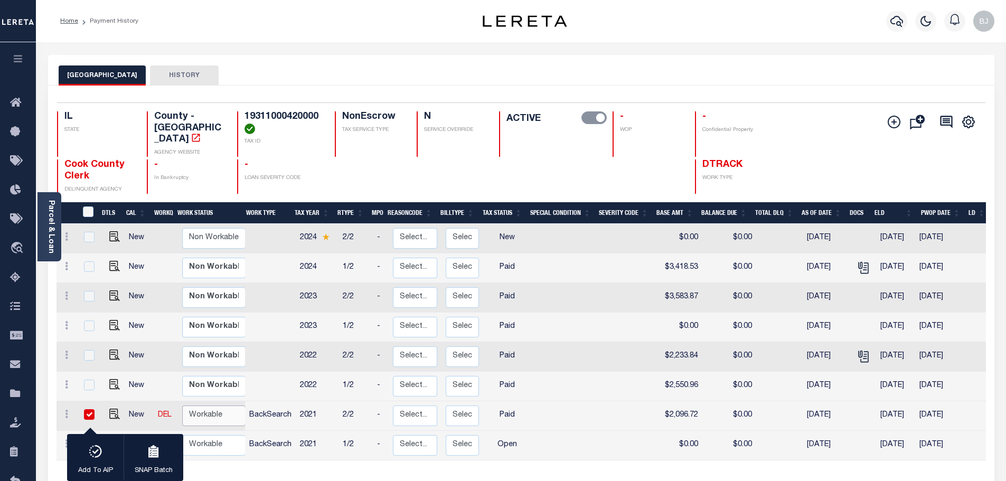
select select "true"
click at [182, 406] on select "Non Workable Workable" at bounding box center [213, 416] width 63 height 21
checkbox input "false"
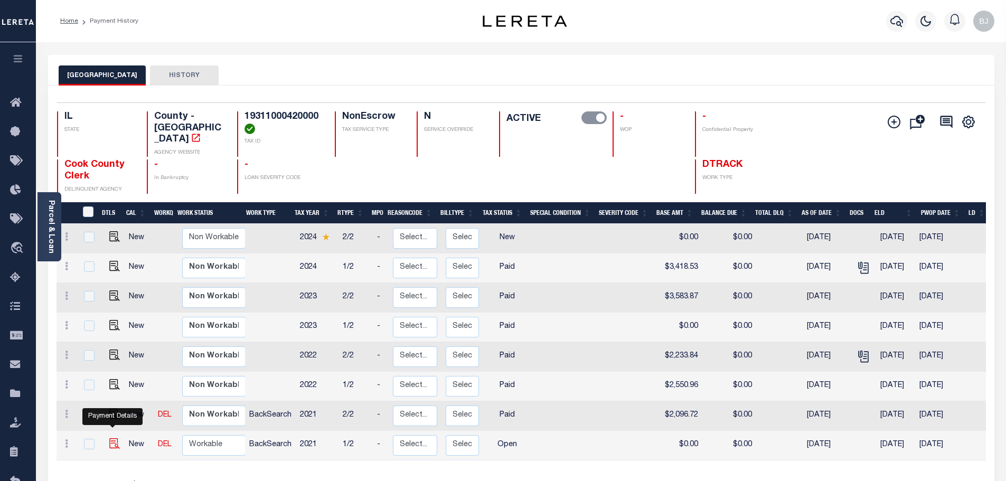
click at [116, 439] on img "" at bounding box center [114, 444] width 11 height 11
checkbox input "true"
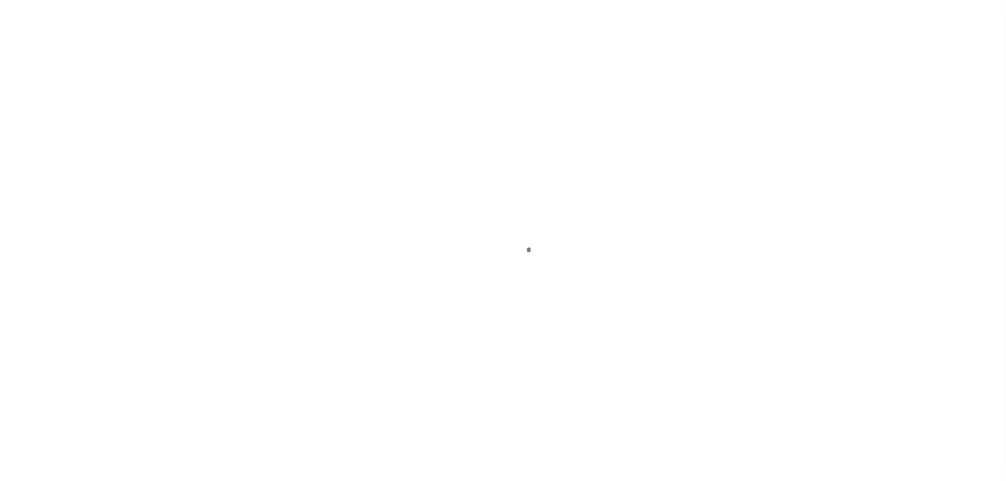
select select "OP2"
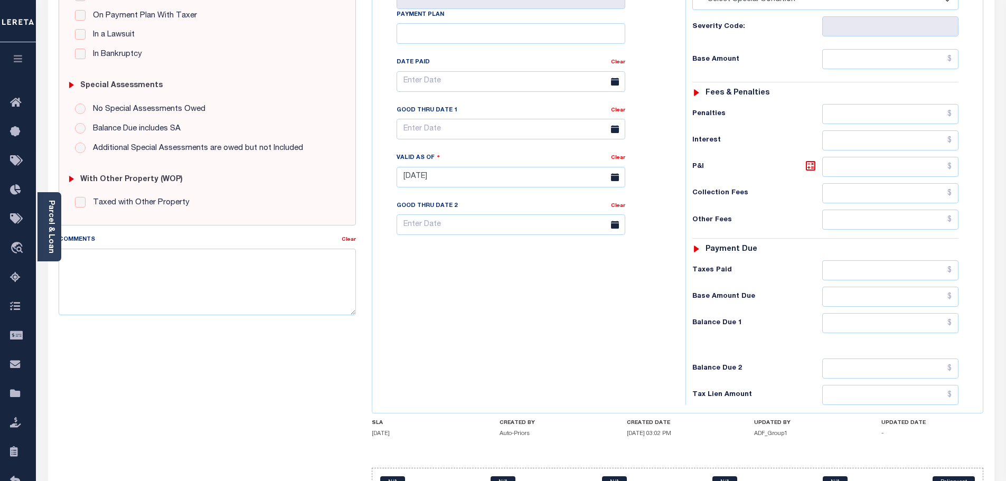
scroll to position [264, 0]
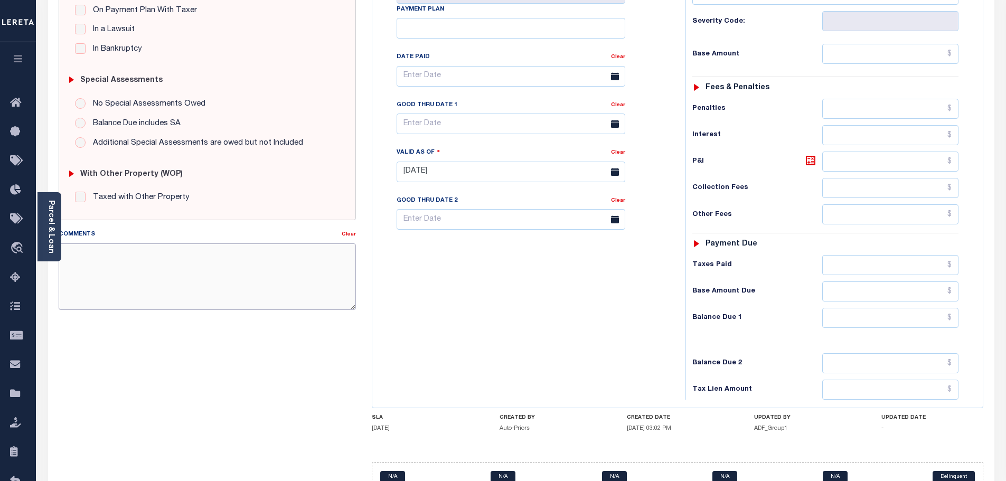
click at [258, 256] on textarea "Comments" at bounding box center [208, 277] width 298 height 67
paste textarea "See 2/2 2022 attachment -bj"
type textarea "See 2/2 2022 attachment -bj"
type input "[DATE]"
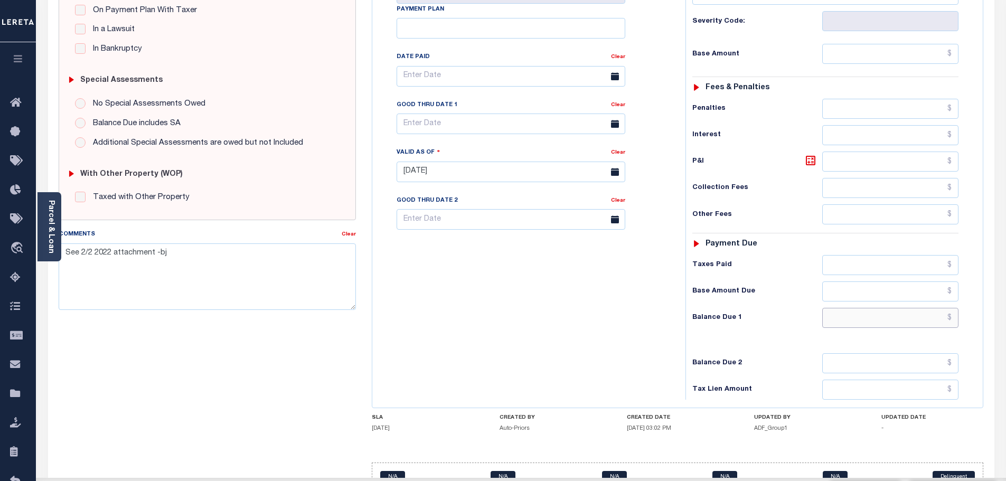
click at [854, 308] on input "text" at bounding box center [891, 318] width 137 height 20
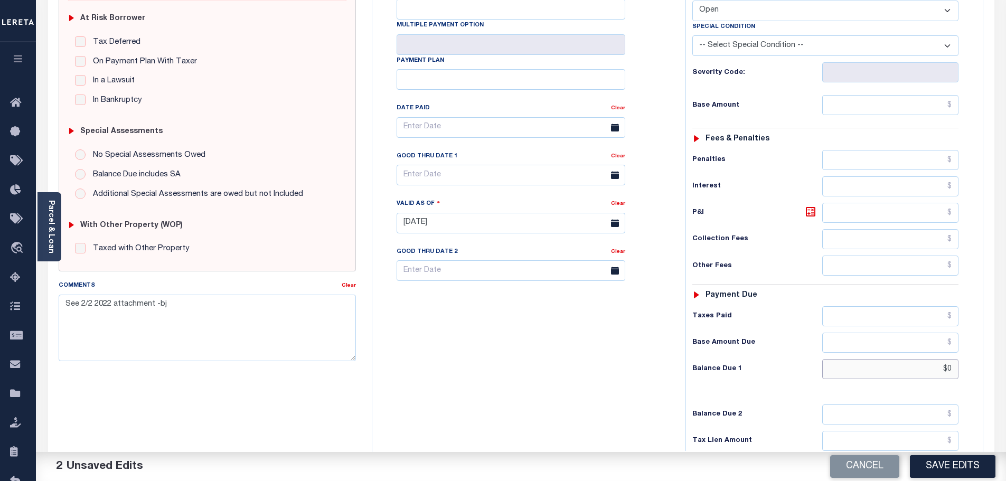
scroll to position [106, 0]
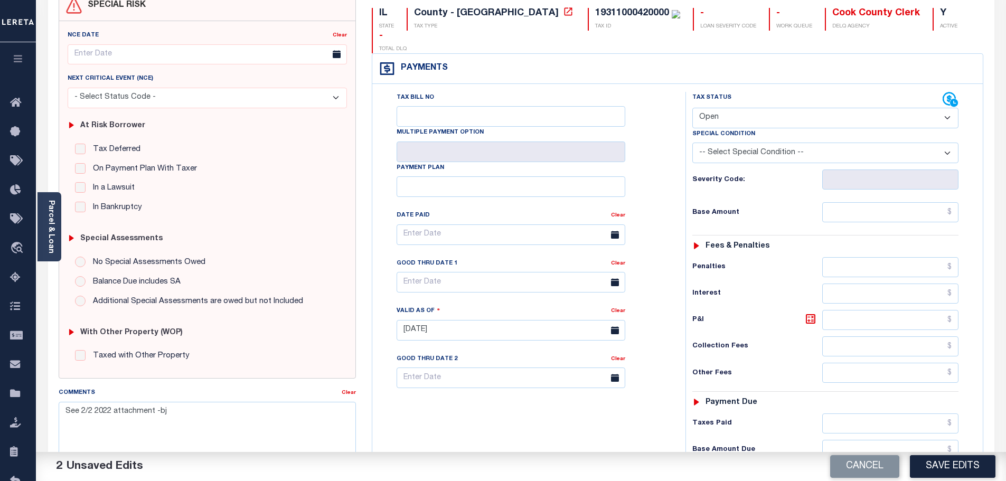
type input "$0.00"
drag, startPoint x: 719, startPoint y: 80, endPoint x: 730, endPoint y: 100, distance: 23.4
click at [723, 92] on div "Tax Status Status Open Paid" at bounding box center [826, 110] width 266 height 36
click at [730, 108] on select "- Select Status Code - Open Due/Unpaid Paid Incomplete No Tax Due Internal Refu…" at bounding box center [826, 118] width 266 height 21
select select "PYD"
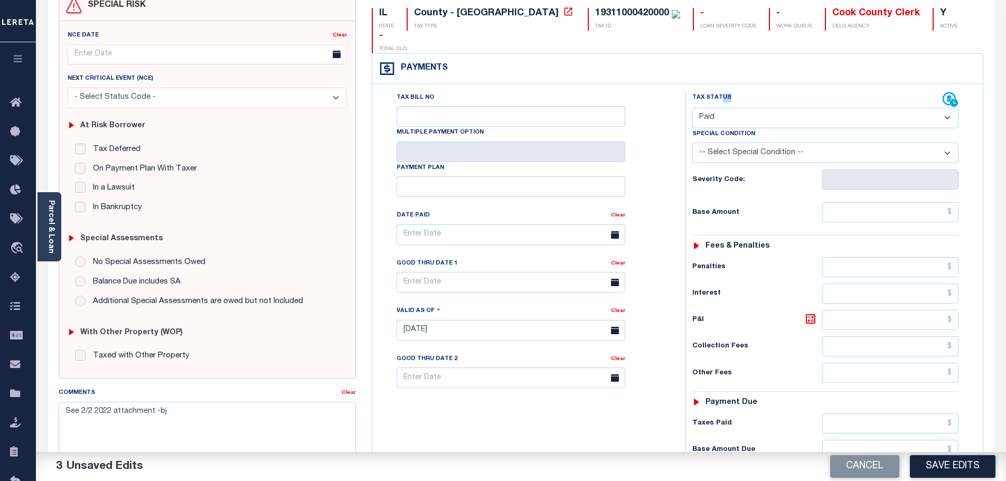
click at [693, 108] on select "- Select Status Code - Open Due/Unpaid Paid Incomplete No Tax Due Internal Refu…" at bounding box center [826, 118] width 266 height 21
drag, startPoint x: 870, startPoint y: 189, endPoint x: 852, endPoint y: 142, distance: 50.3
click at [870, 202] on input "text" at bounding box center [891, 212] width 137 height 20
type input "$2,541.39"
click at [944, 465] on button "Save Edits" at bounding box center [953, 466] width 86 height 23
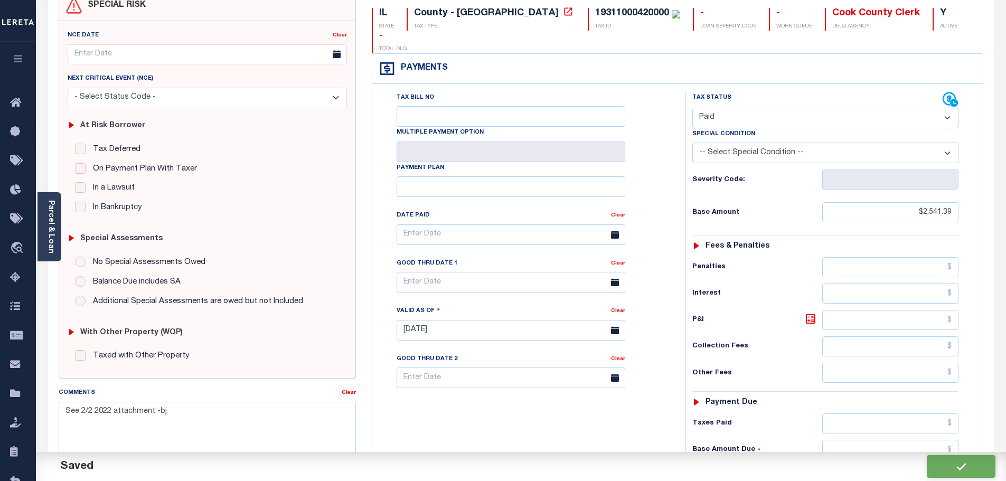
checkbox input "false"
type input "$2,541.39"
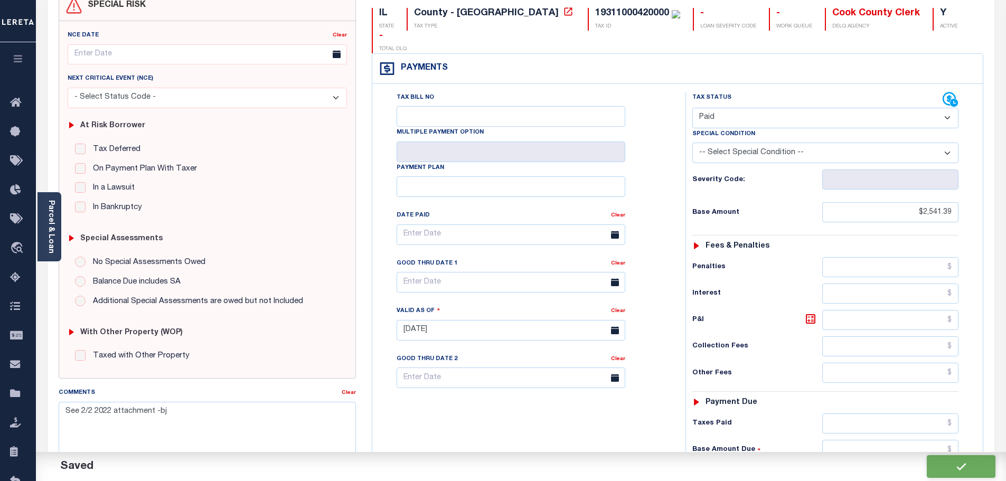
type input "$0"
